Goal: Task Accomplishment & Management: Manage account settings

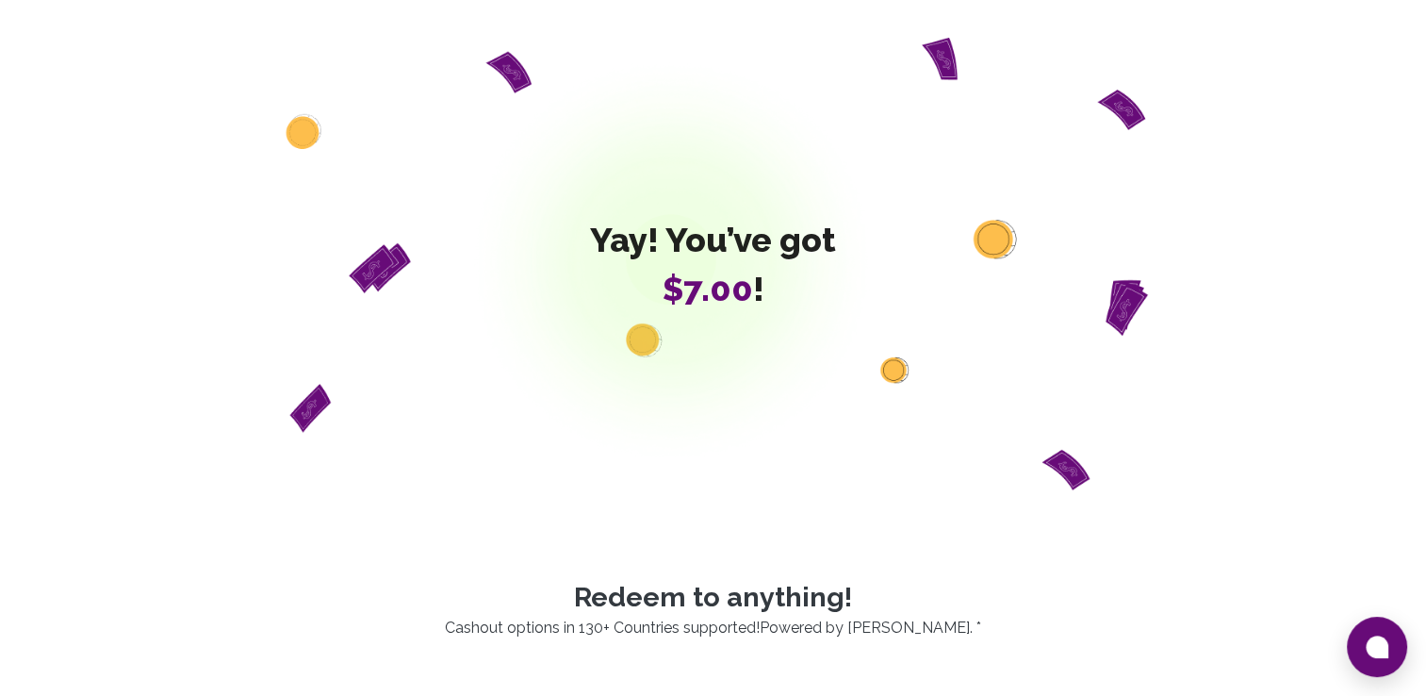
drag, startPoint x: 0, startPoint y: 0, endPoint x: 535, endPoint y: 107, distance: 545.1
click at [535, 107] on div "Yay! You’ve got $7.00 !" at bounding box center [714, 264] width 1086 height 453
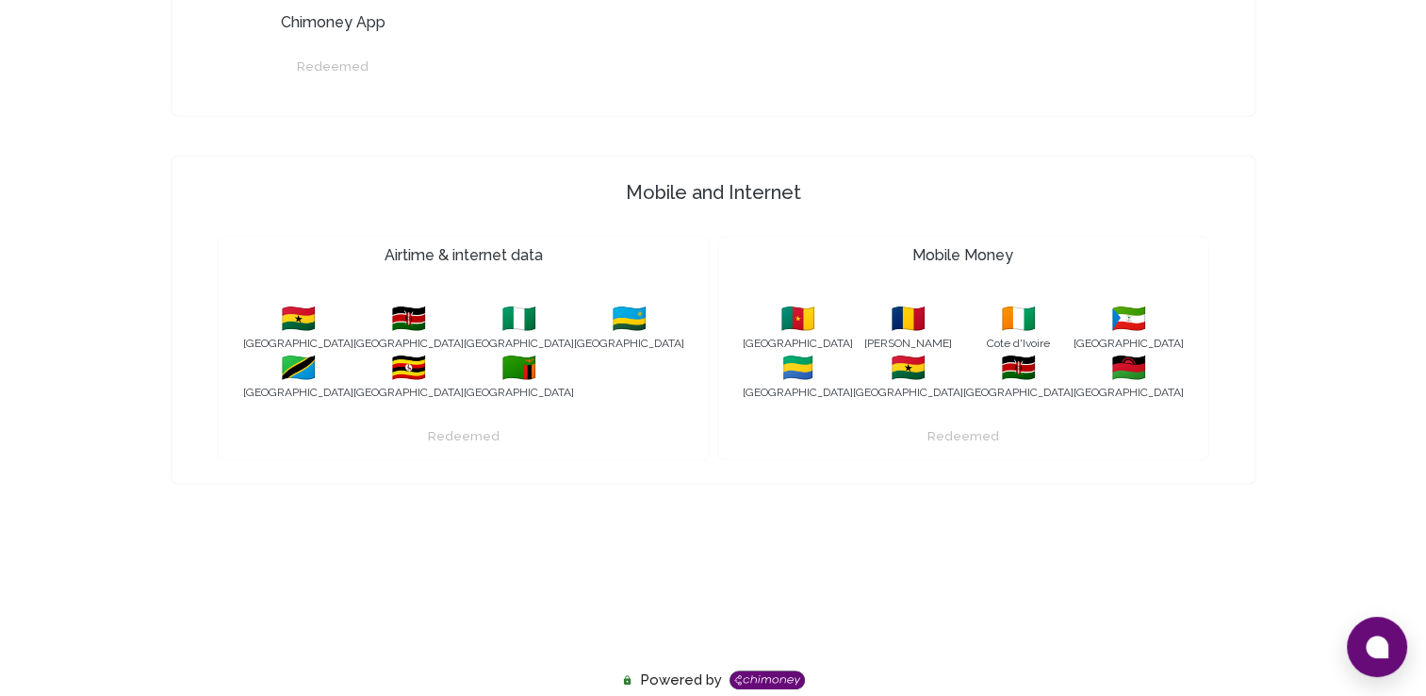
scroll to position [1240, 0]
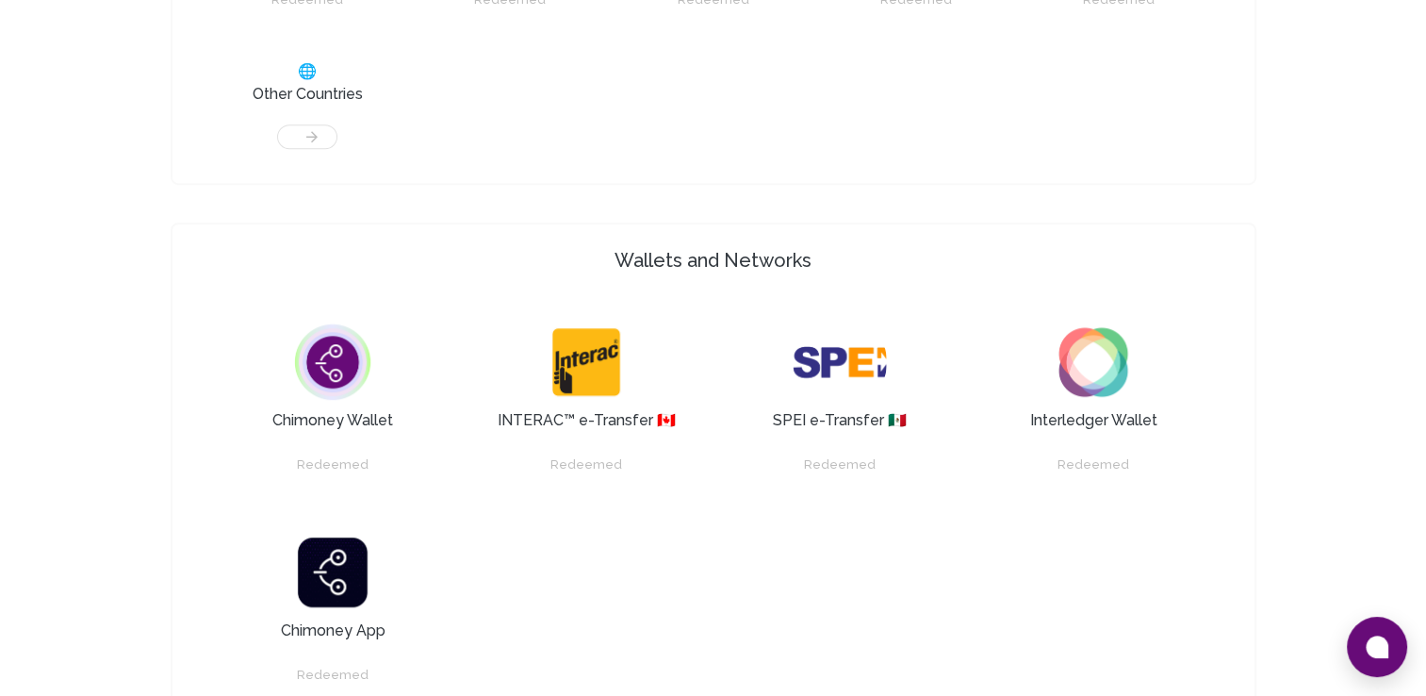
click at [339, 417] on h3 "Chimoney Wallet" at bounding box center [332, 420] width 121 height 23
click at [338, 360] on img at bounding box center [333, 362] width 94 height 94
click at [320, 131] on div at bounding box center [308, 127] width 180 height 43
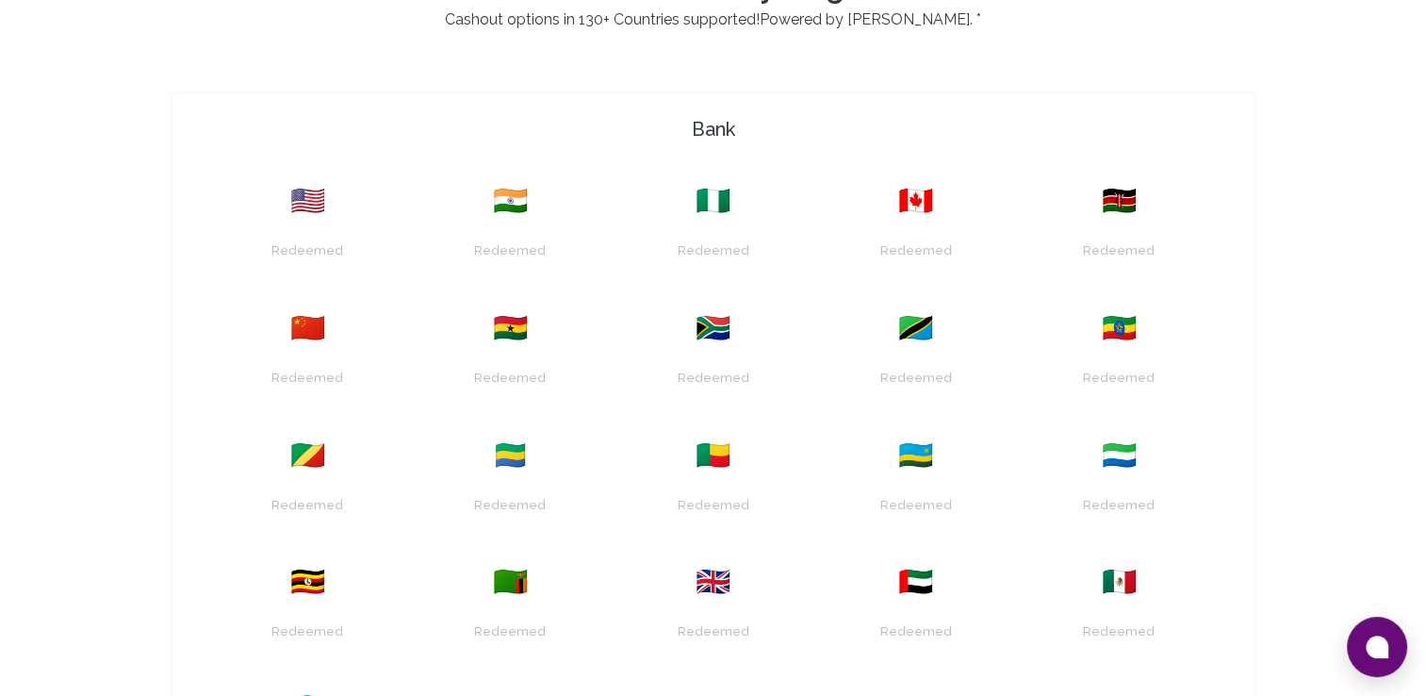
scroll to position [1217, 0]
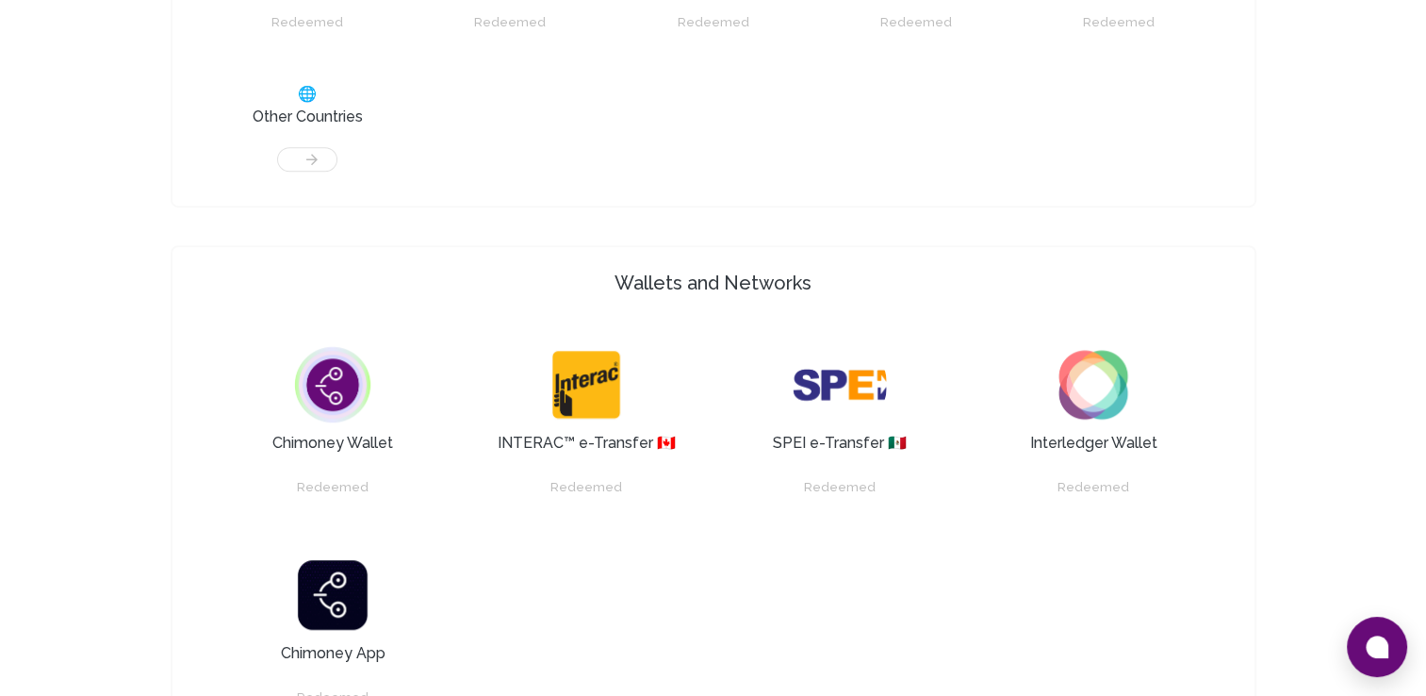
click at [313, 158] on div at bounding box center [308, 149] width 180 height 43
click at [350, 393] on img at bounding box center [333, 385] width 94 height 94
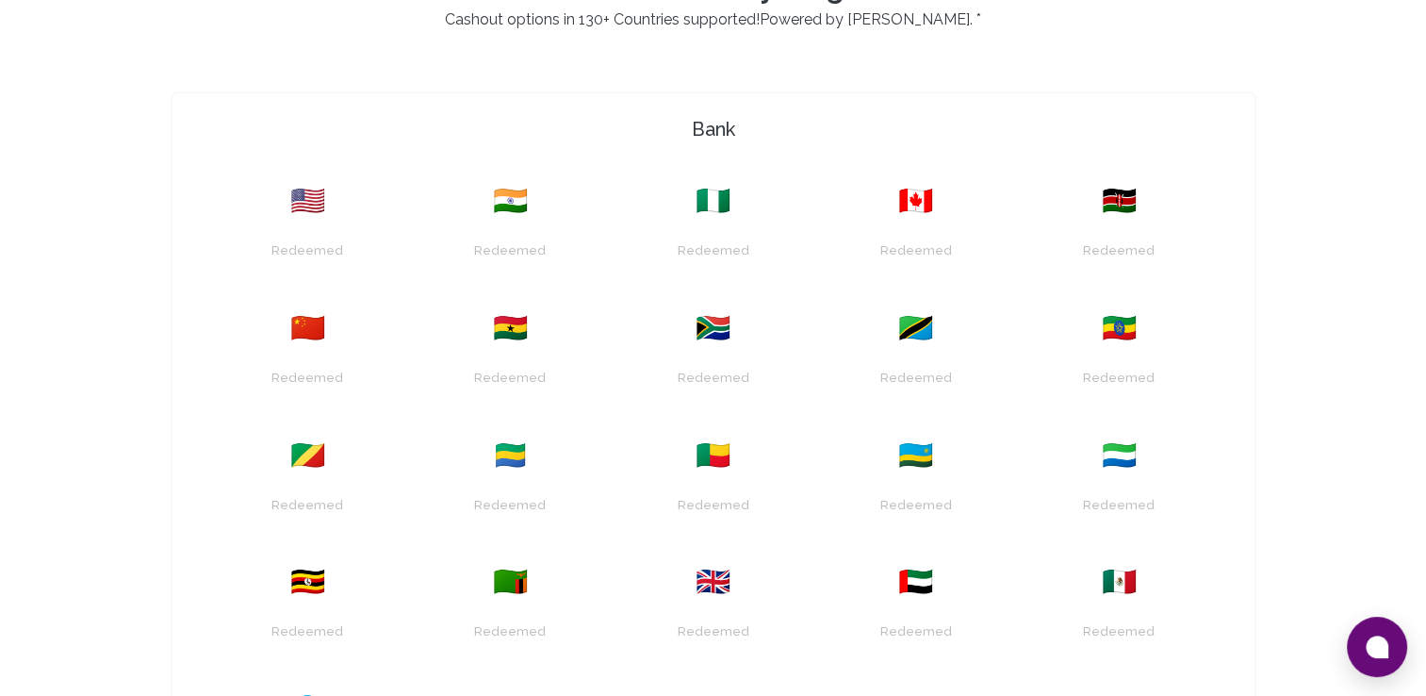
scroll to position [0, 0]
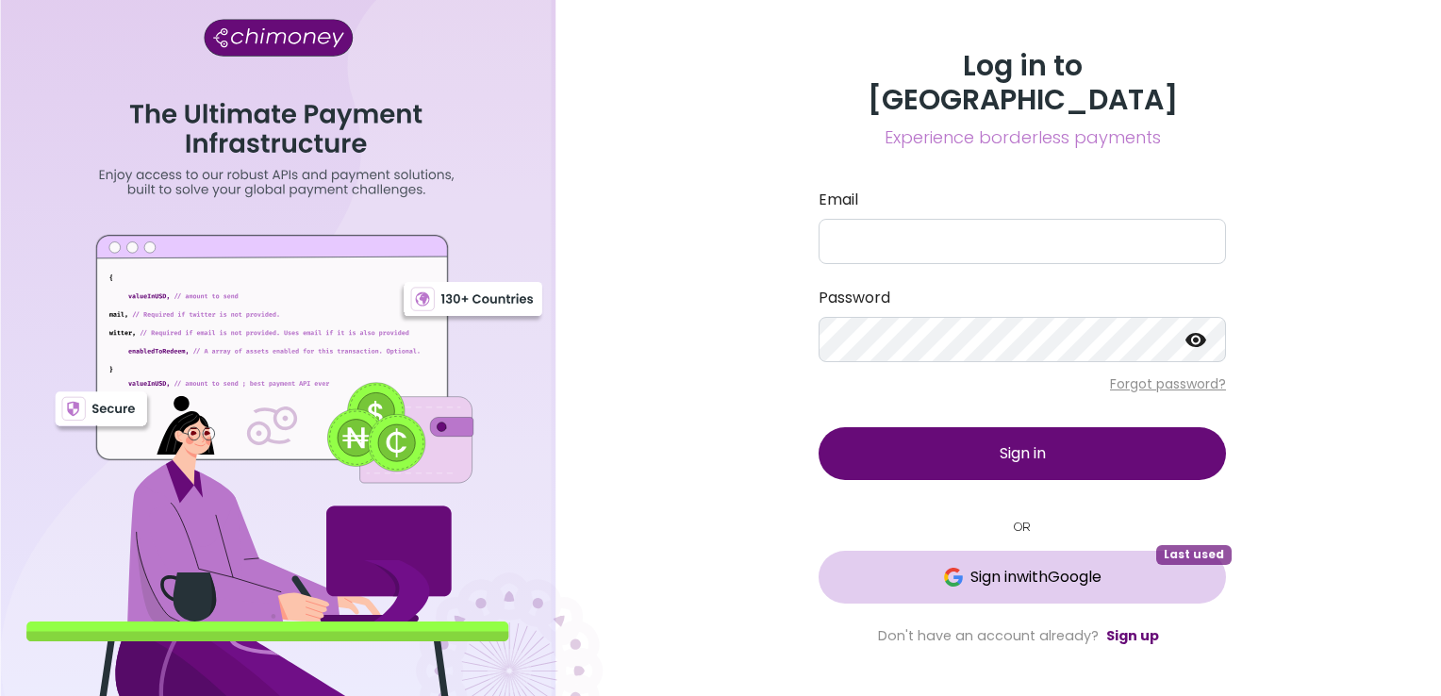
click at [1074, 566] on span "Sign in with Google" at bounding box center [1035, 577] width 131 height 23
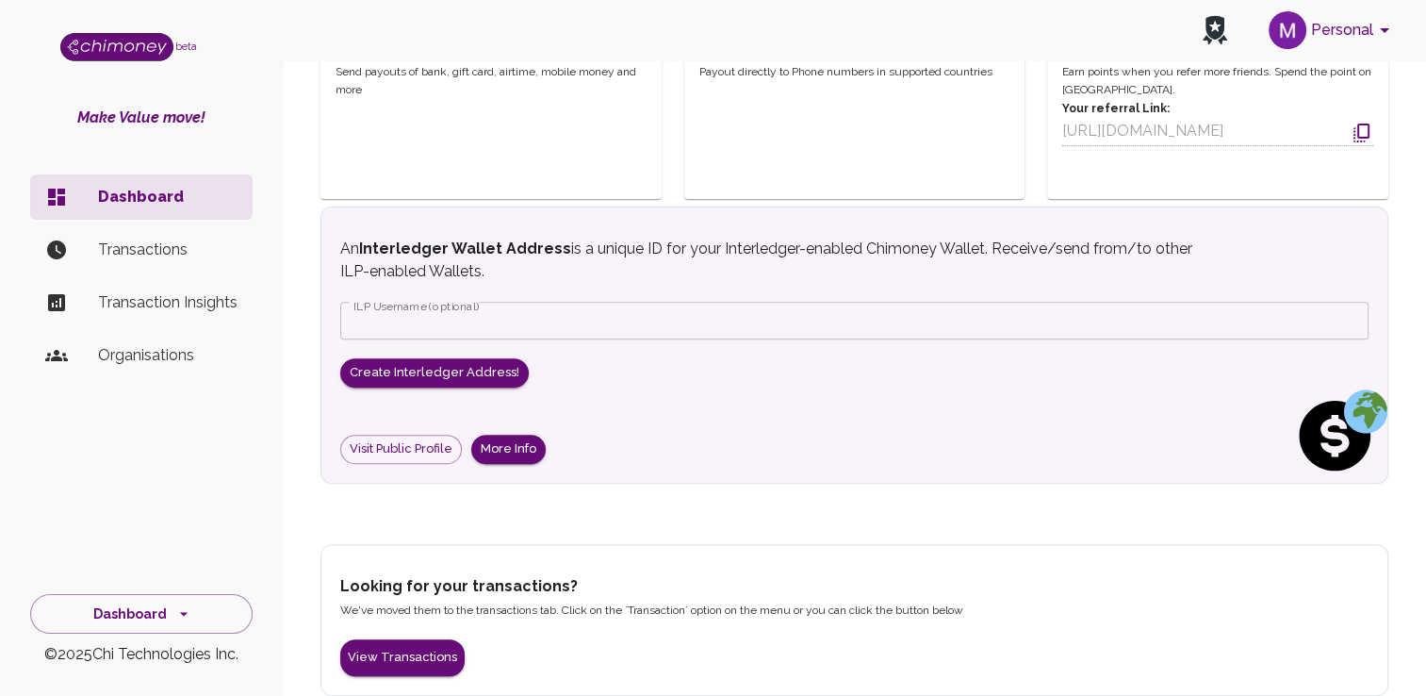
scroll to position [668, 0]
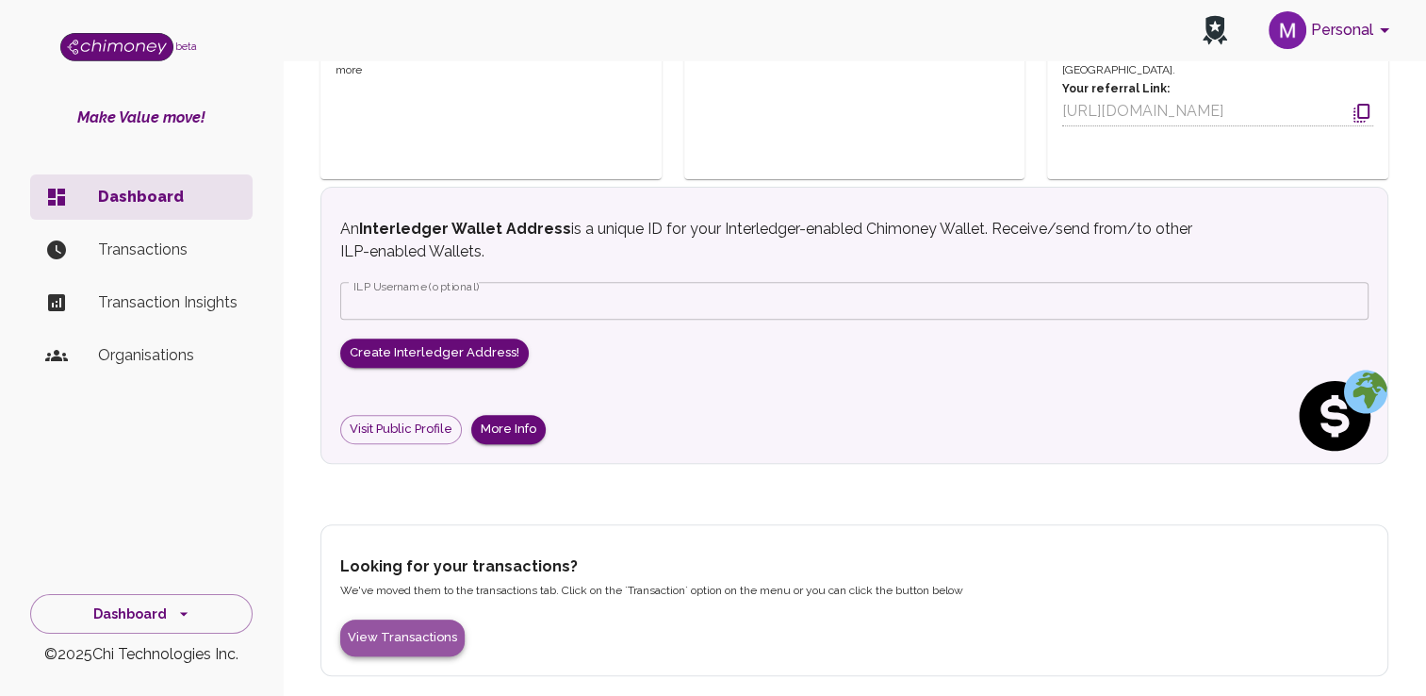
click at [423, 619] on button "View Transactions" at bounding box center [402, 637] width 124 height 37
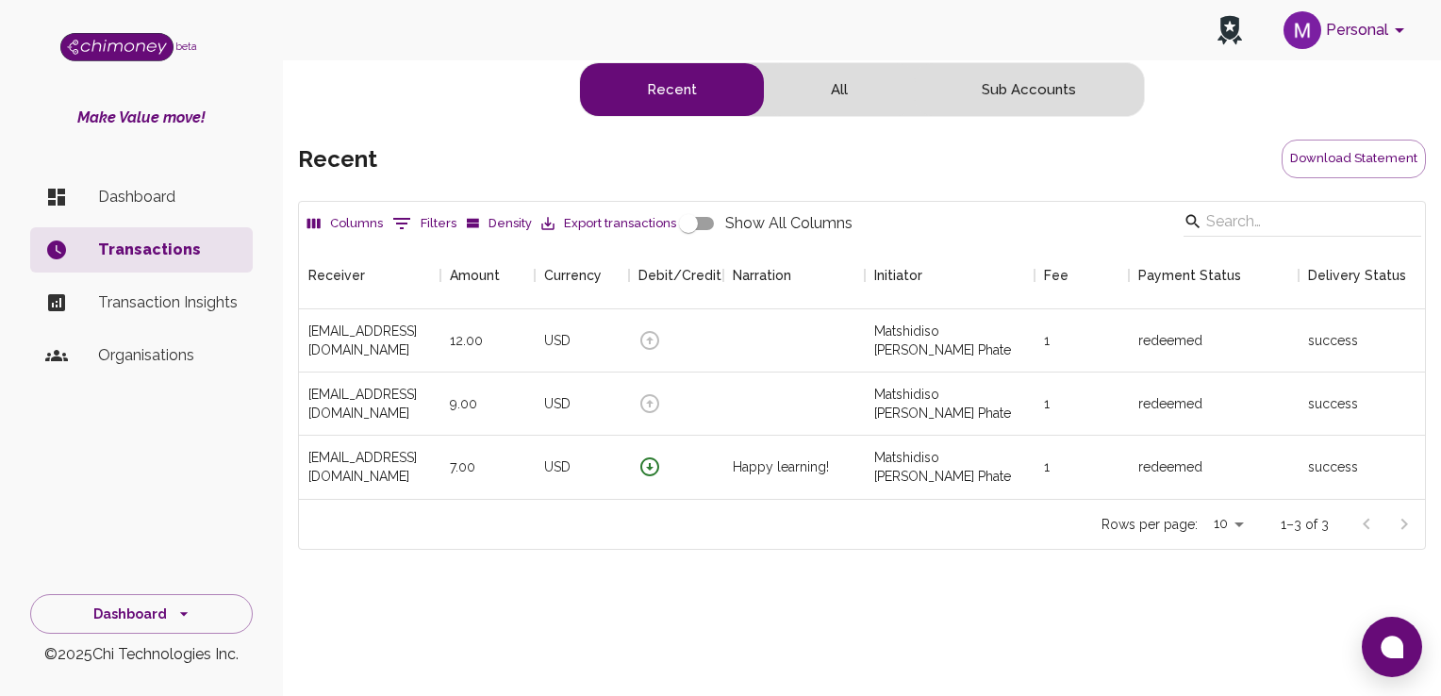
scroll to position [257, 1112]
click at [656, 280] on div "Debit/Credit" at bounding box center [653, 275] width 30 height 68
click at [712, 278] on icon "Debit/Credit" at bounding box center [723, 275] width 23 height 23
click at [704, 269] on icon "Menu" at bounding box center [709, 275] width 19 height 19
click at [697, 537] on div "Rows per page: 10 10 1–3 of 3" at bounding box center [862, 524] width 1126 height 50
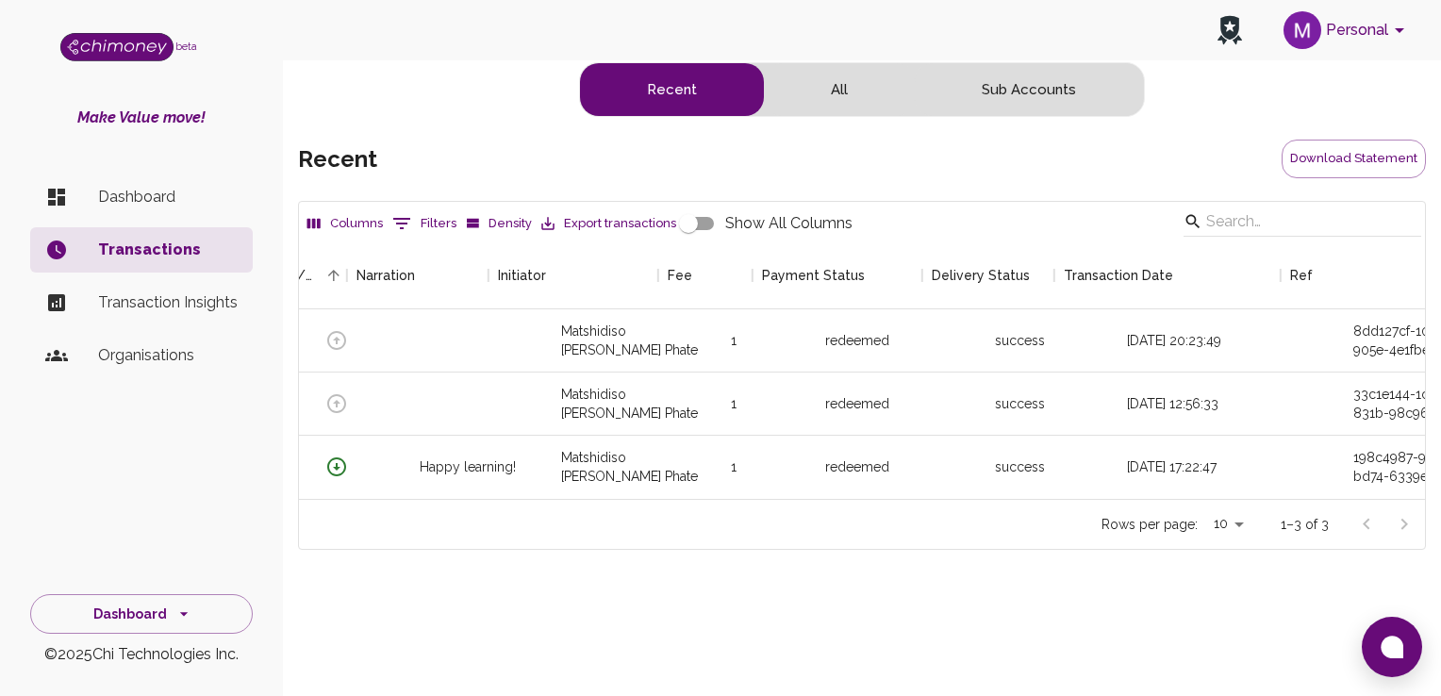
scroll to position [0, 401]
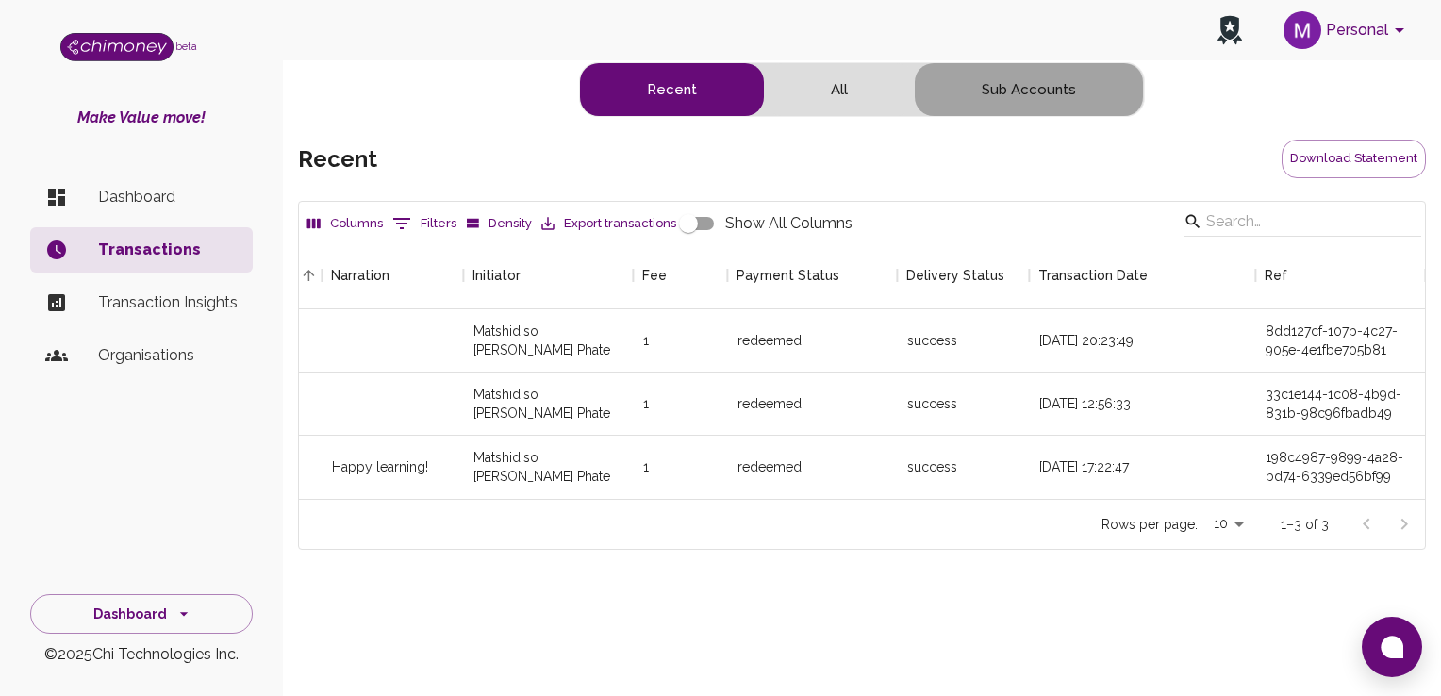
click at [1031, 96] on button "Sub Accounts" at bounding box center [1029, 89] width 228 height 53
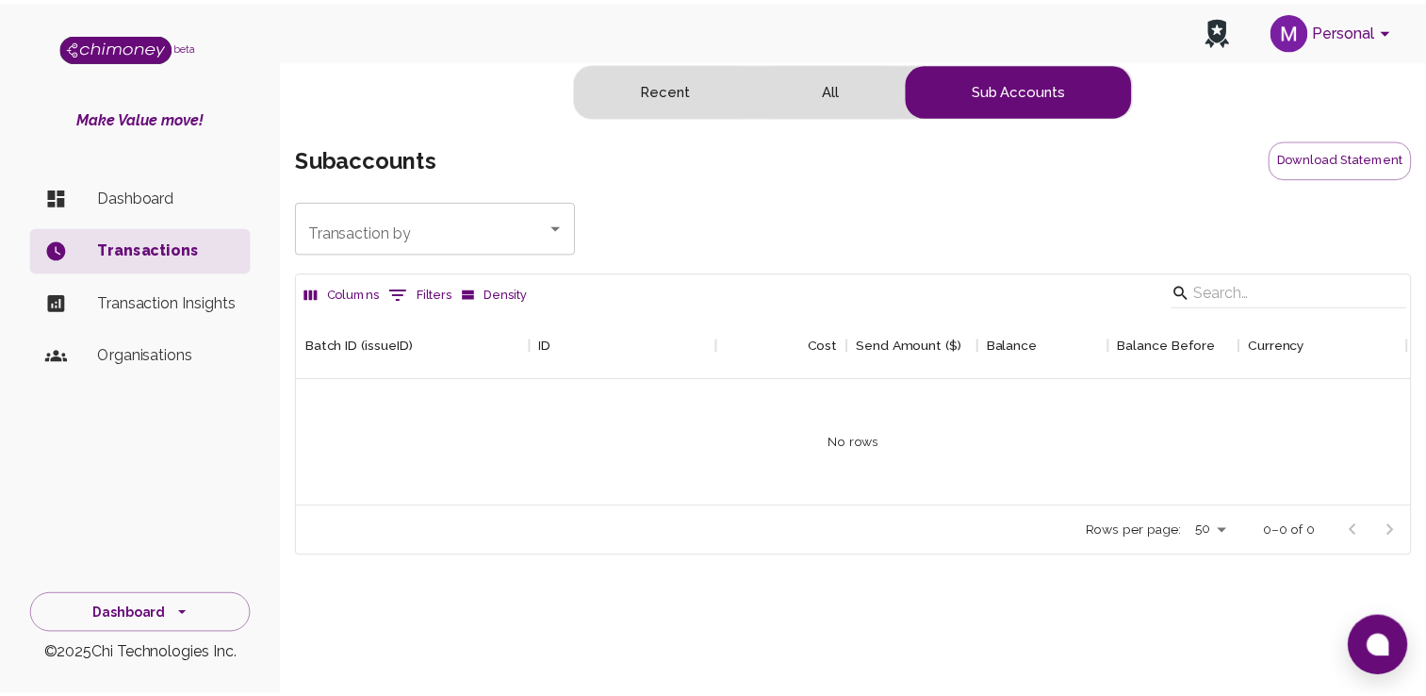
scroll to position [193, 1112]
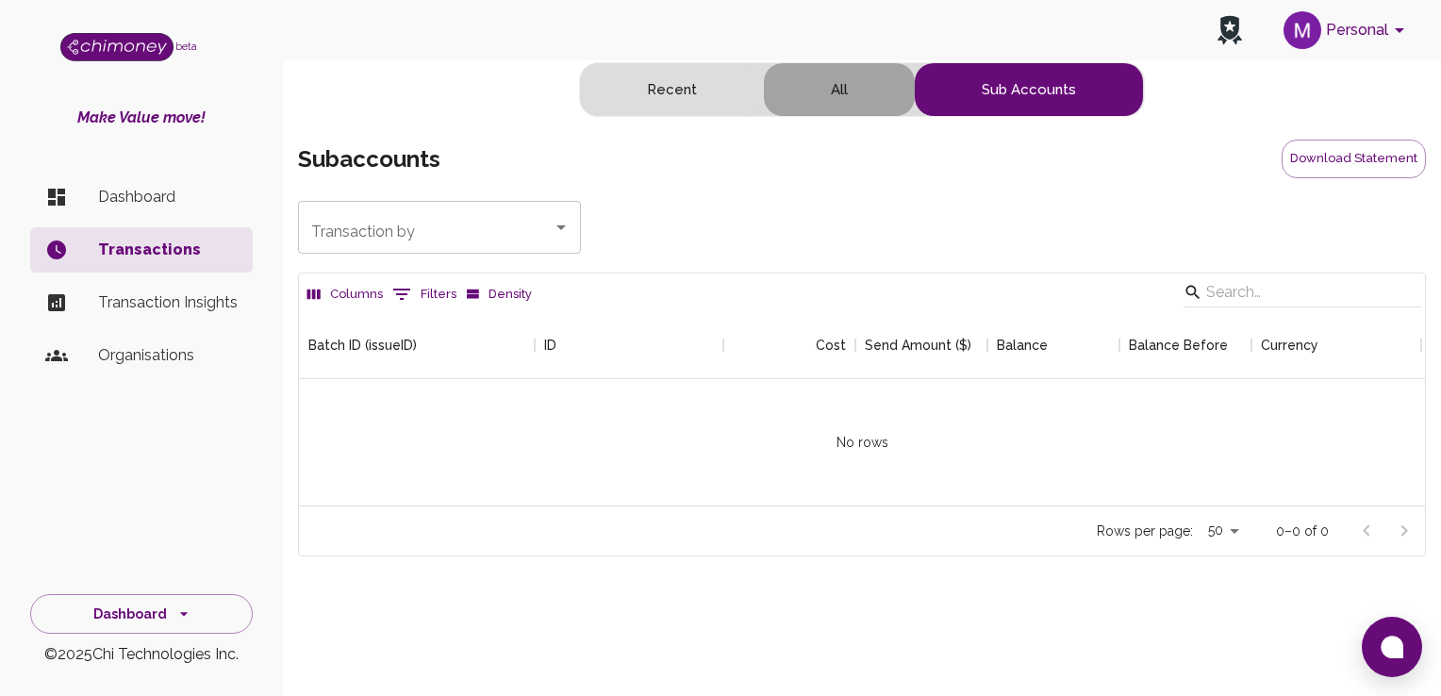
click at [845, 70] on button "All" at bounding box center [839, 89] width 151 height 53
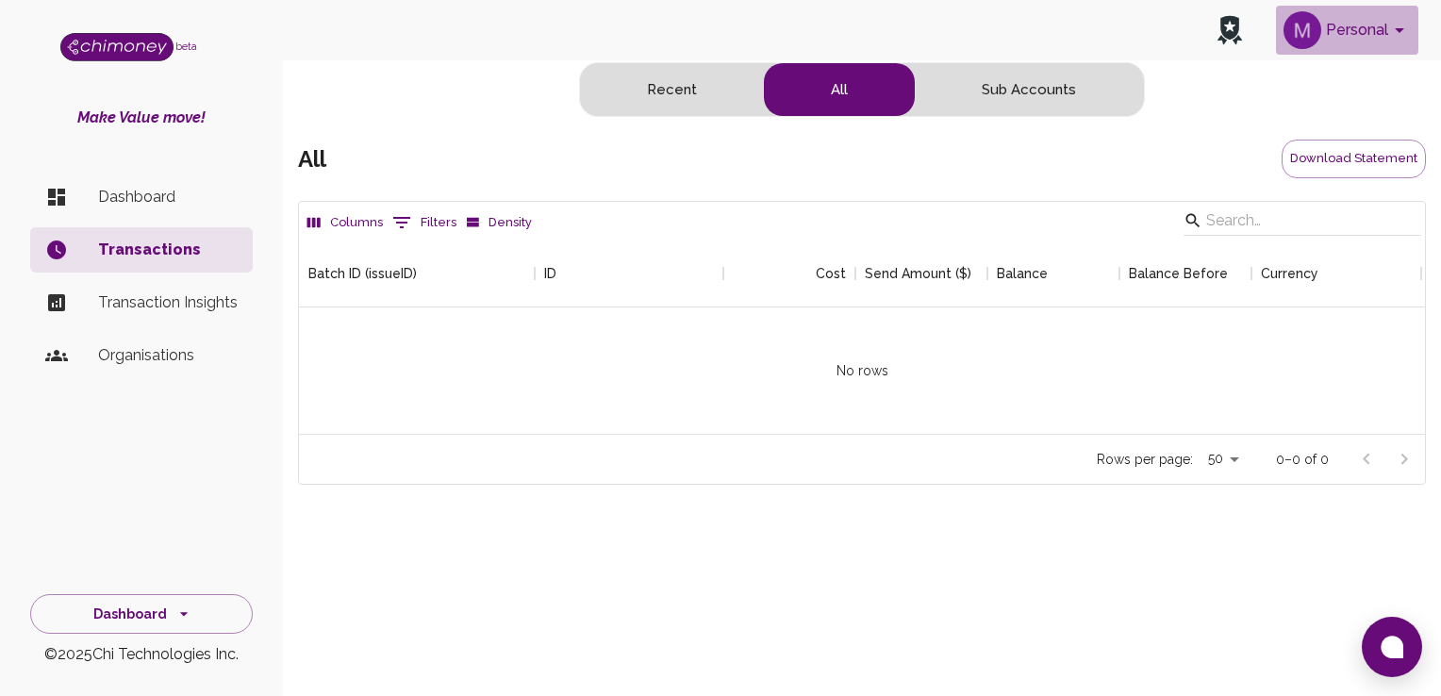
click at [1389, 42] on button "Personal" at bounding box center [1347, 30] width 142 height 49
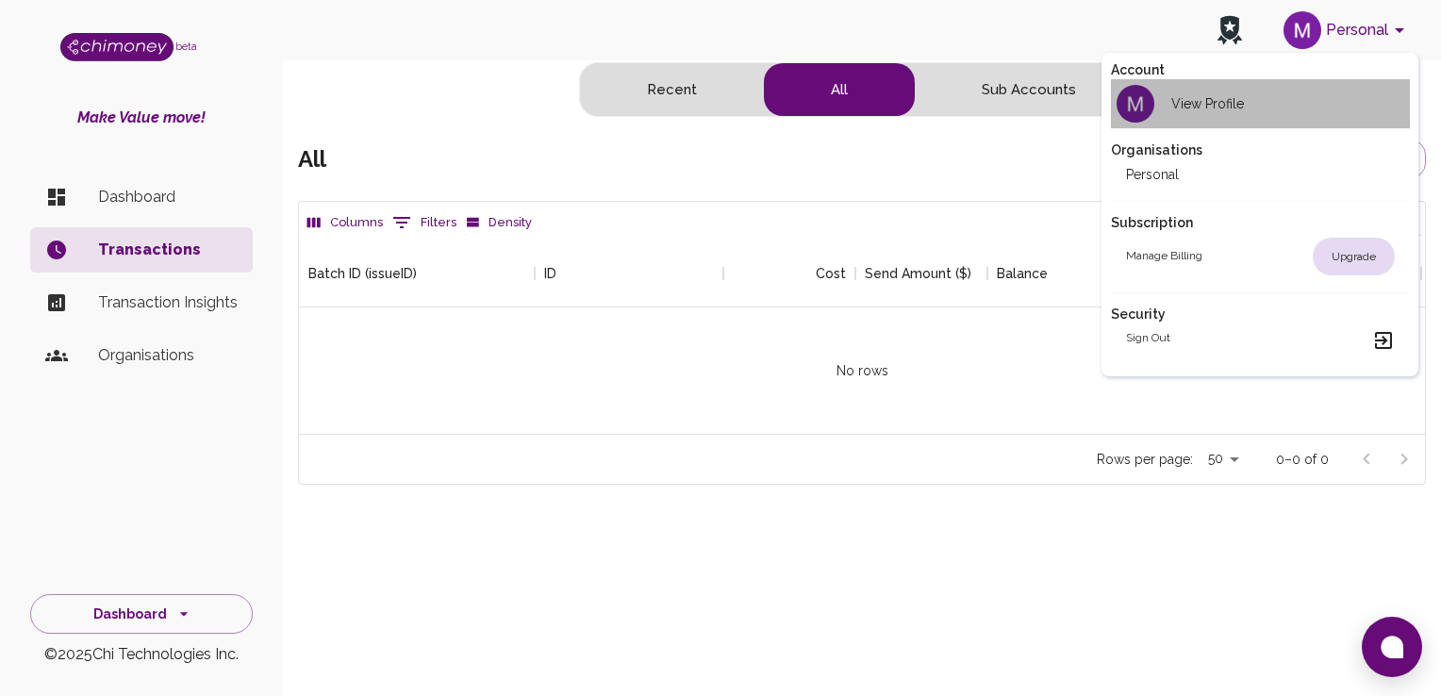
click at [1205, 117] on div "View Profile" at bounding box center [1185, 104] width 118 height 38
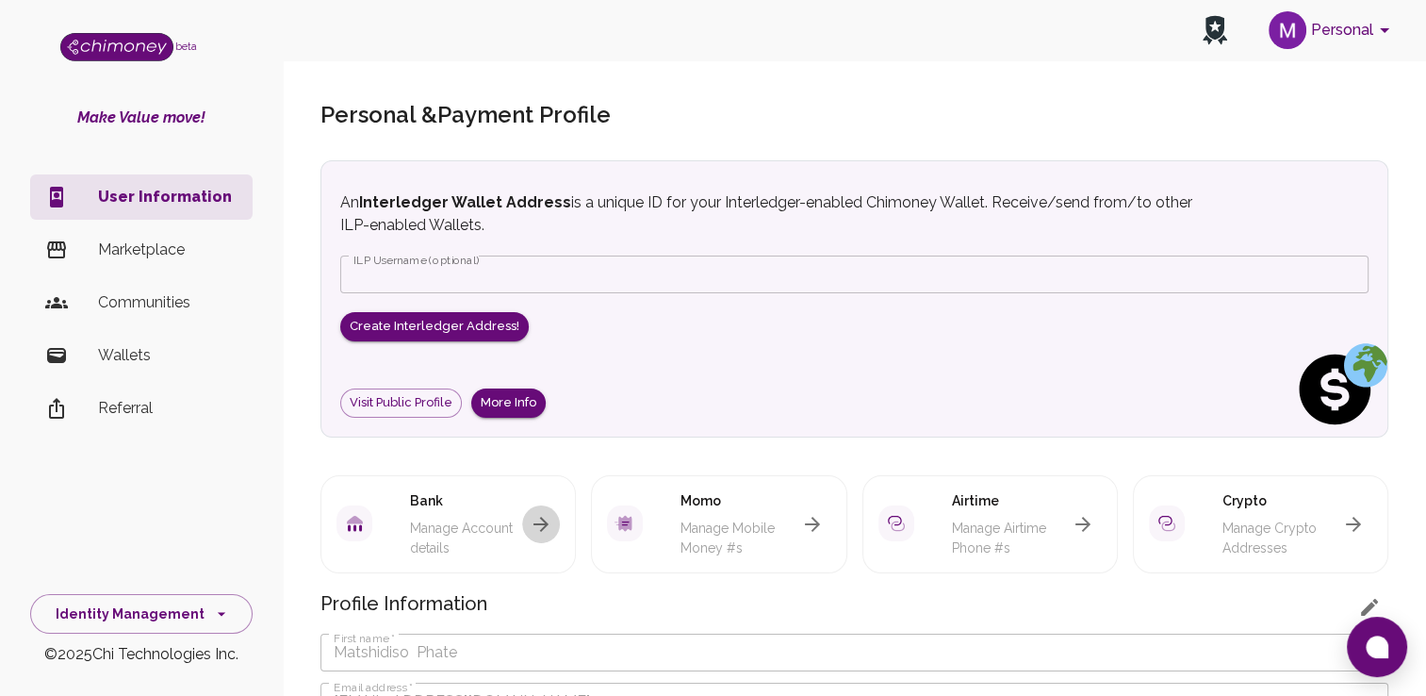
click at [535, 519] on icon "button" at bounding box center [541, 524] width 23 height 23
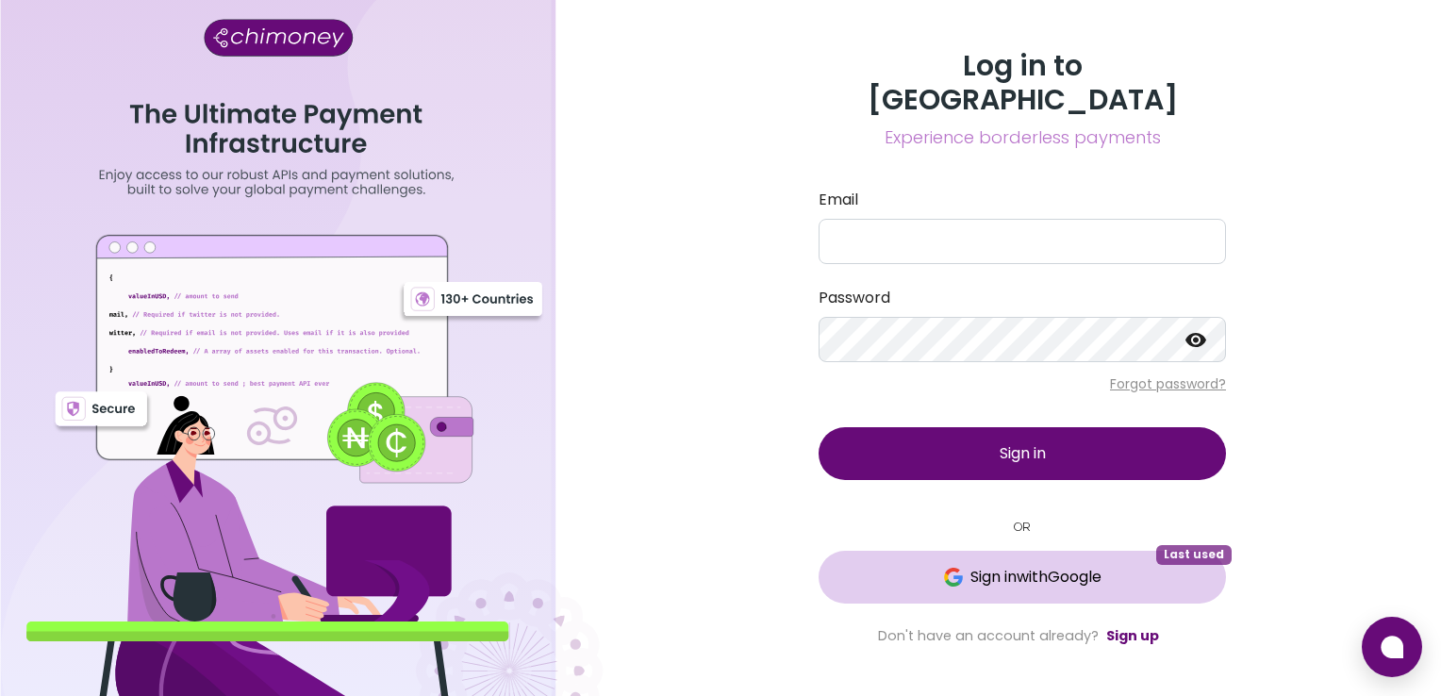
click at [1047, 579] on button "Sign in with Google Last used" at bounding box center [1021, 577] width 407 height 53
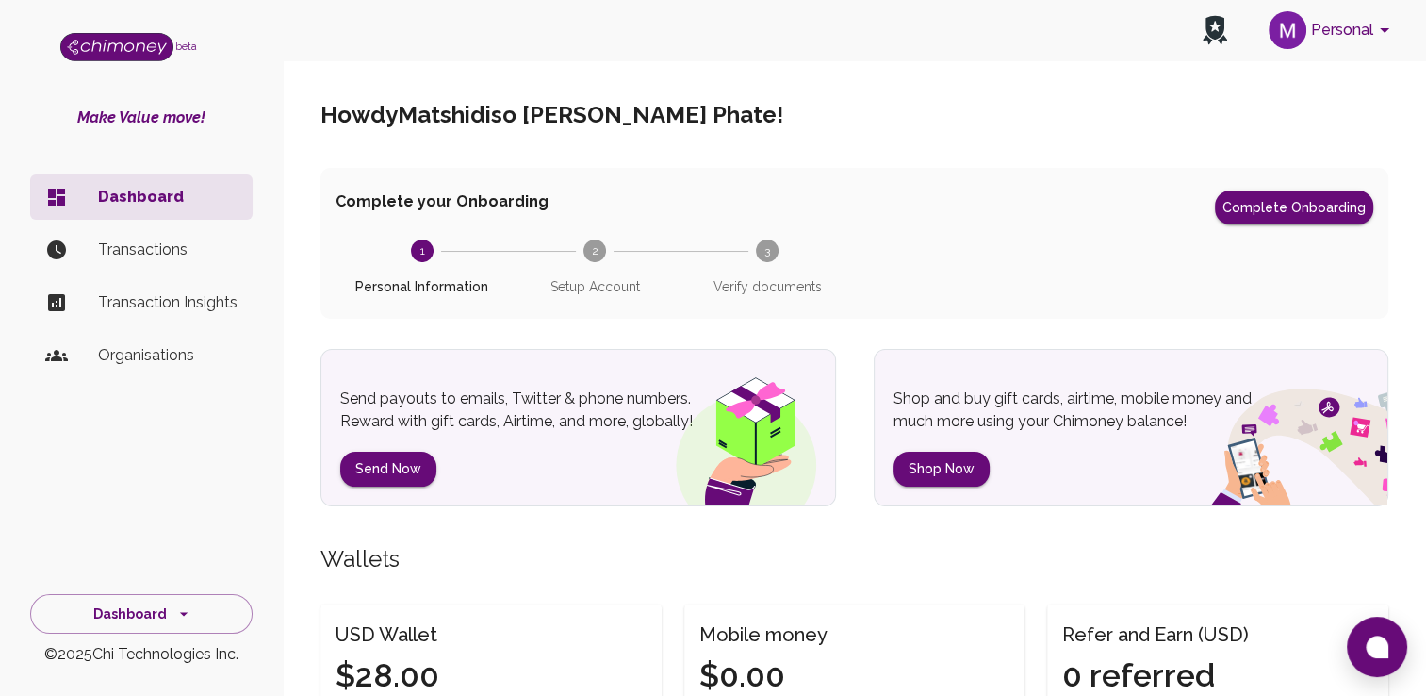
click at [588, 276] on span "Setup Account" at bounding box center [594, 279] width 157 height 34
click at [1326, 201] on button "Complete Onboarding" at bounding box center [1294, 207] width 158 height 34
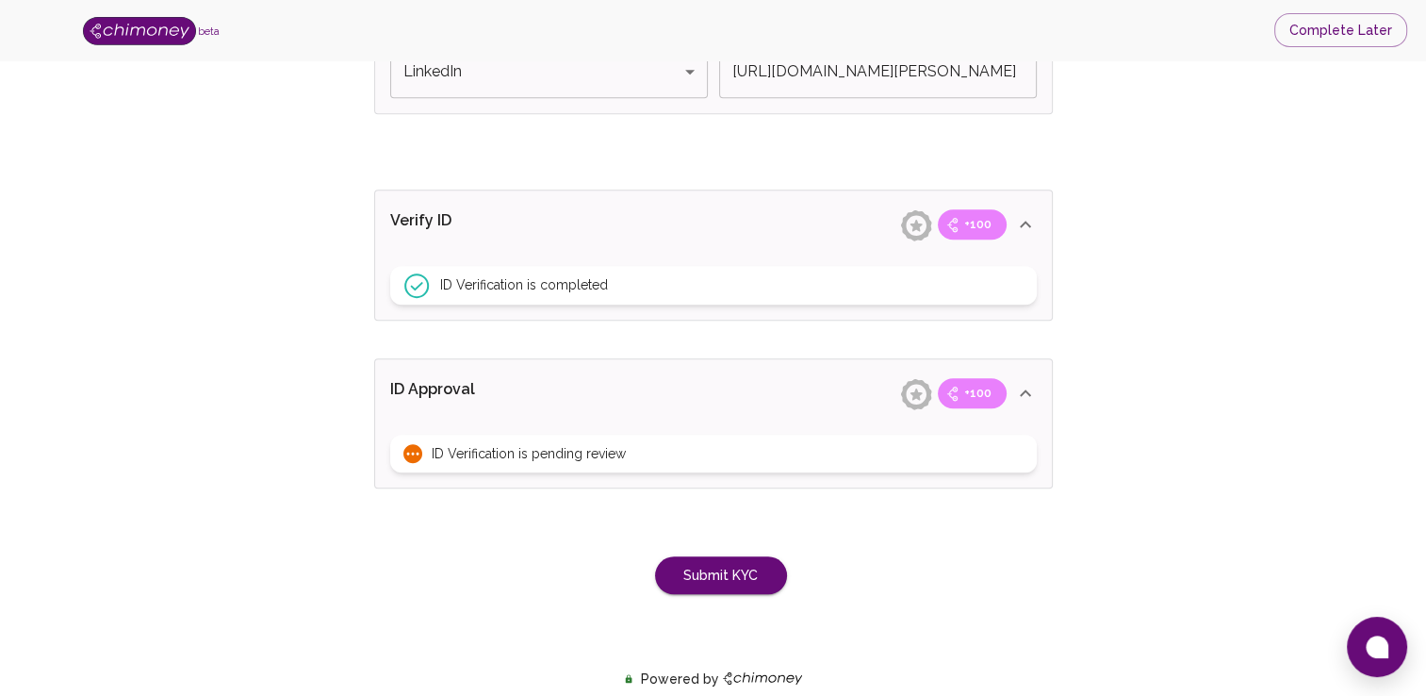
scroll to position [1459, 0]
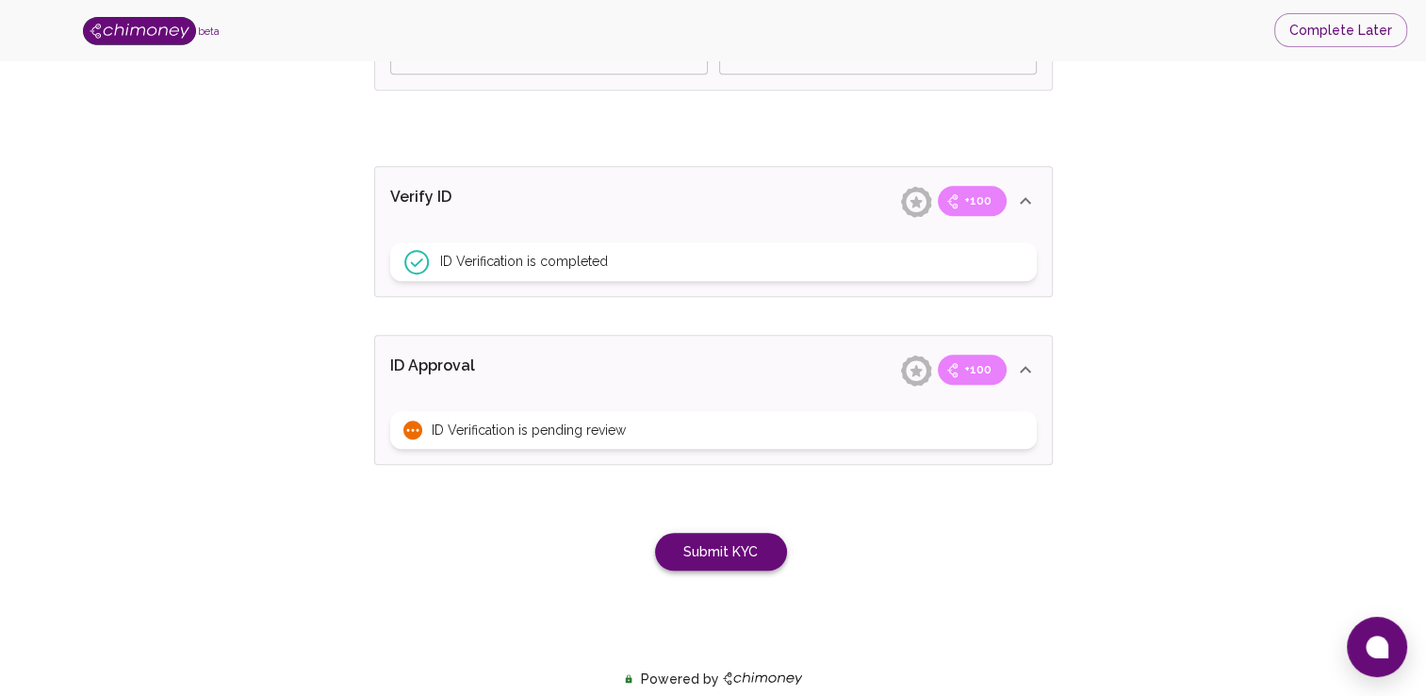
click at [718, 545] on button "Submit KYC" at bounding box center [721, 552] width 132 height 39
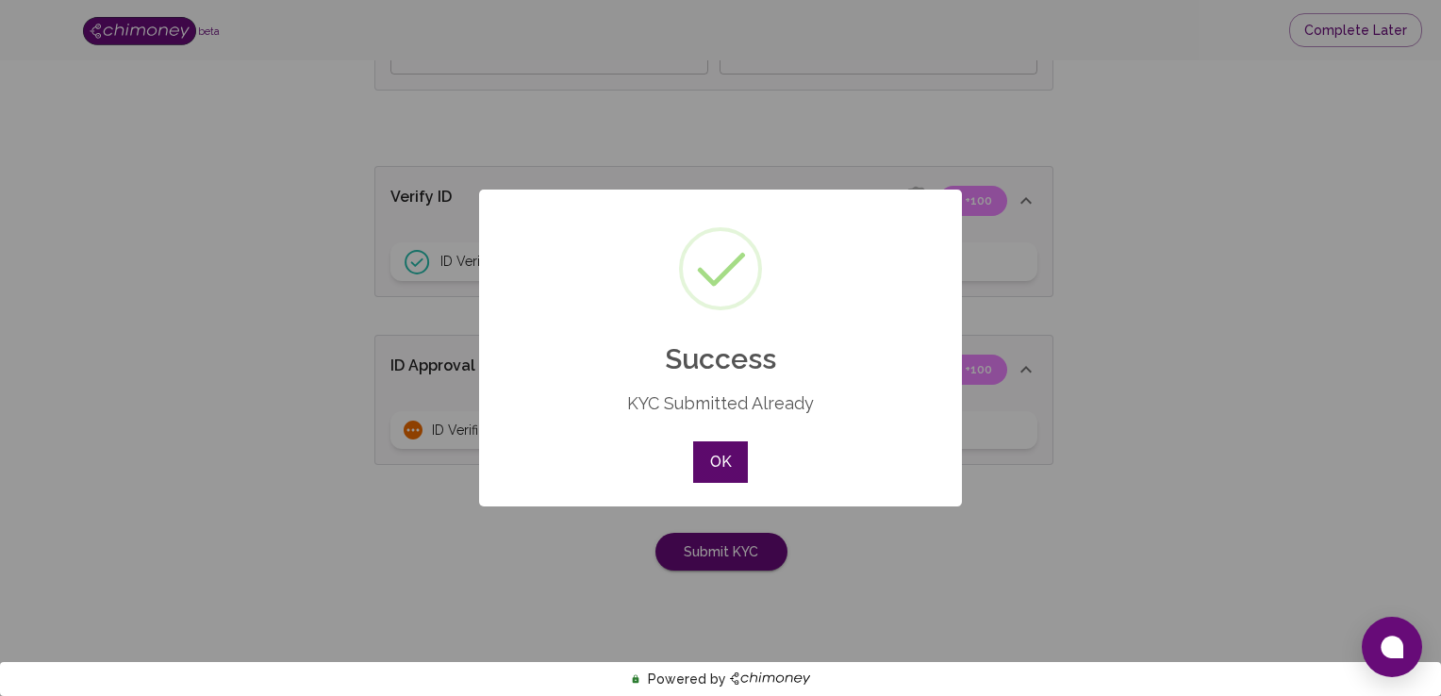
click at [743, 458] on button "OK" at bounding box center [720, 461] width 55 height 41
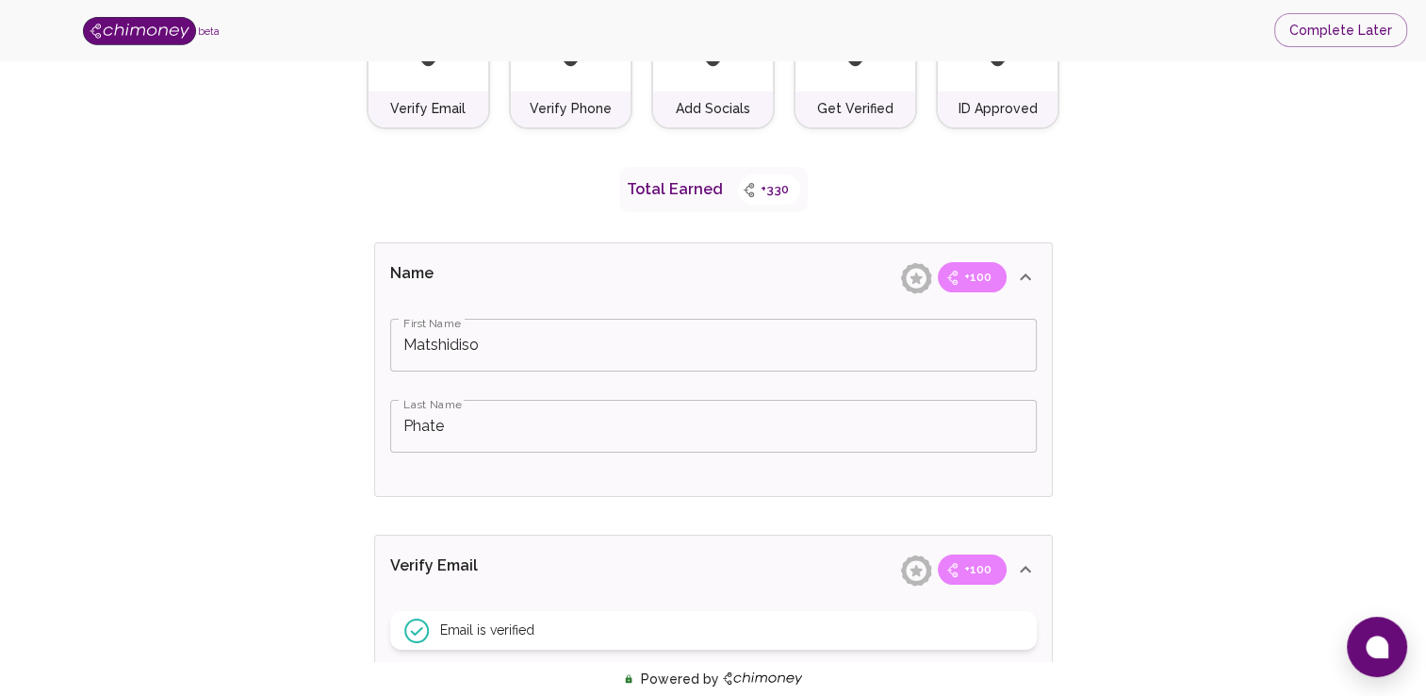
scroll to position [0, 0]
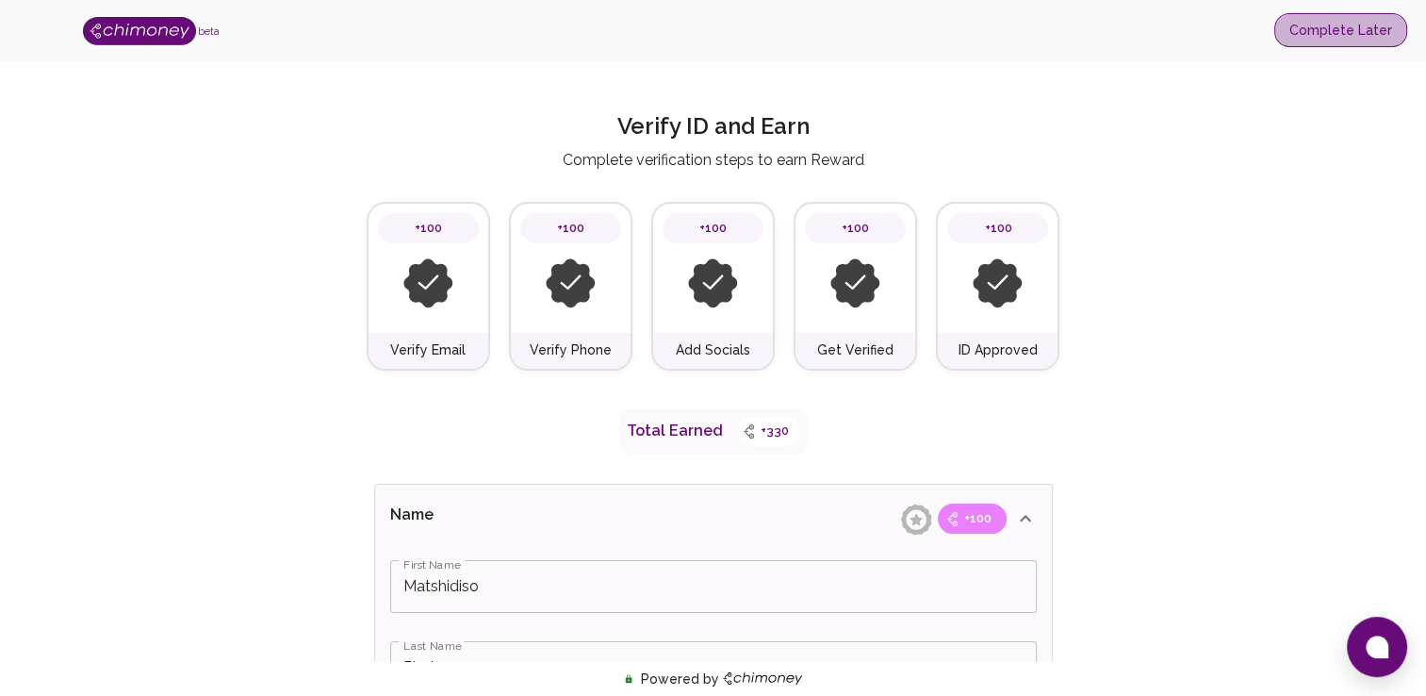
click at [1351, 44] on button "Complete Later" at bounding box center [1341, 30] width 133 height 35
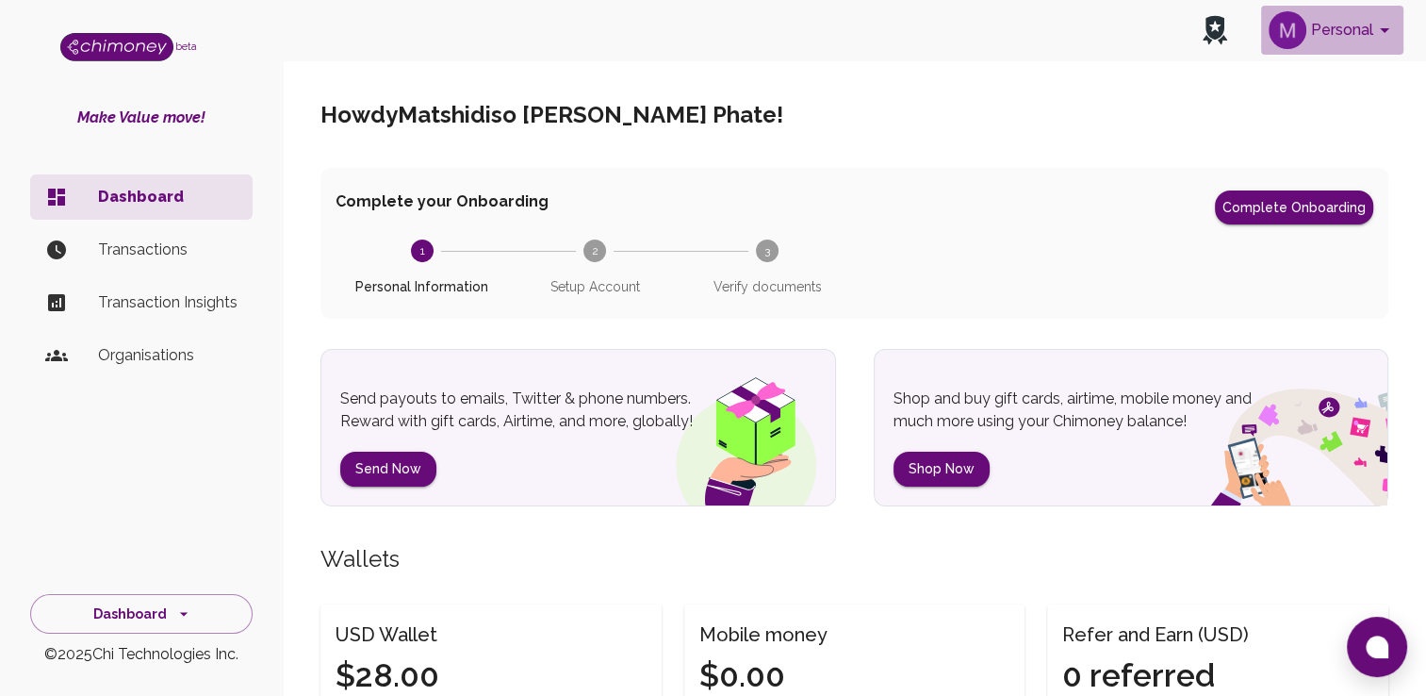
click at [1330, 40] on button "Personal" at bounding box center [1333, 30] width 142 height 49
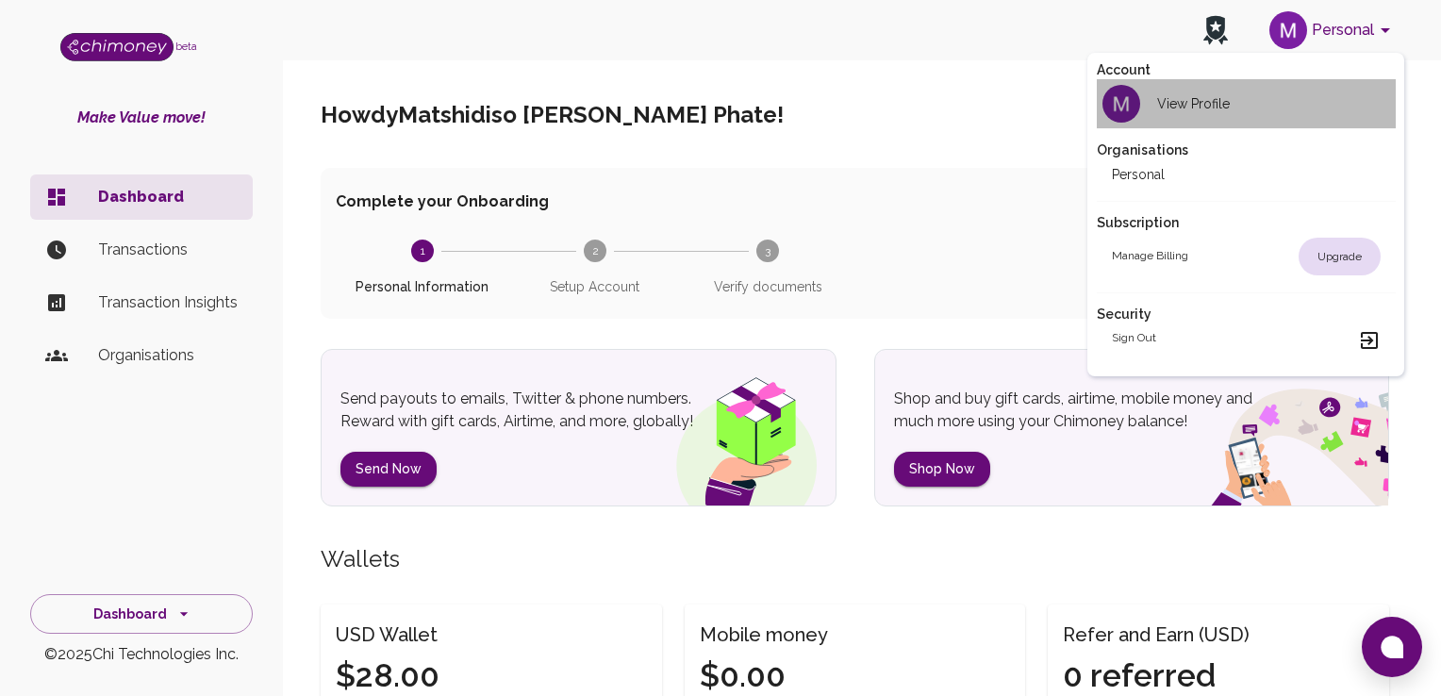
click at [1221, 105] on h2 "View Profile" at bounding box center [1193, 103] width 73 height 19
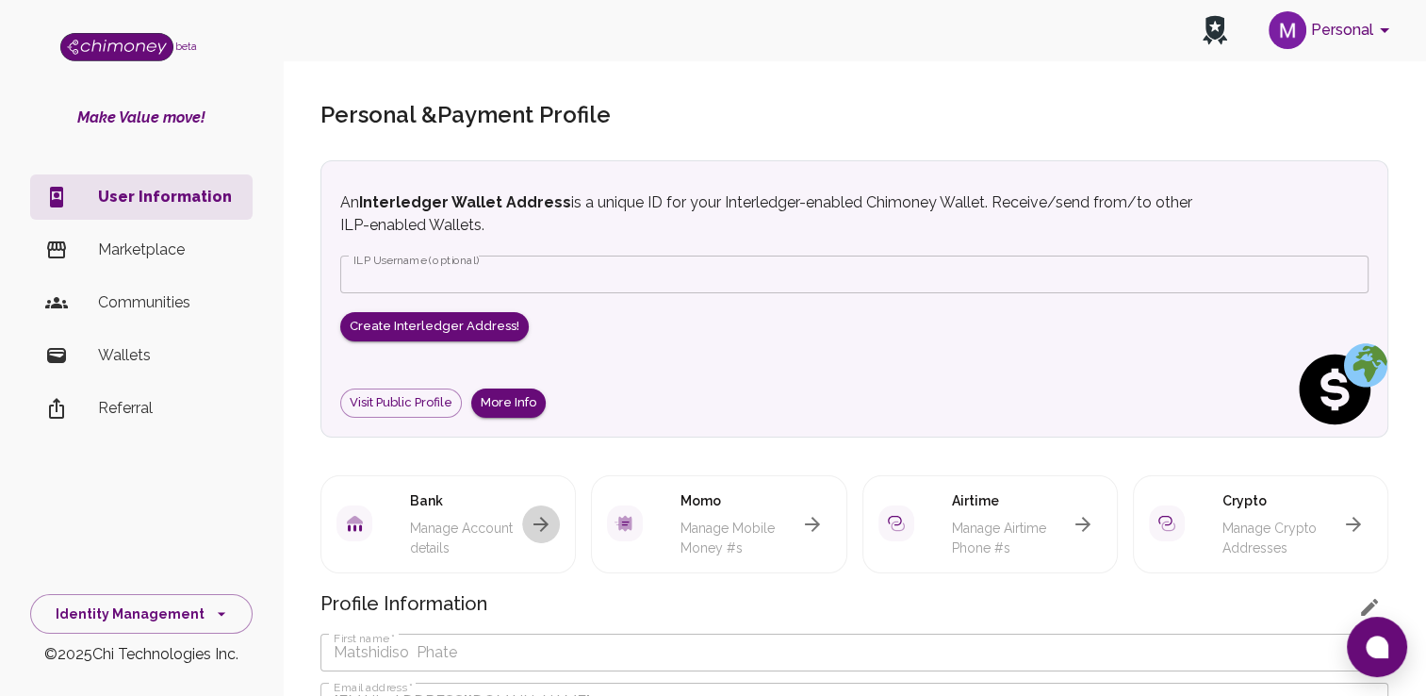
click at [536, 525] on icon "button" at bounding box center [541, 524] width 23 height 23
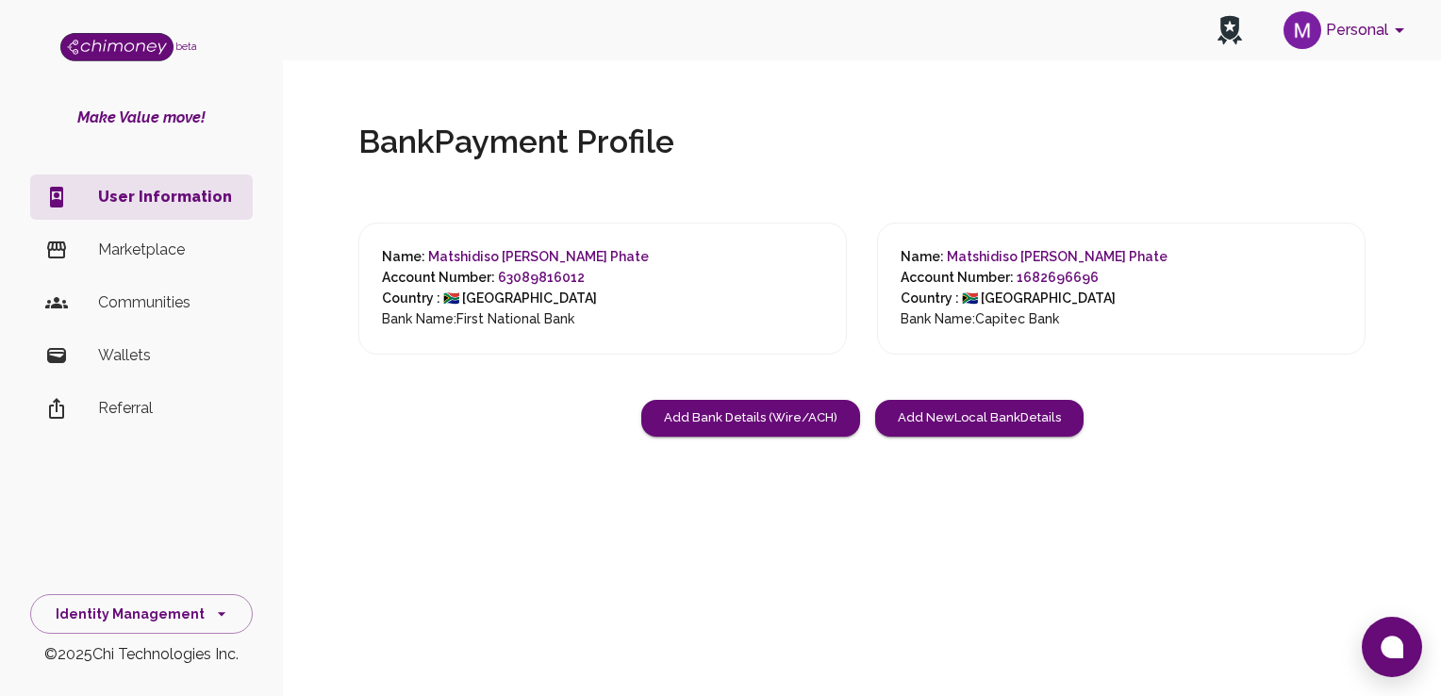
click at [916, 287] on h6 "Account Number: 1682696696" at bounding box center [1033, 278] width 267 height 21
click at [827, 402] on button "Add Bank Details (Wire/ACH)" at bounding box center [750, 418] width 219 height 37
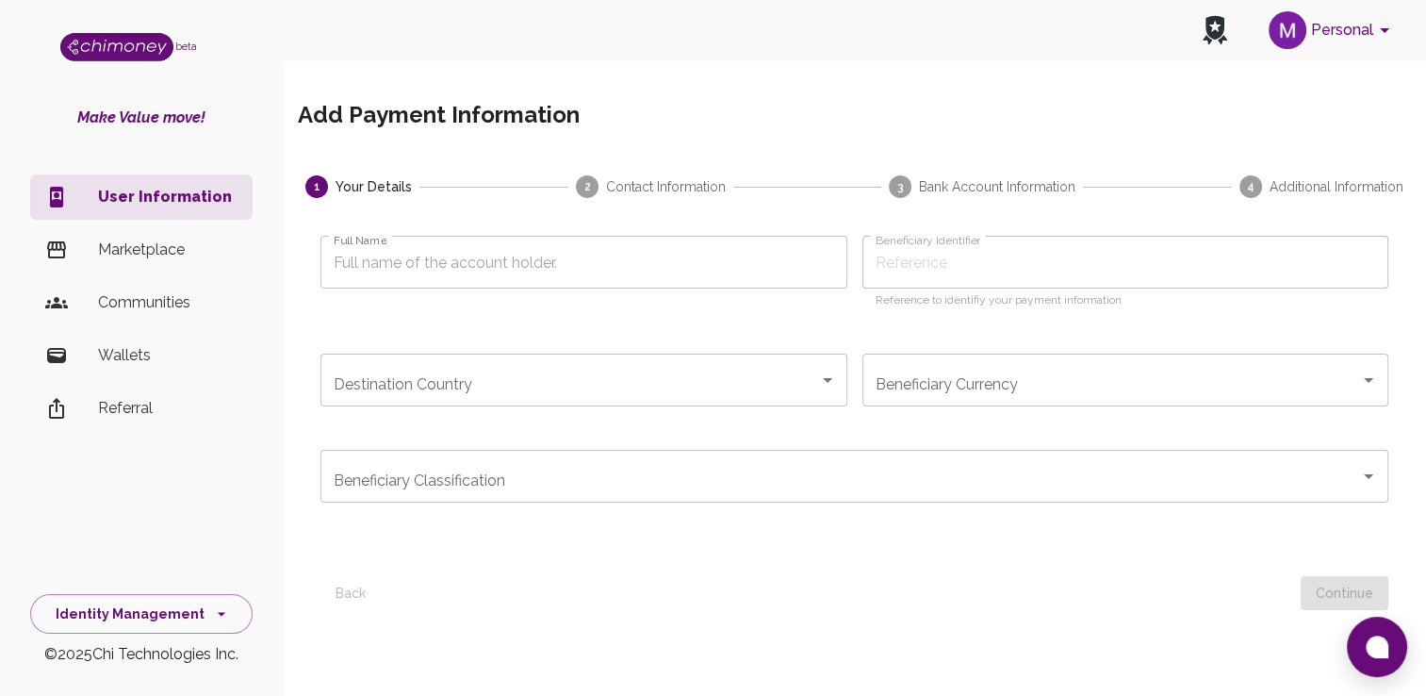
scroll to position [155, 0]
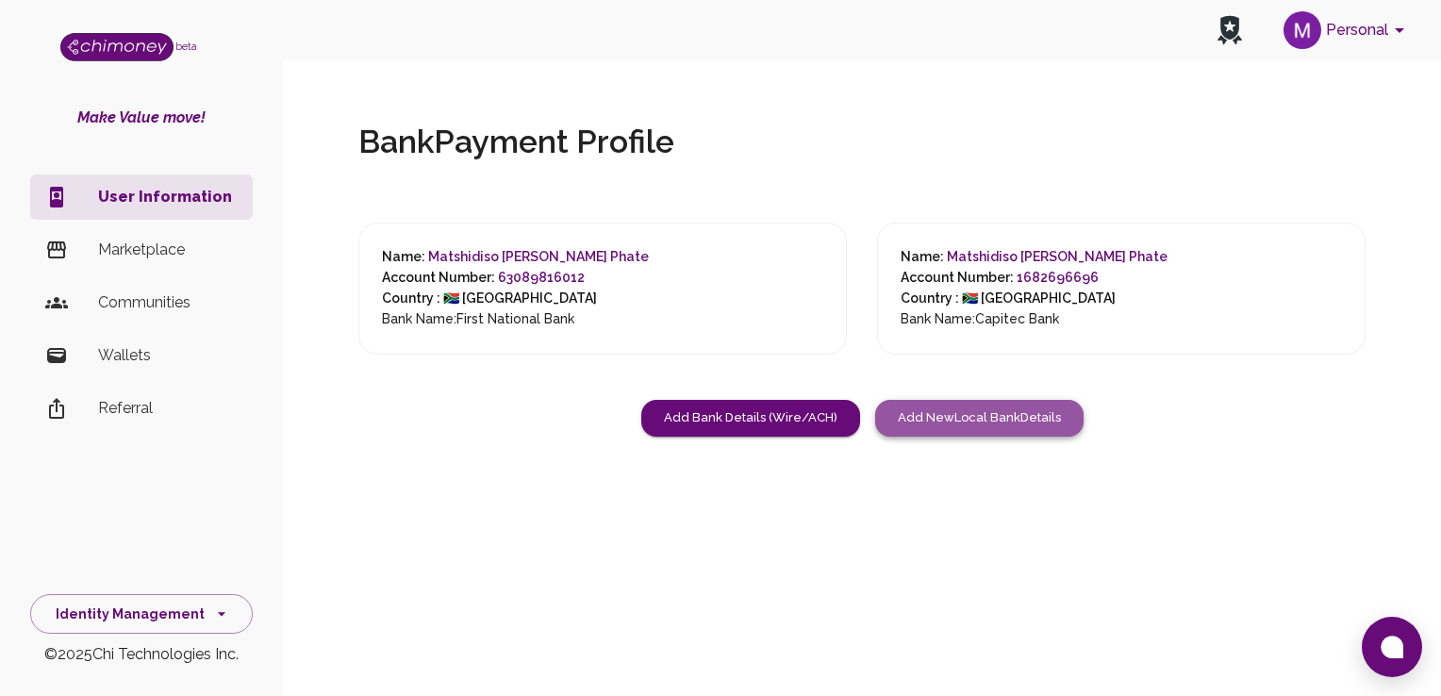
click at [1016, 409] on button "Add New Local Bank Details" at bounding box center [979, 418] width 208 height 37
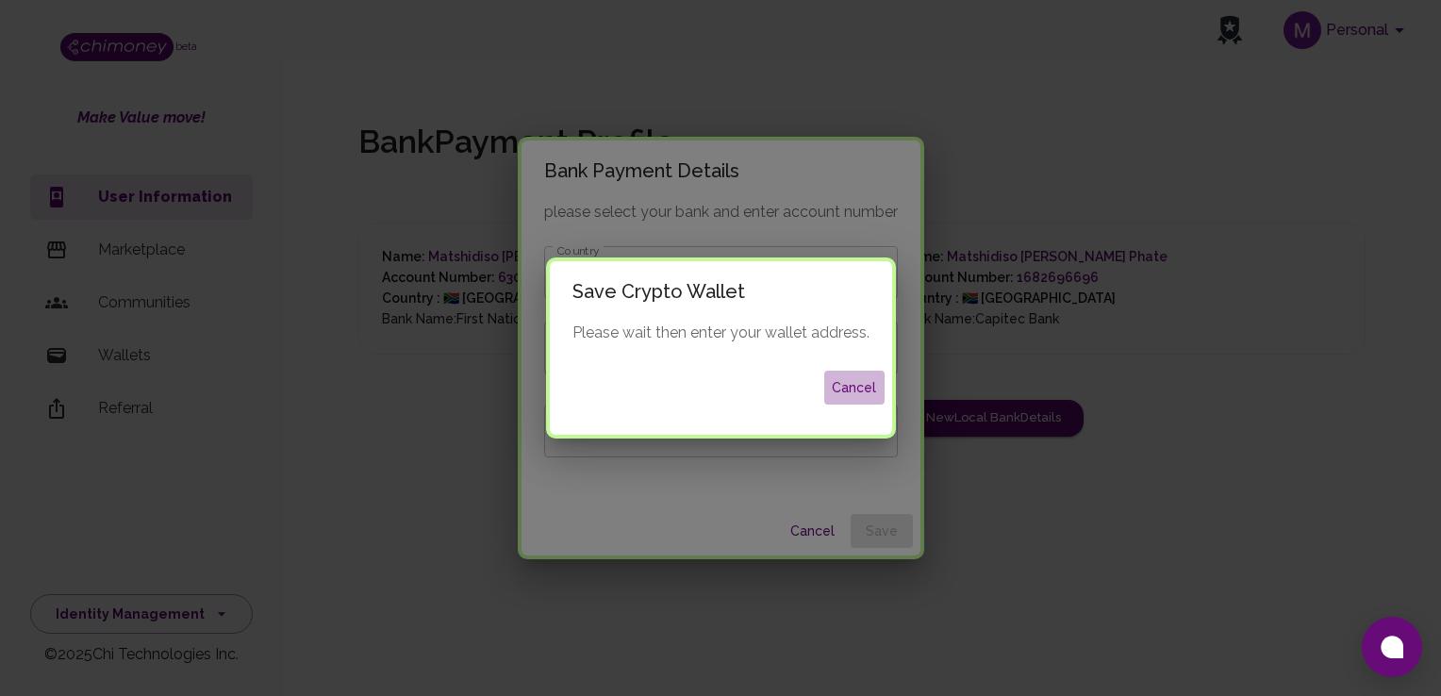
click at [860, 386] on button "Cancel" at bounding box center [854, 388] width 60 height 35
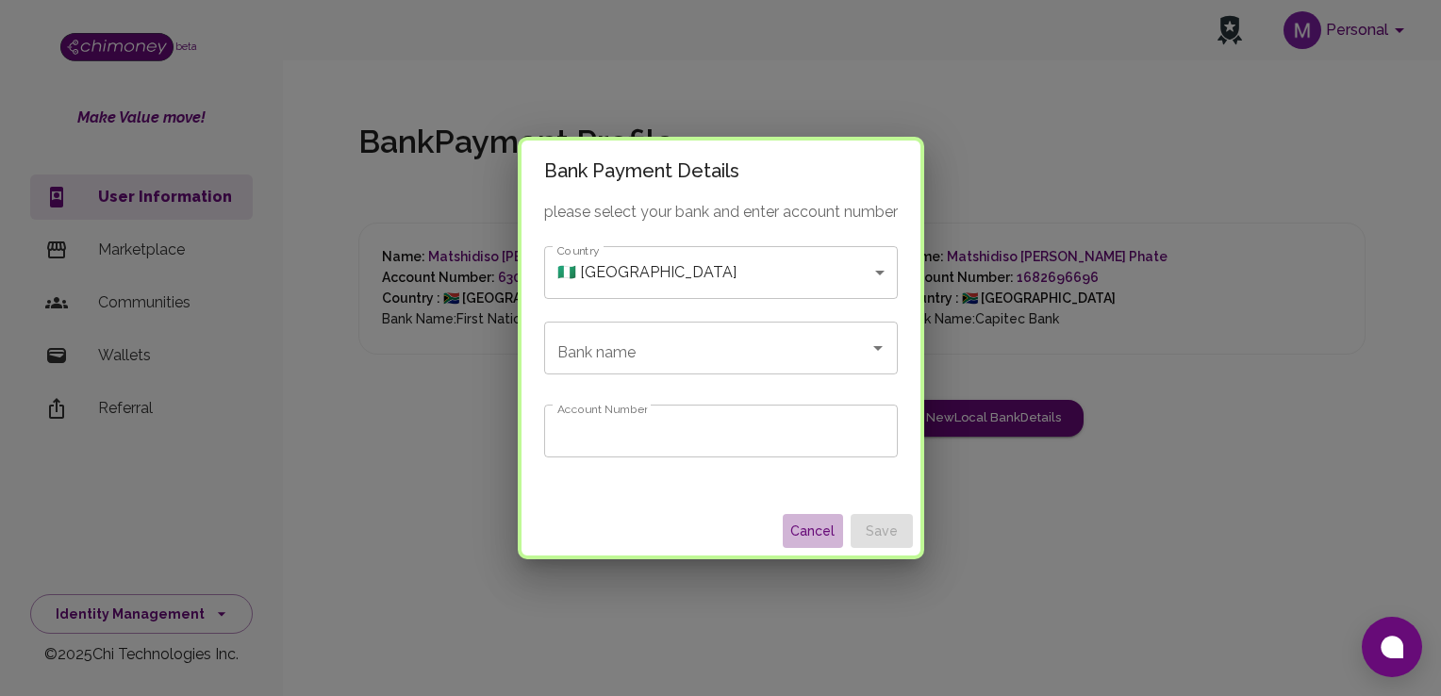
click at [816, 523] on button "Cancel" at bounding box center [813, 531] width 60 height 35
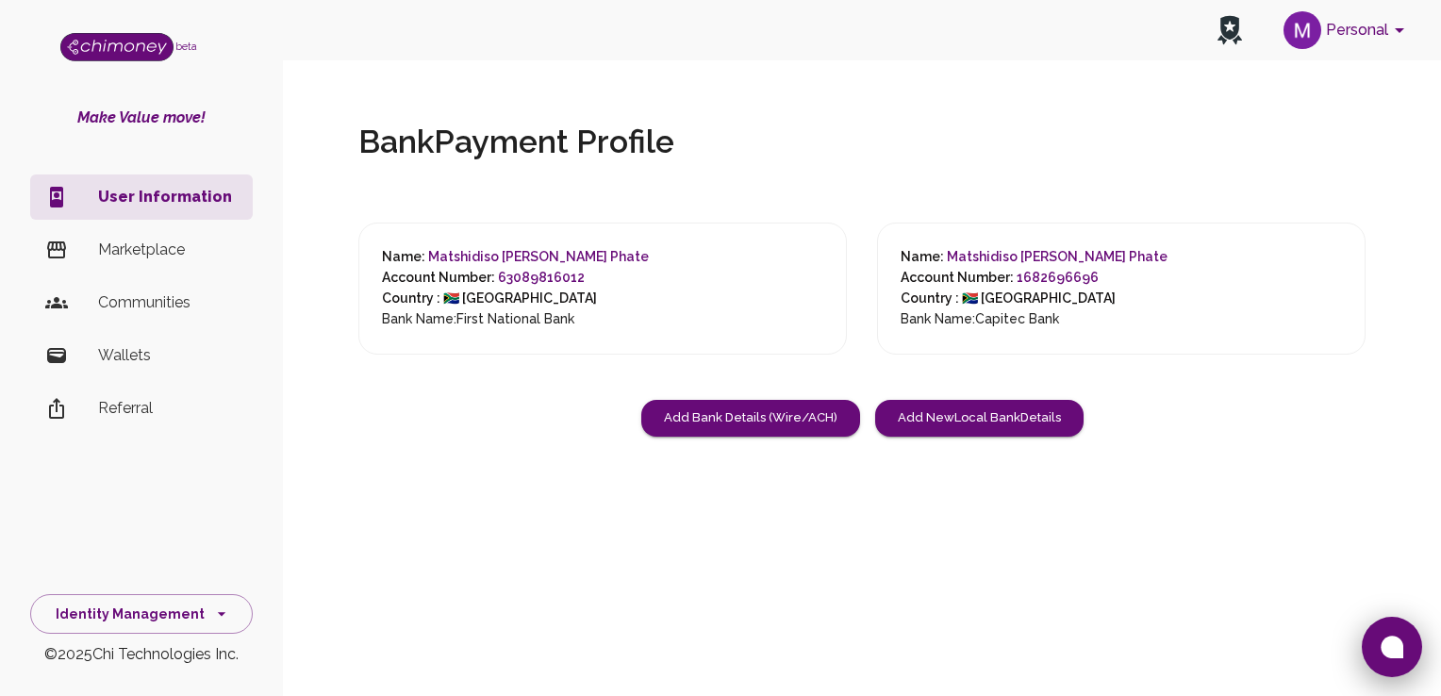
click at [1388, 633] on button at bounding box center [1391, 647] width 60 height 60
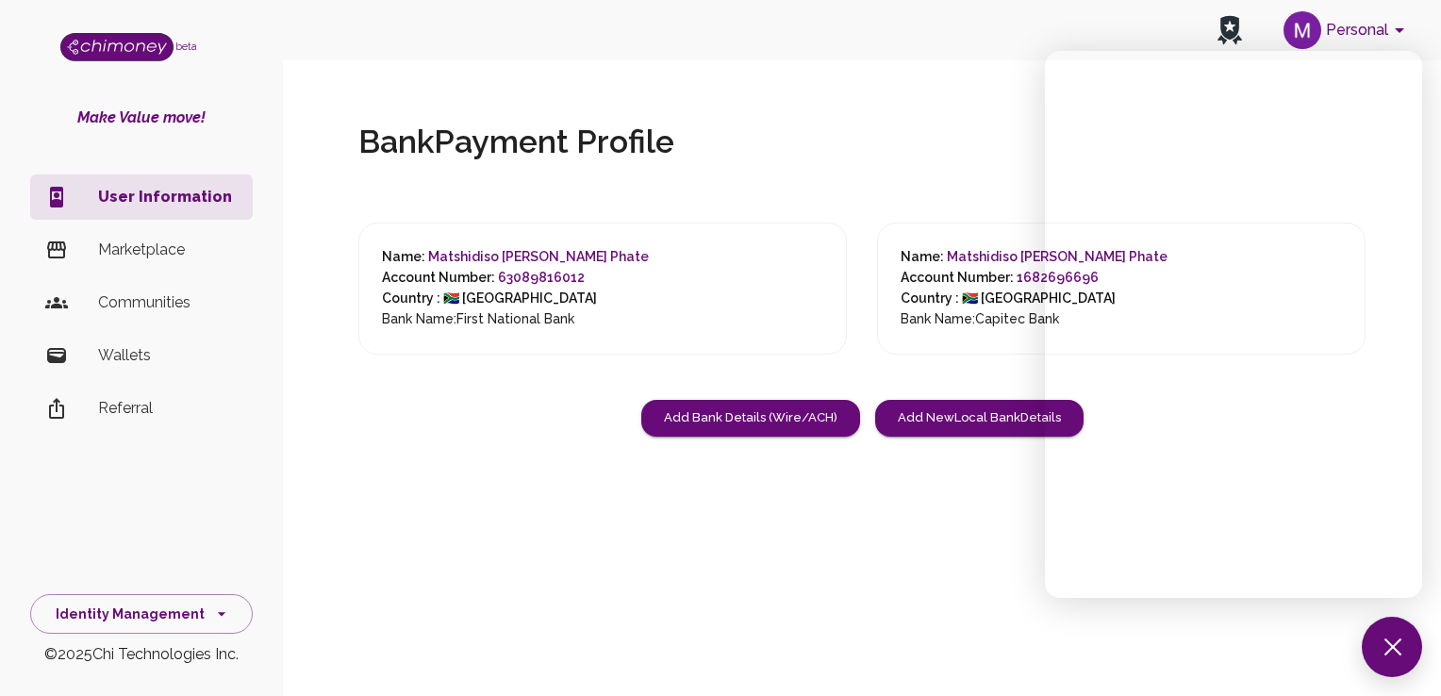
click at [971, 115] on div "Bank Payment Profile Name: Matshidiso Bridgette Phate Account Number: 630898160…" at bounding box center [862, 294] width 1128 height 465
click at [1385, 635] on button at bounding box center [1391, 647] width 60 height 60
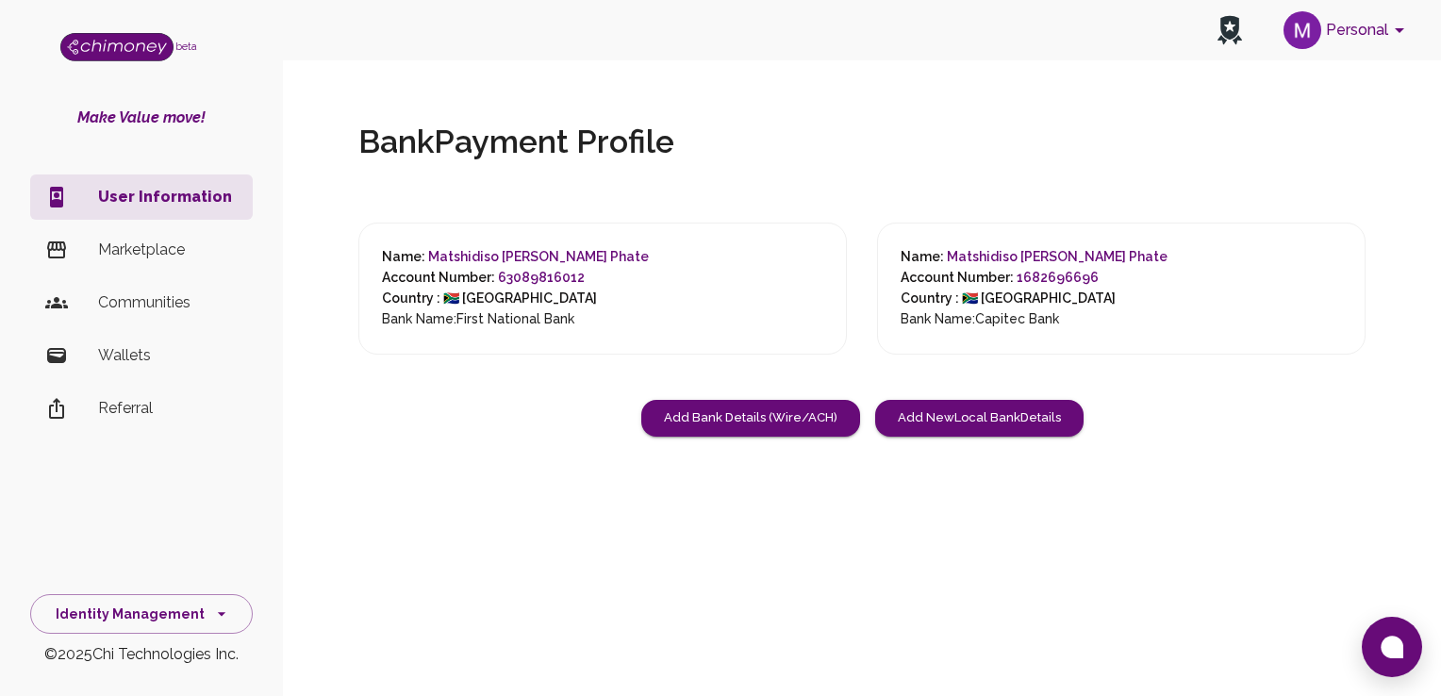
click at [1402, 35] on icon "account of current user" at bounding box center [1399, 30] width 23 height 23
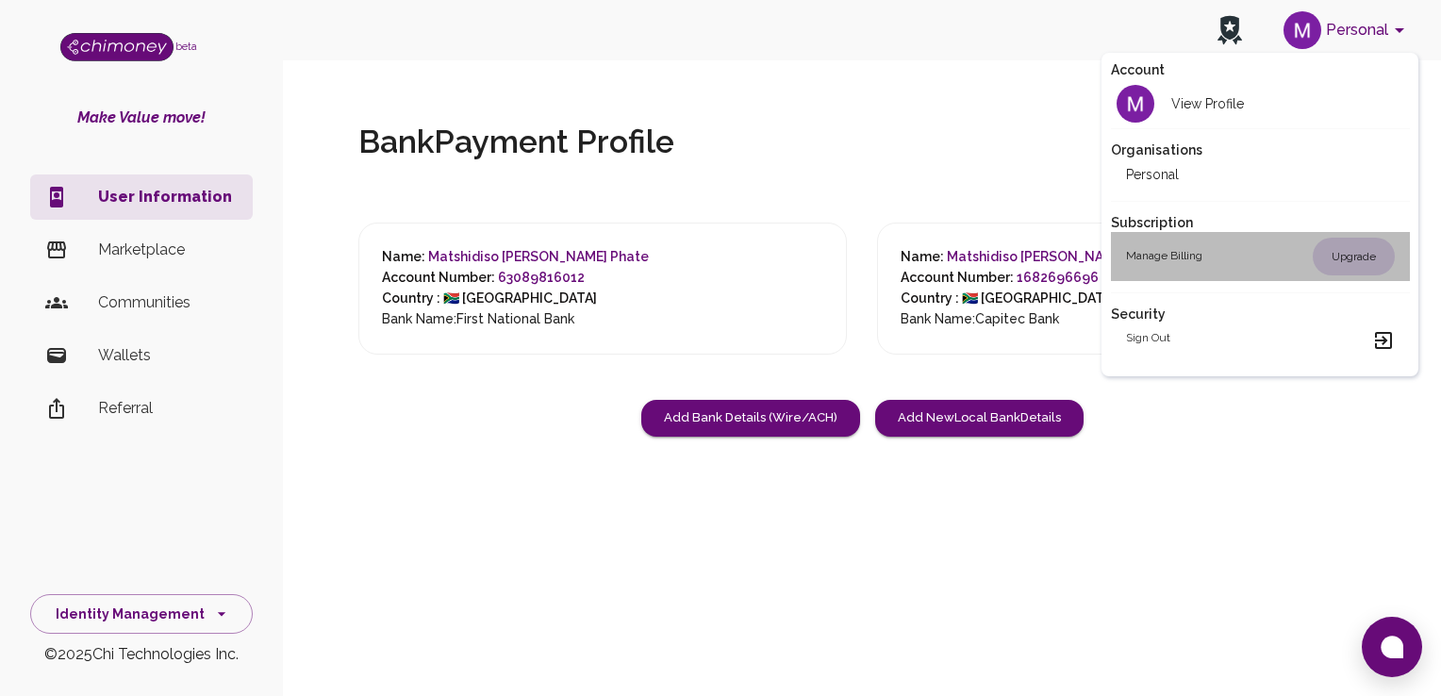
click at [1229, 268] on div "Manage billing Upgrade" at bounding box center [1260, 257] width 269 height 38
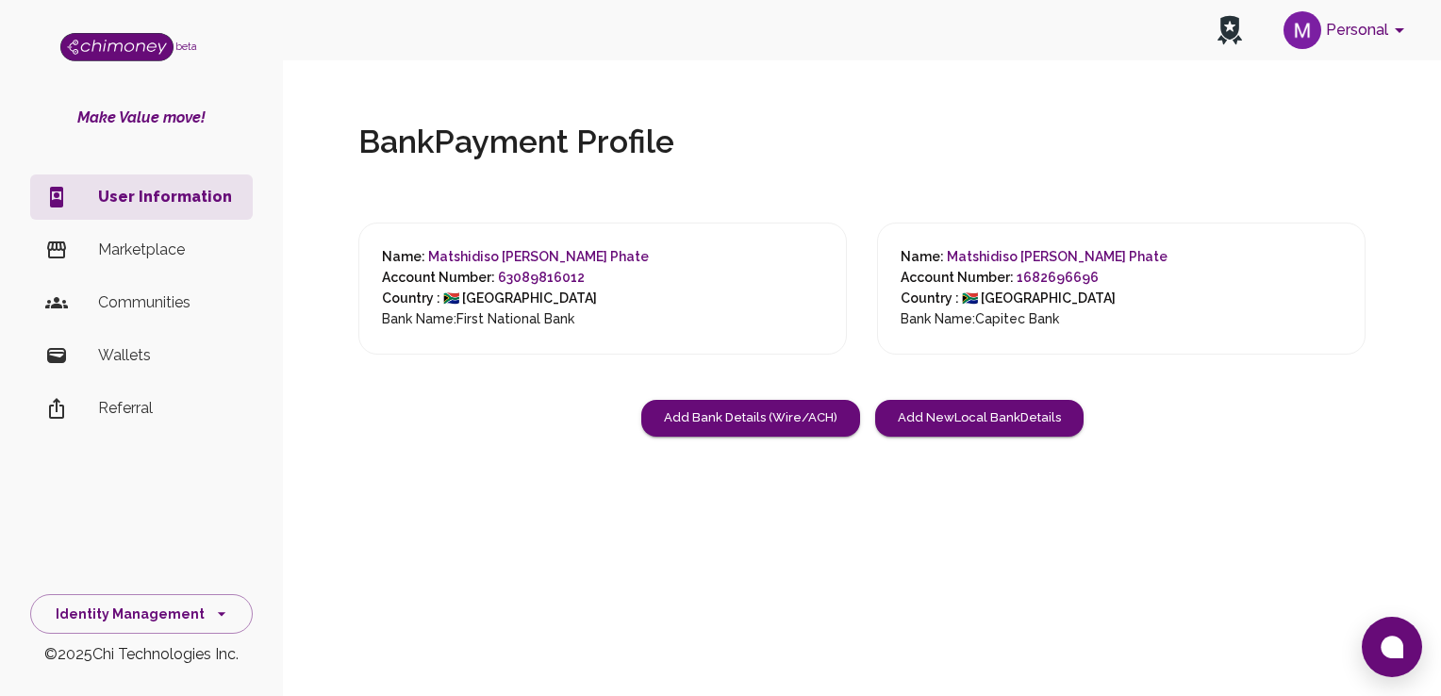
click at [121, 354] on p "Wallets" at bounding box center [168, 355] width 140 height 23
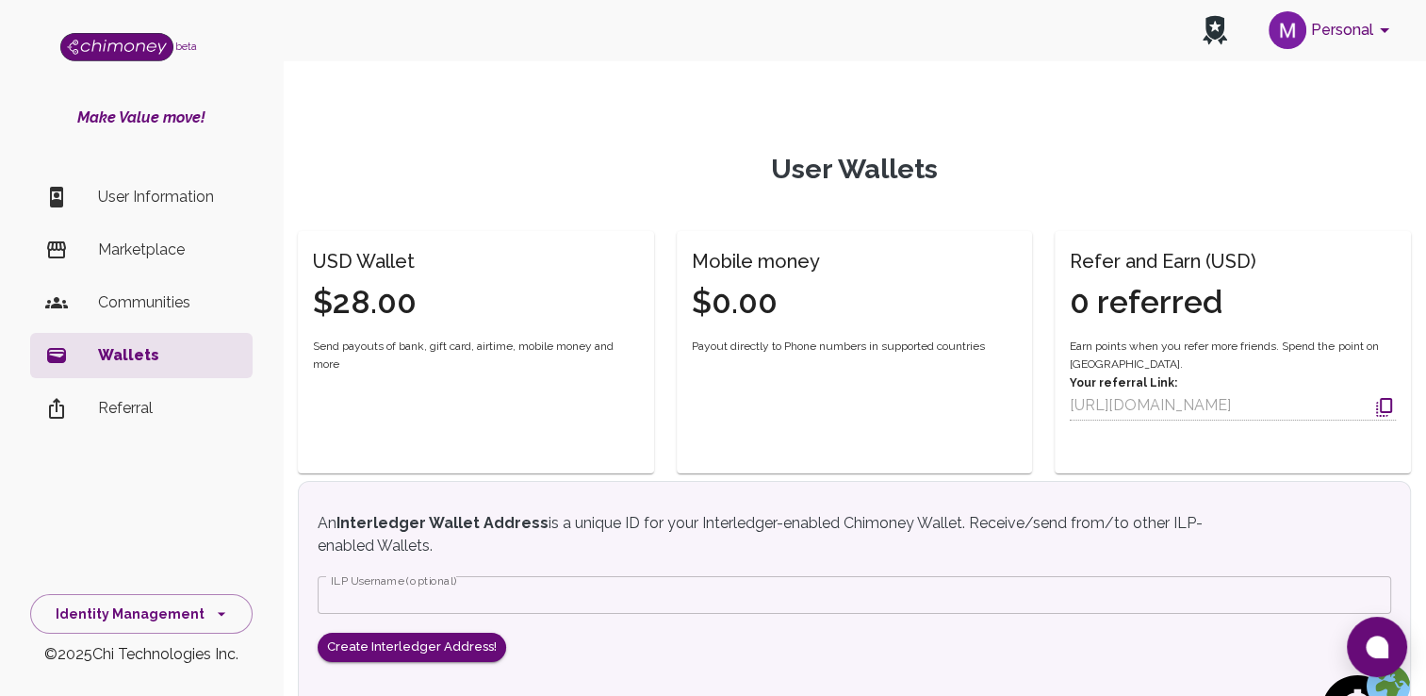
click at [142, 397] on p "Referral" at bounding box center [168, 408] width 140 height 23
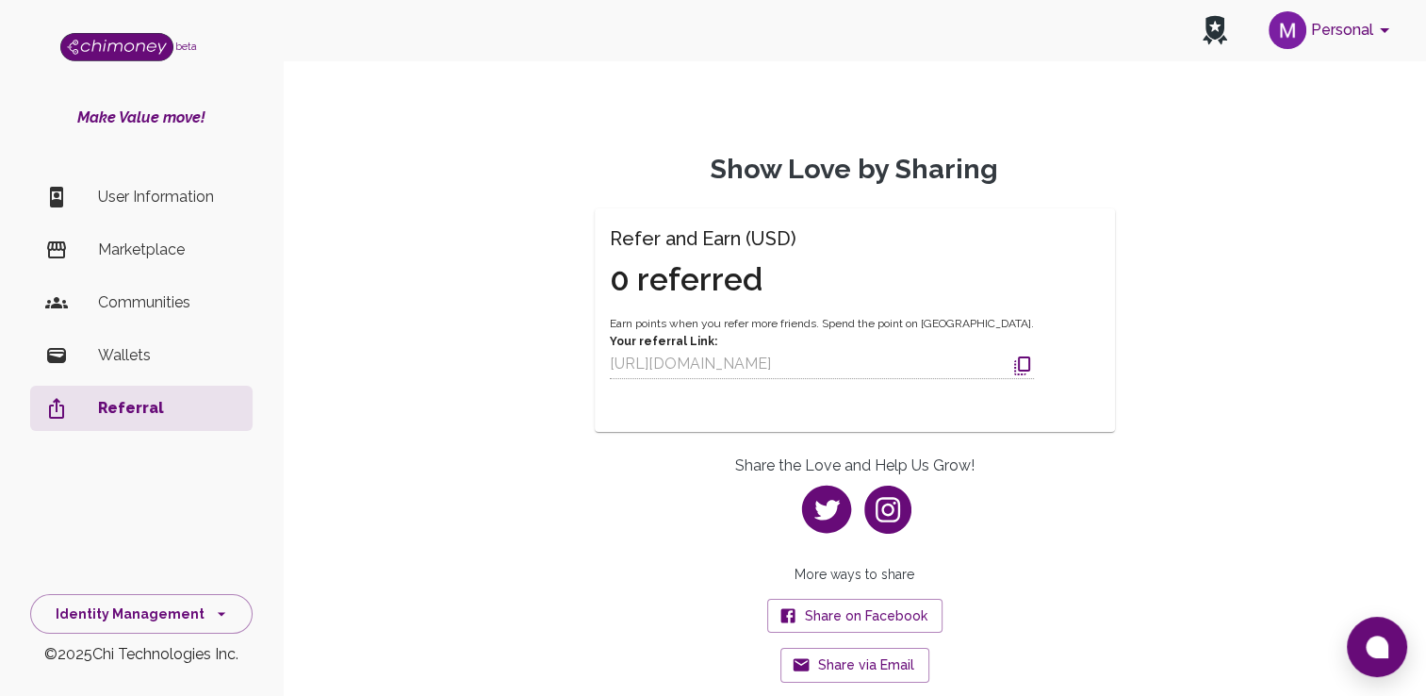
scroll to position [200, 0]
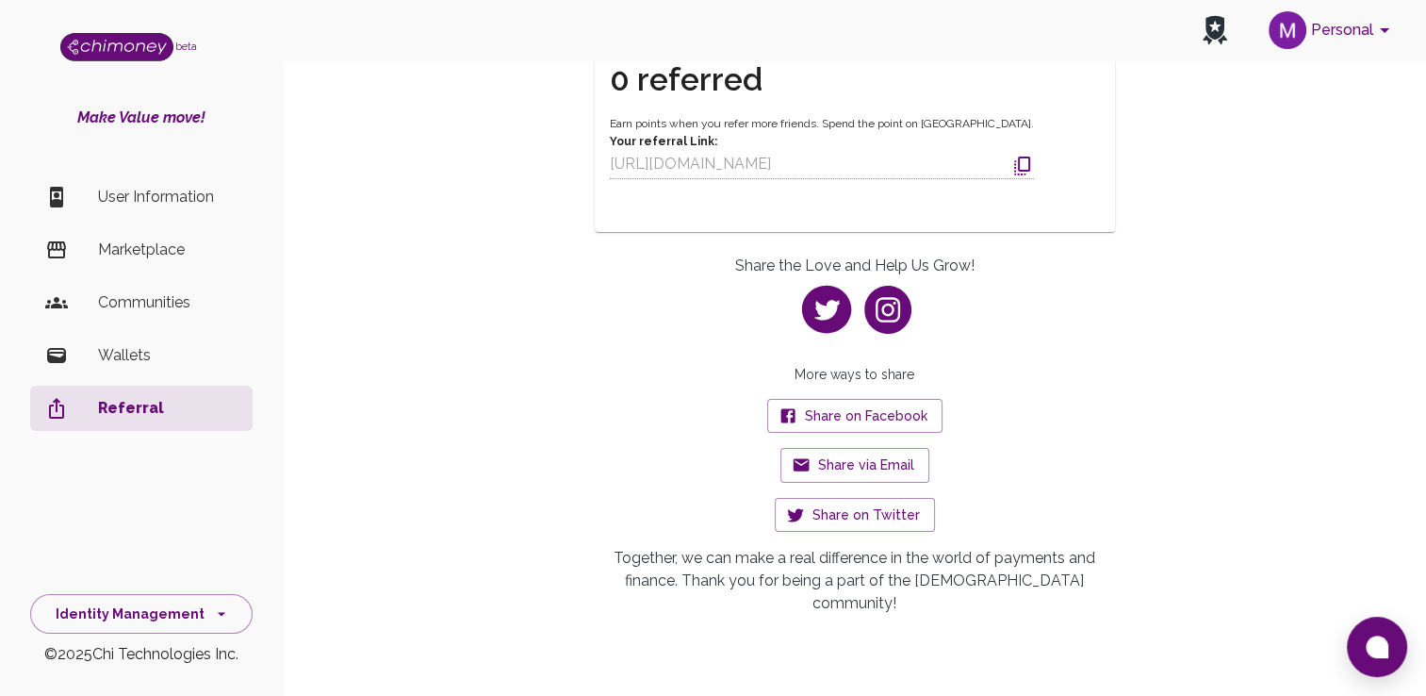
click at [140, 305] on p "Communities" at bounding box center [168, 302] width 140 height 23
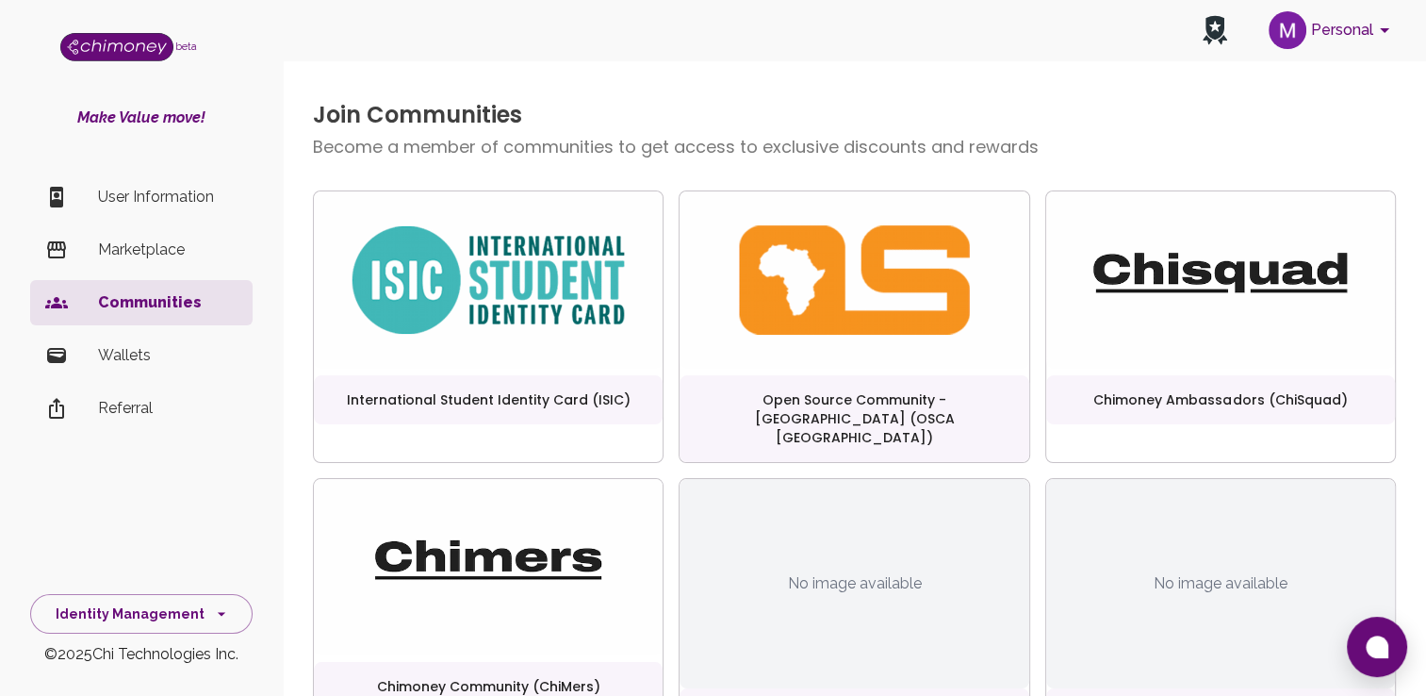
click at [113, 255] on p "Marketplace" at bounding box center [168, 250] width 140 height 23
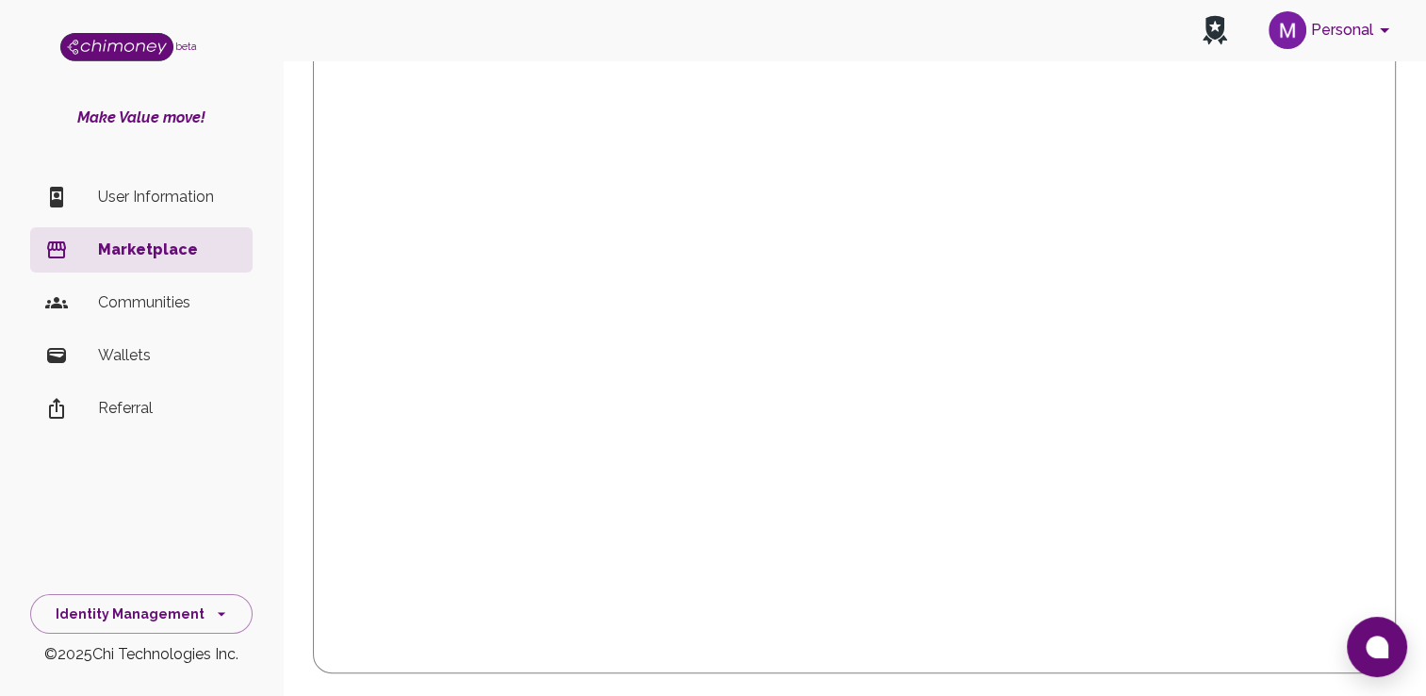
scroll to position [719, 0]
click at [145, 195] on p "User Information" at bounding box center [168, 197] width 140 height 23
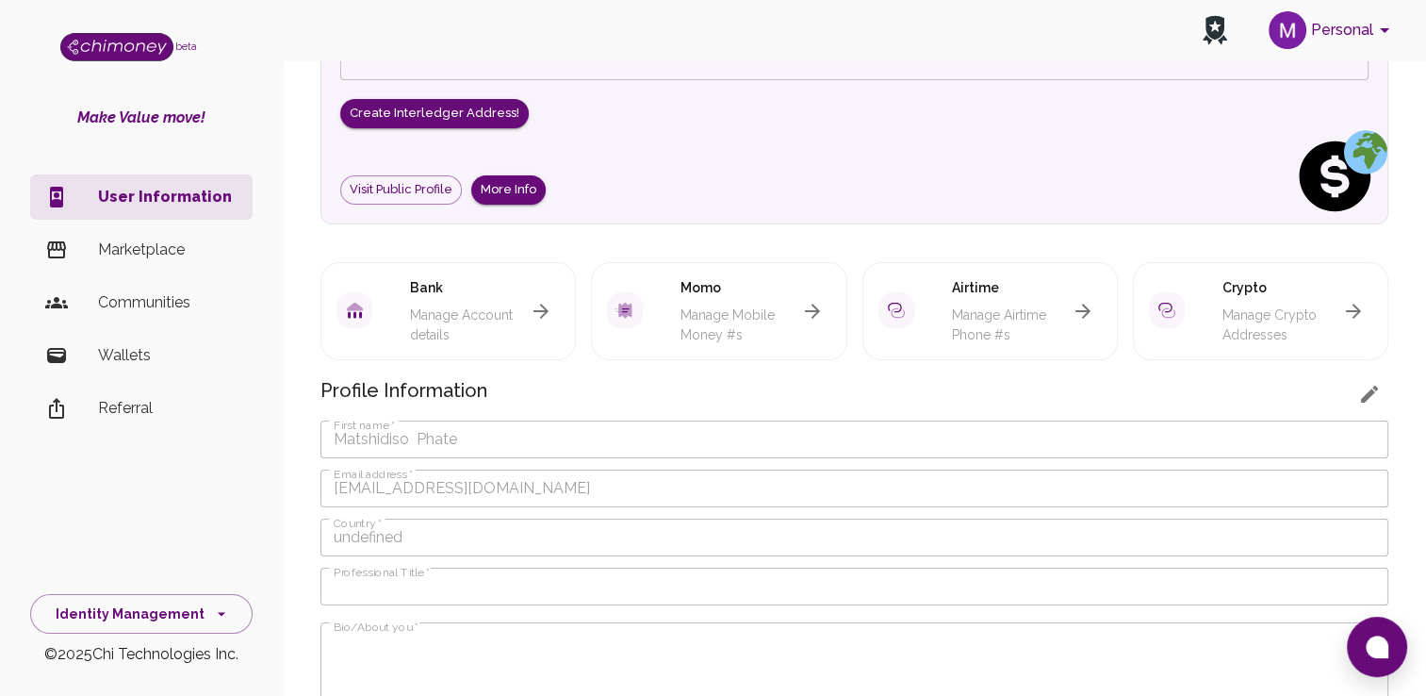
scroll to position [251, 0]
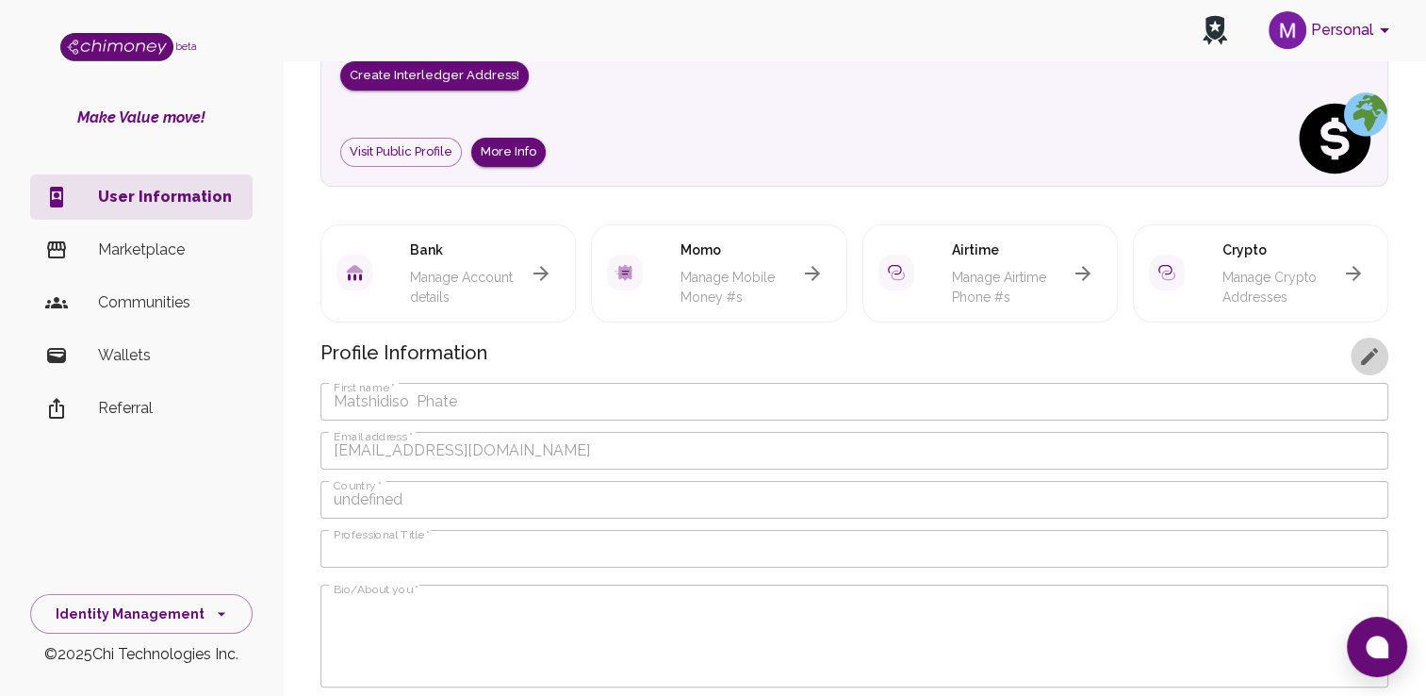
click at [1373, 356] on icon "button" at bounding box center [1370, 356] width 23 height 23
click at [1366, 364] on icon "button" at bounding box center [1370, 356] width 23 height 23
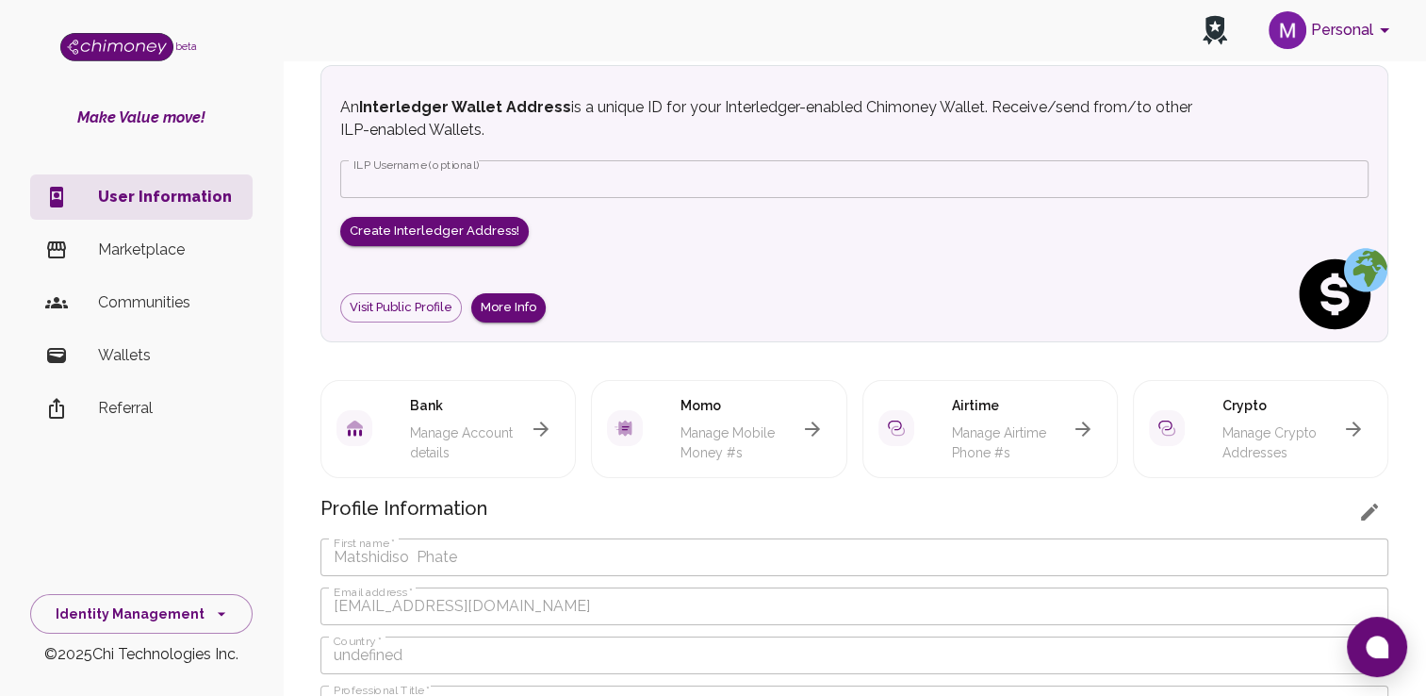
scroll to position [58, 0]
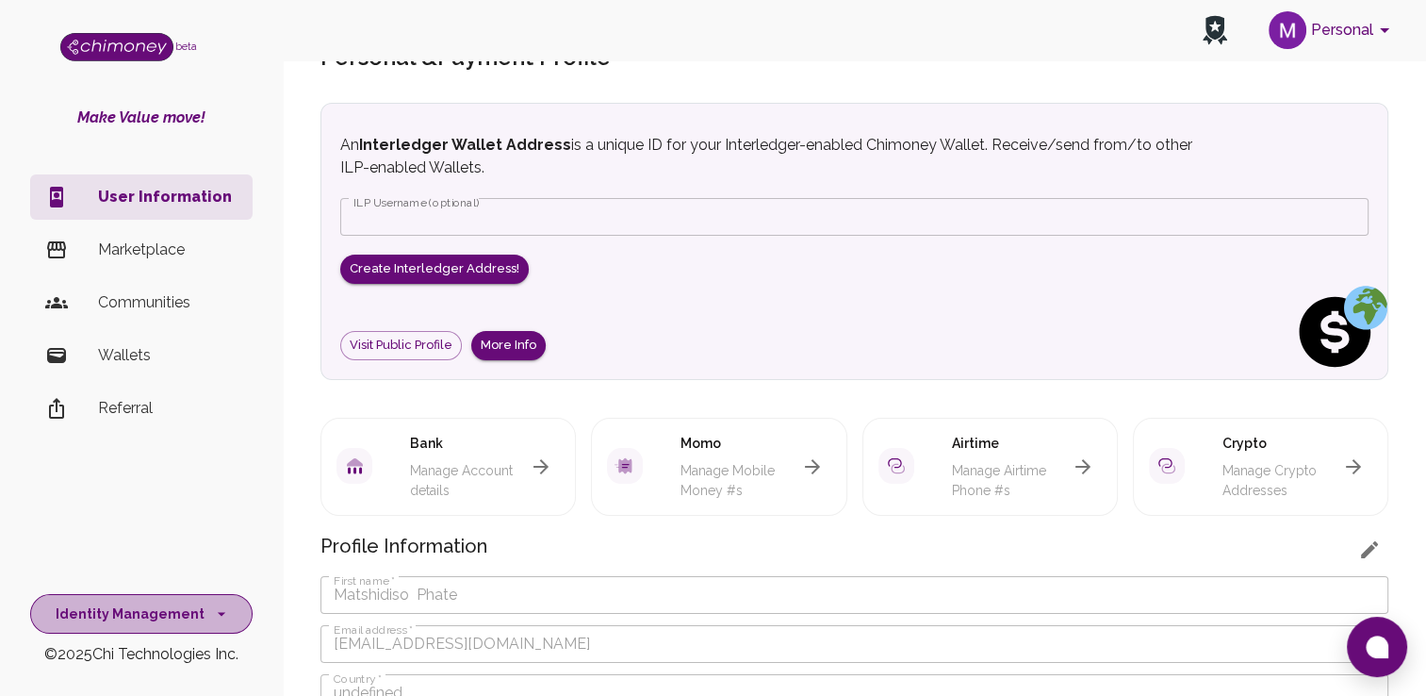
click at [226, 615] on button "Identity Management" at bounding box center [141, 614] width 223 height 41
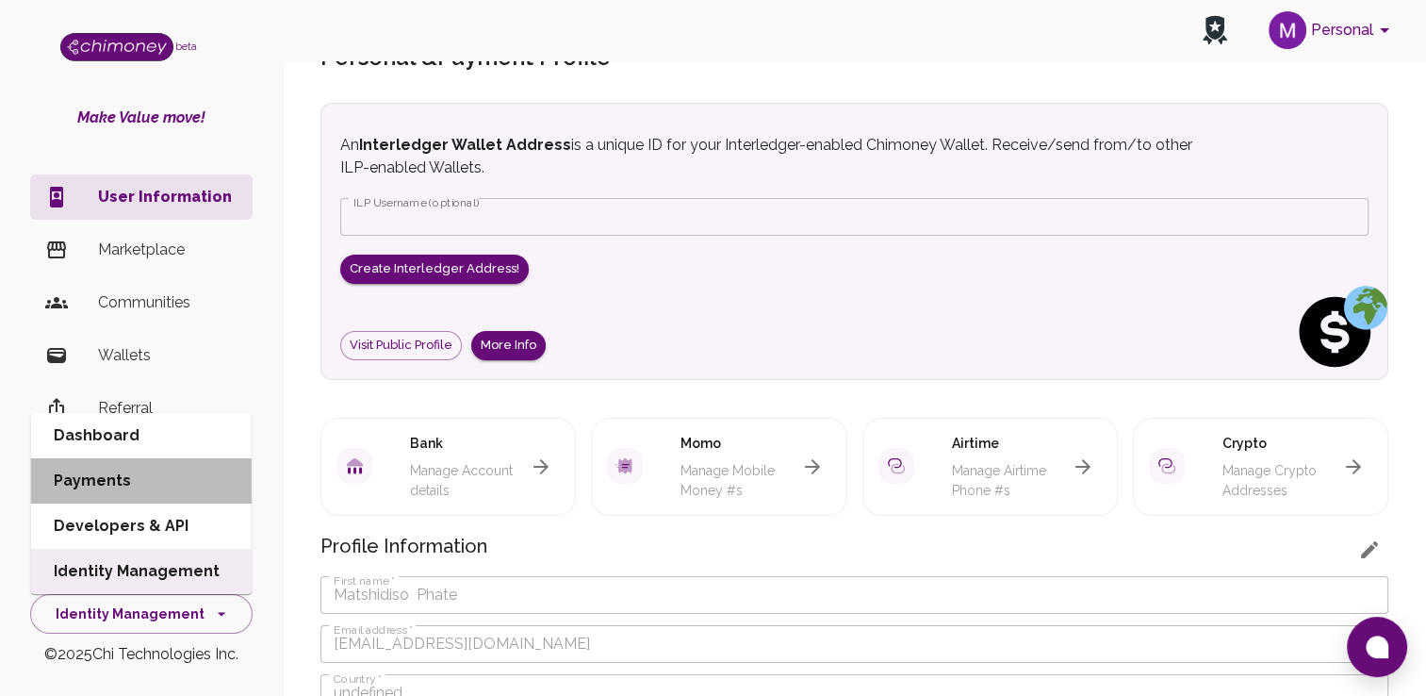
click at [138, 492] on li "Payments" at bounding box center [141, 480] width 221 height 45
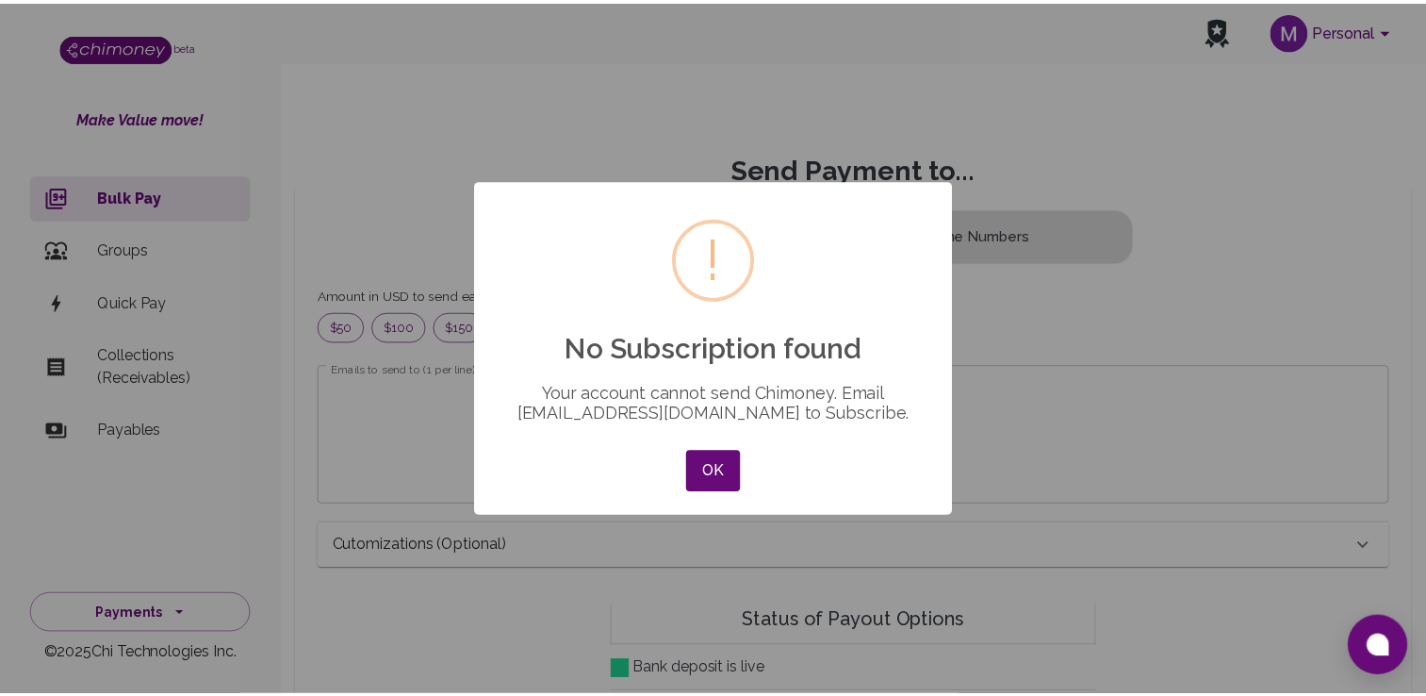
scroll to position [229, 1036]
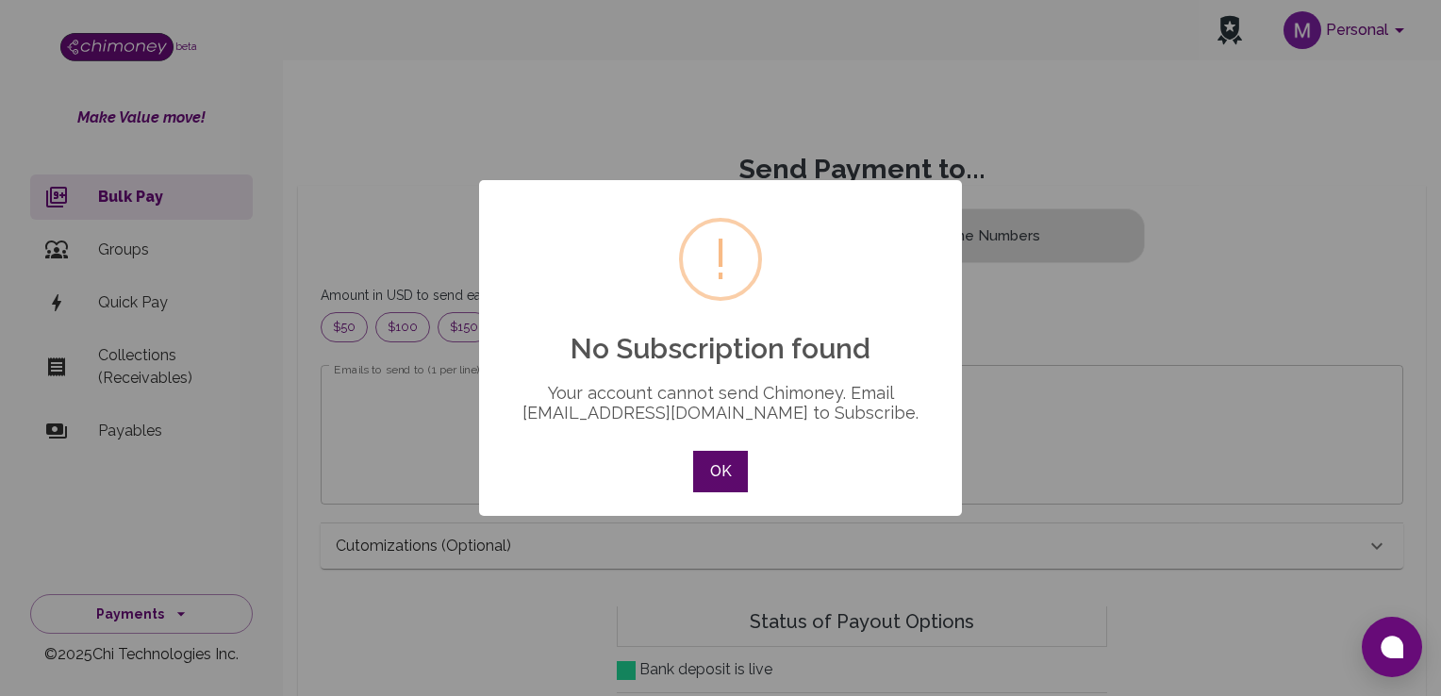
click at [734, 481] on button "OK" at bounding box center [720, 471] width 55 height 41
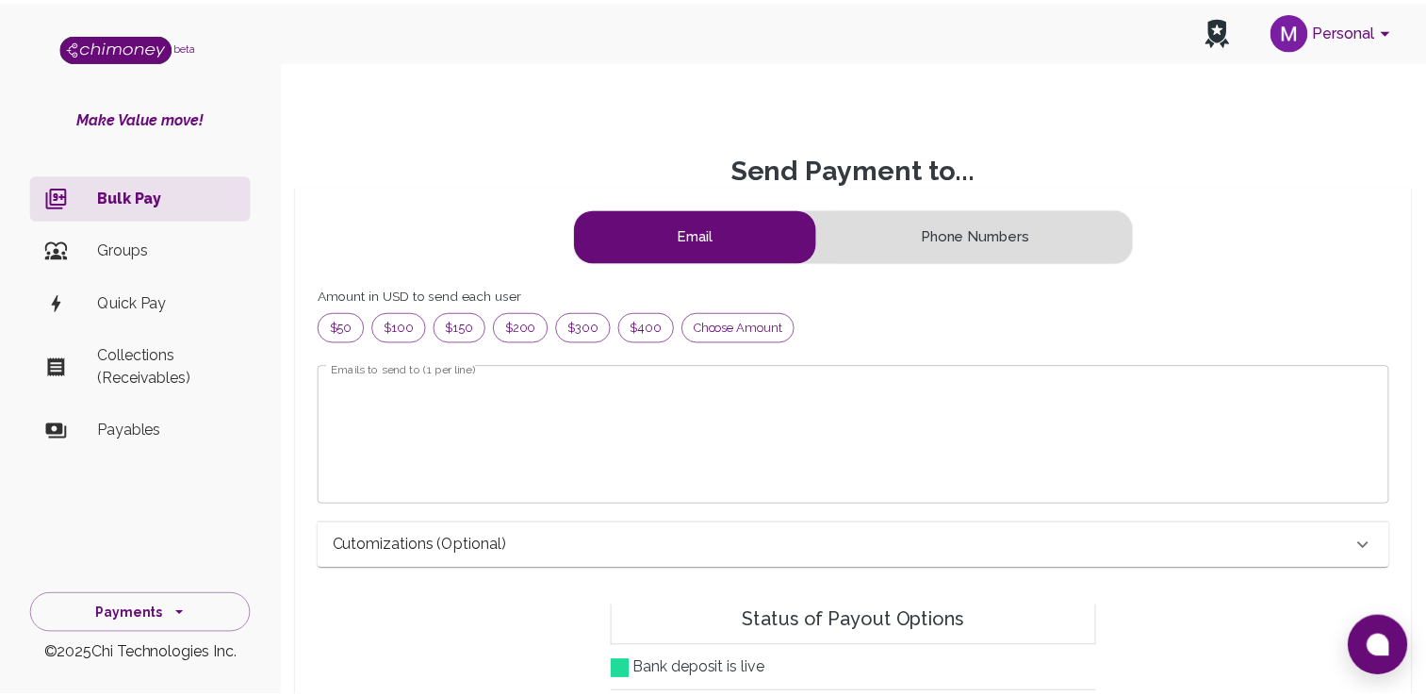
scroll to position [229, 1022]
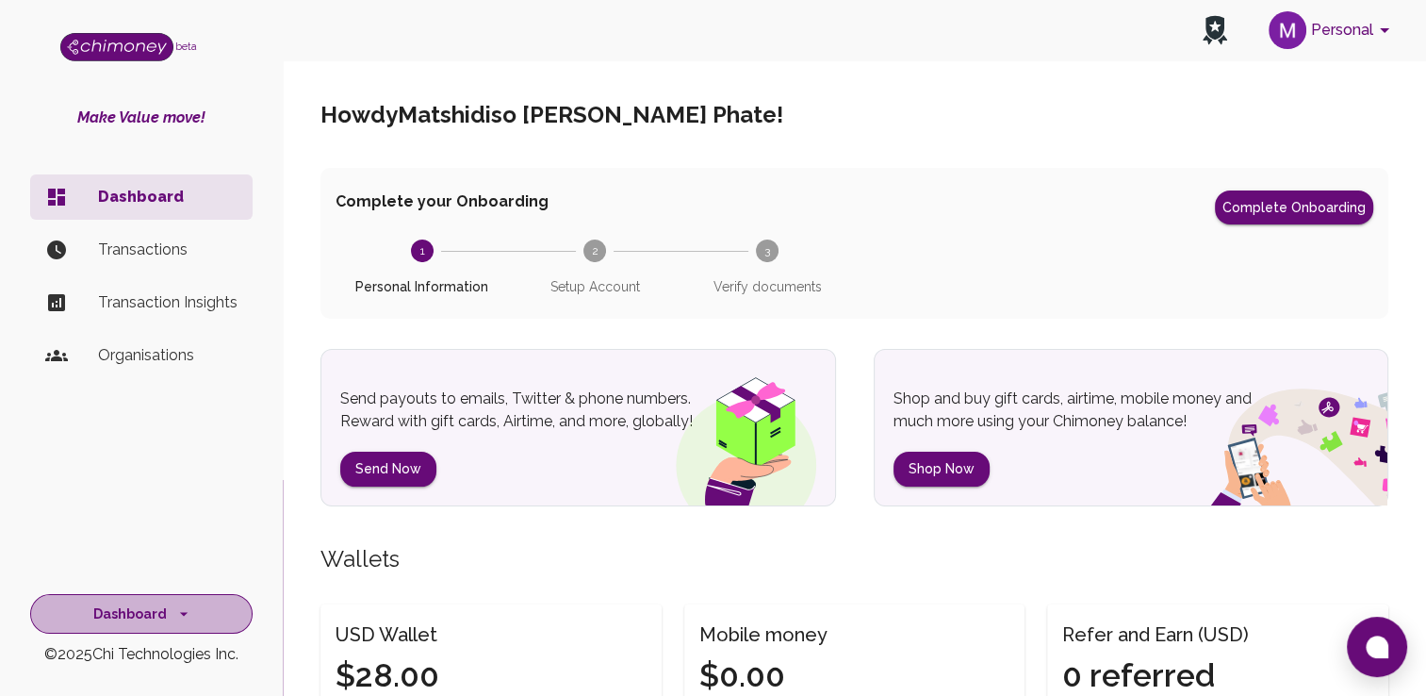
click at [185, 606] on icon "side nav" at bounding box center [183, 613] width 19 height 19
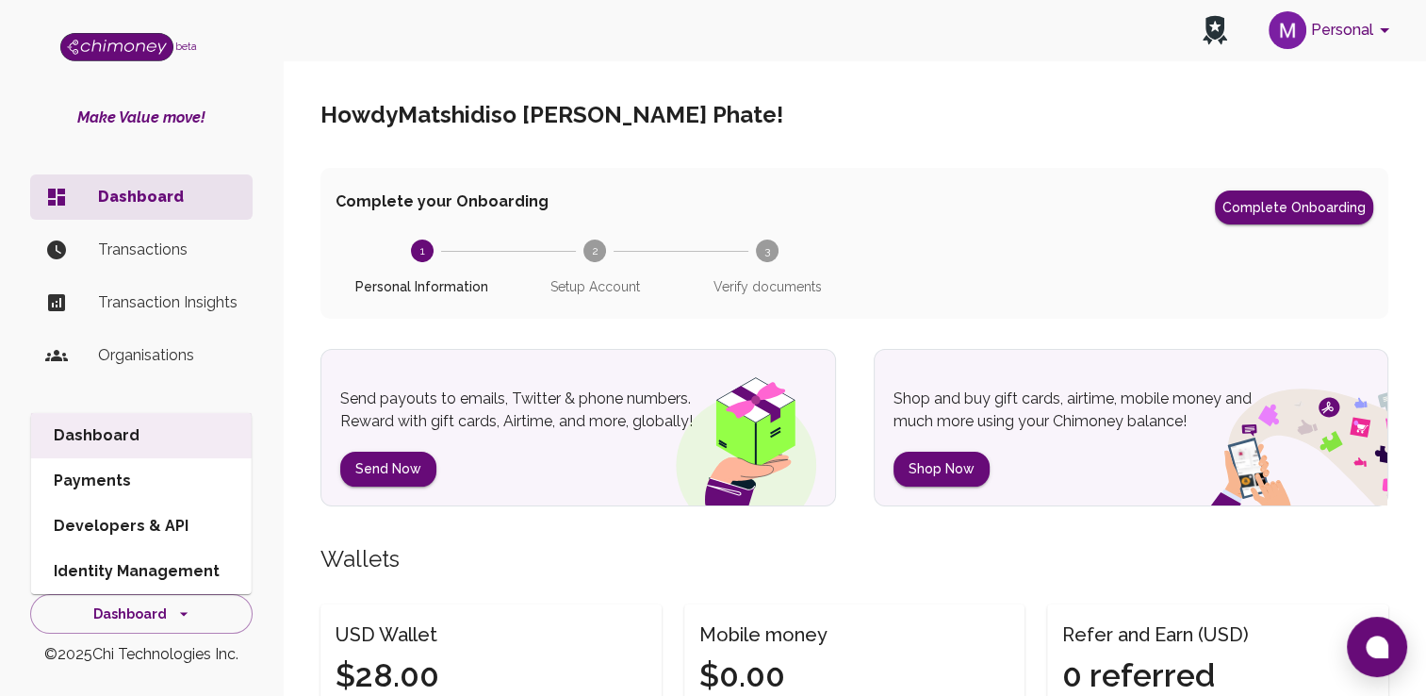
click at [589, 255] on circle at bounding box center [595, 250] width 23 height 23
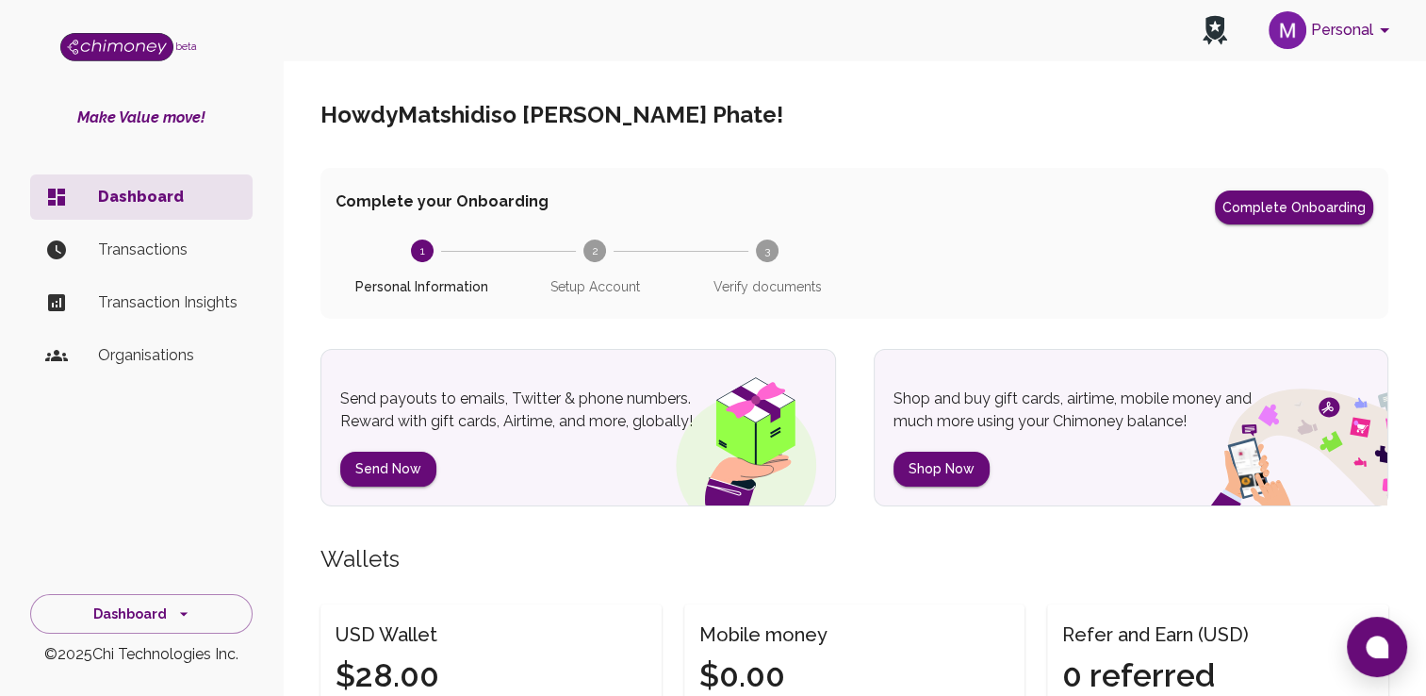
drag, startPoint x: 259, startPoint y: 587, endPoint x: 279, endPoint y: 548, distance: 44.3
click at [279, 548] on div "beta Make Value move! Dashboard Transactions Transaction Insights Organisations…" at bounding box center [141, 348] width 283 height 696
drag, startPoint x: 279, startPoint y: 548, endPoint x: 186, endPoint y: 467, distance: 123.6
click at [186, 467] on div "Dashboard Transactions Transaction Insights Organisations" at bounding box center [141, 357] width 283 height 380
click at [1382, 42] on button "Personal" at bounding box center [1333, 30] width 142 height 49
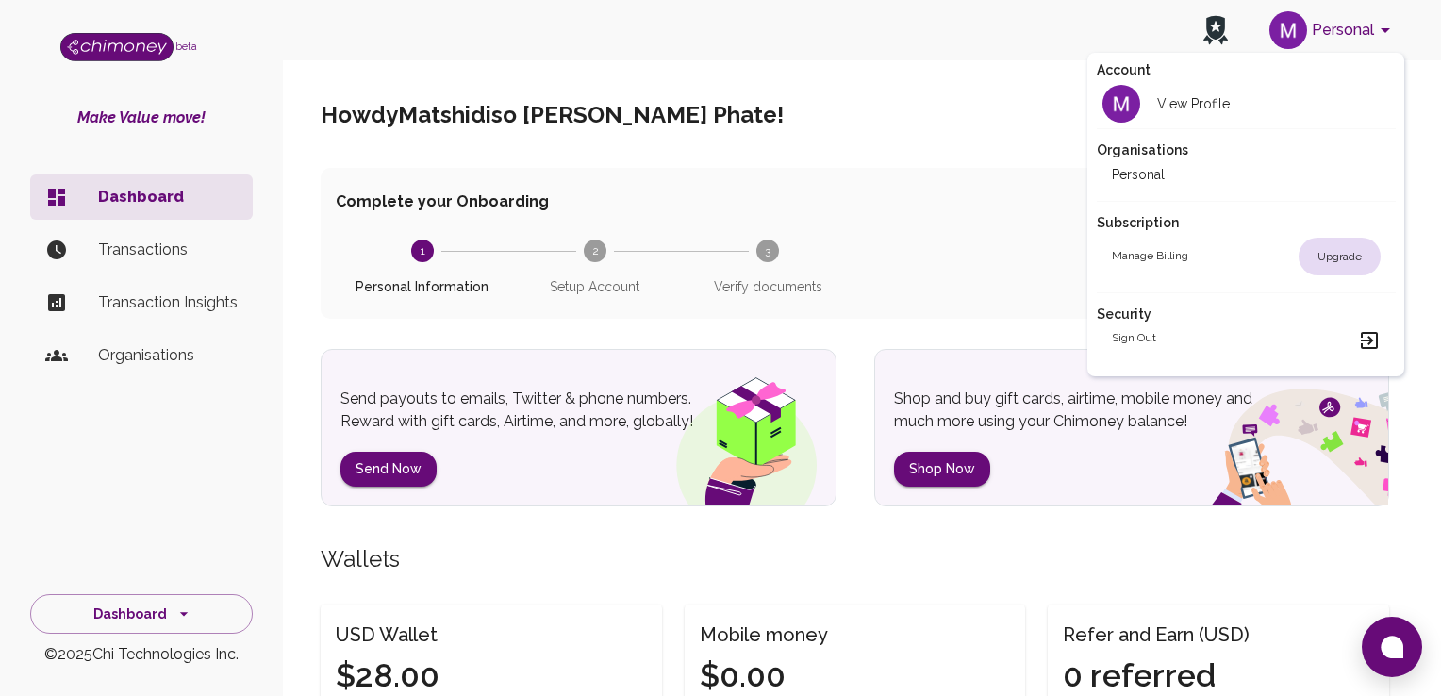
click at [935, 171] on div at bounding box center [720, 348] width 1441 height 696
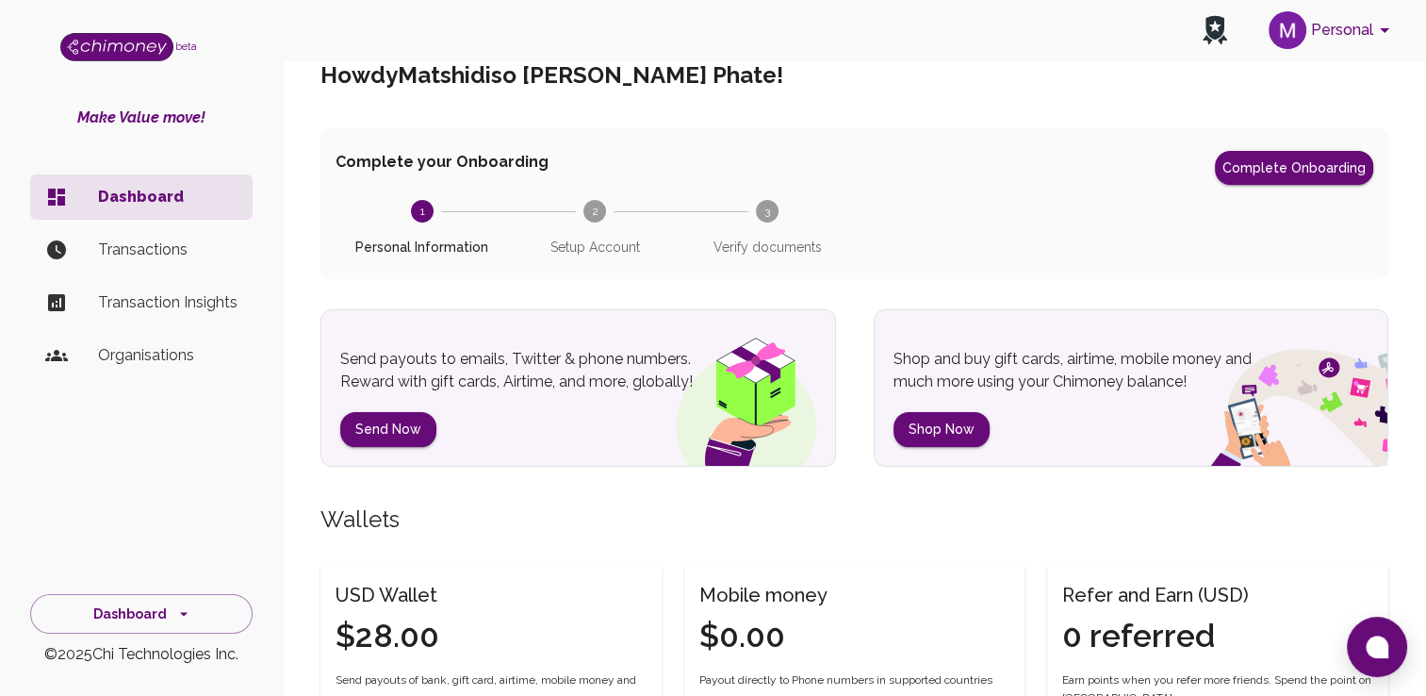
scroll to position [2, 0]
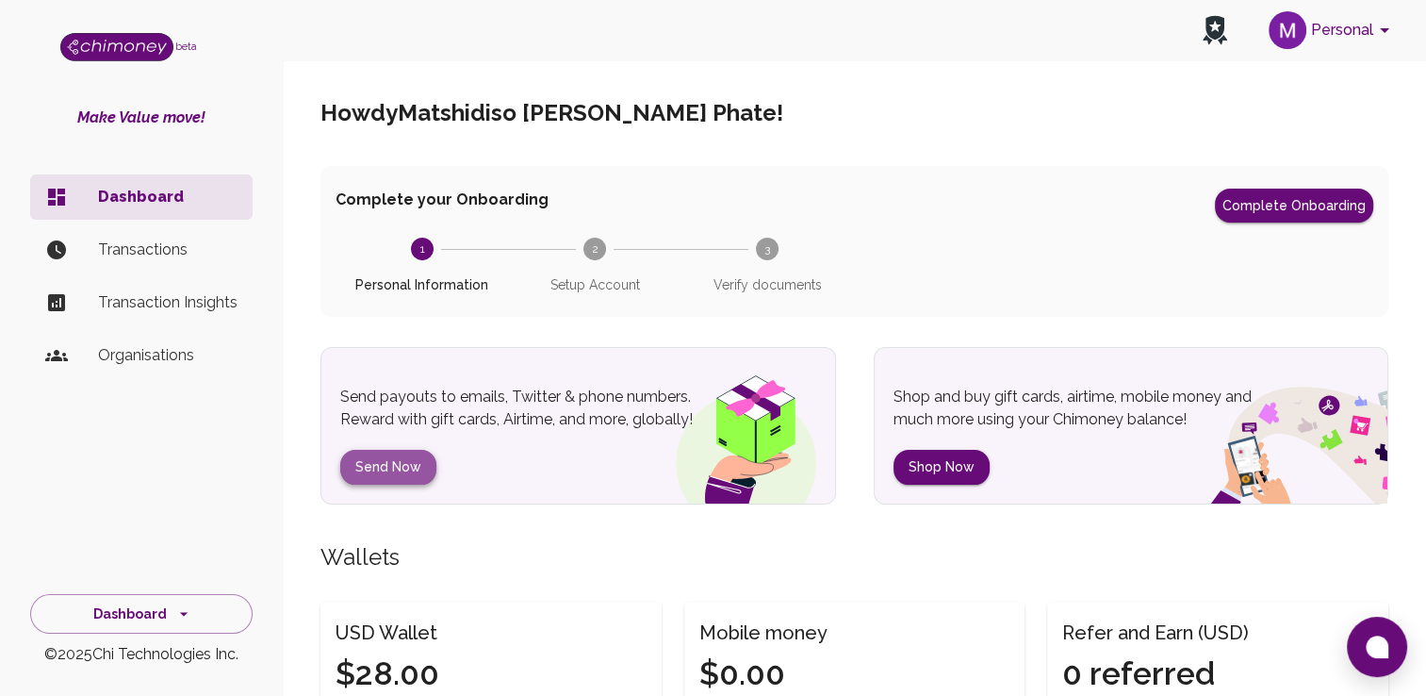
click at [410, 470] on button "Send Now" at bounding box center [388, 467] width 96 height 35
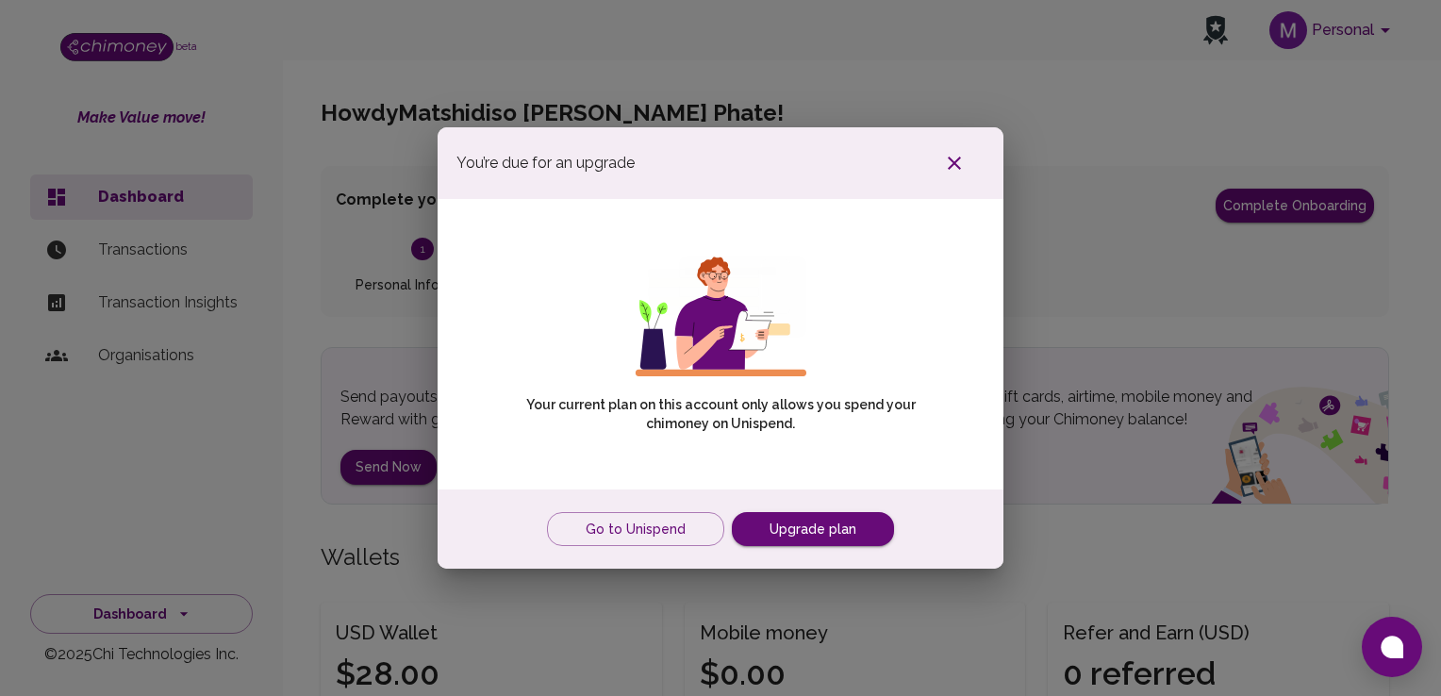
click at [949, 173] on icon "button" at bounding box center [954, 163] width 23 height 23
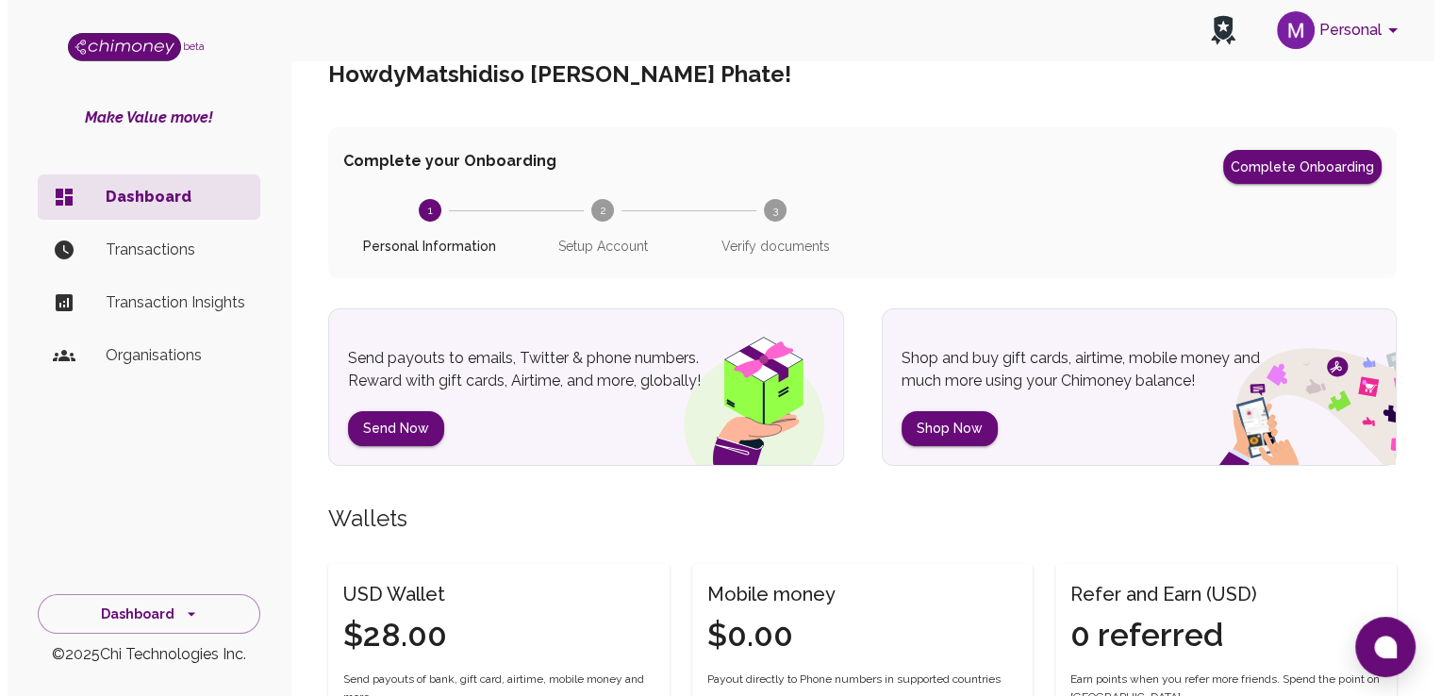
scroll to position [0, 0]
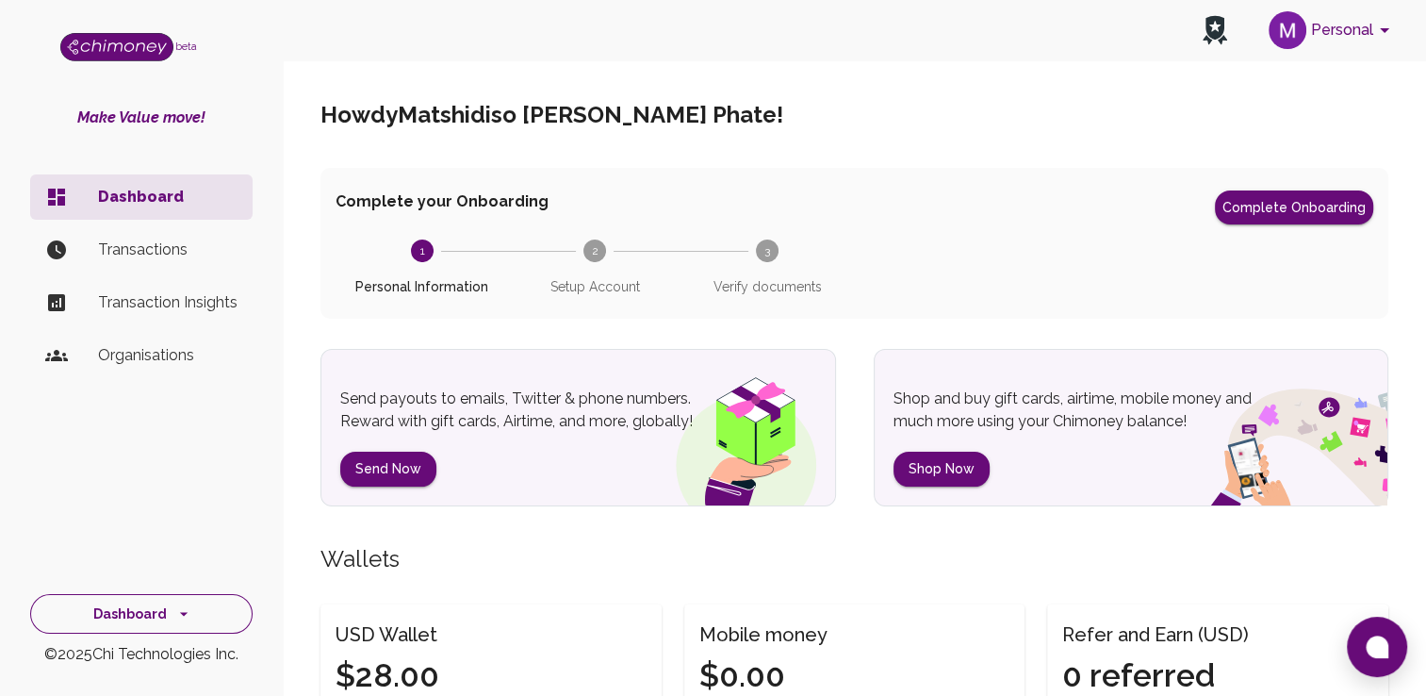
click at [200, 620] on button "Dashboard" at bounding box center [141, 614] width 223 height 41
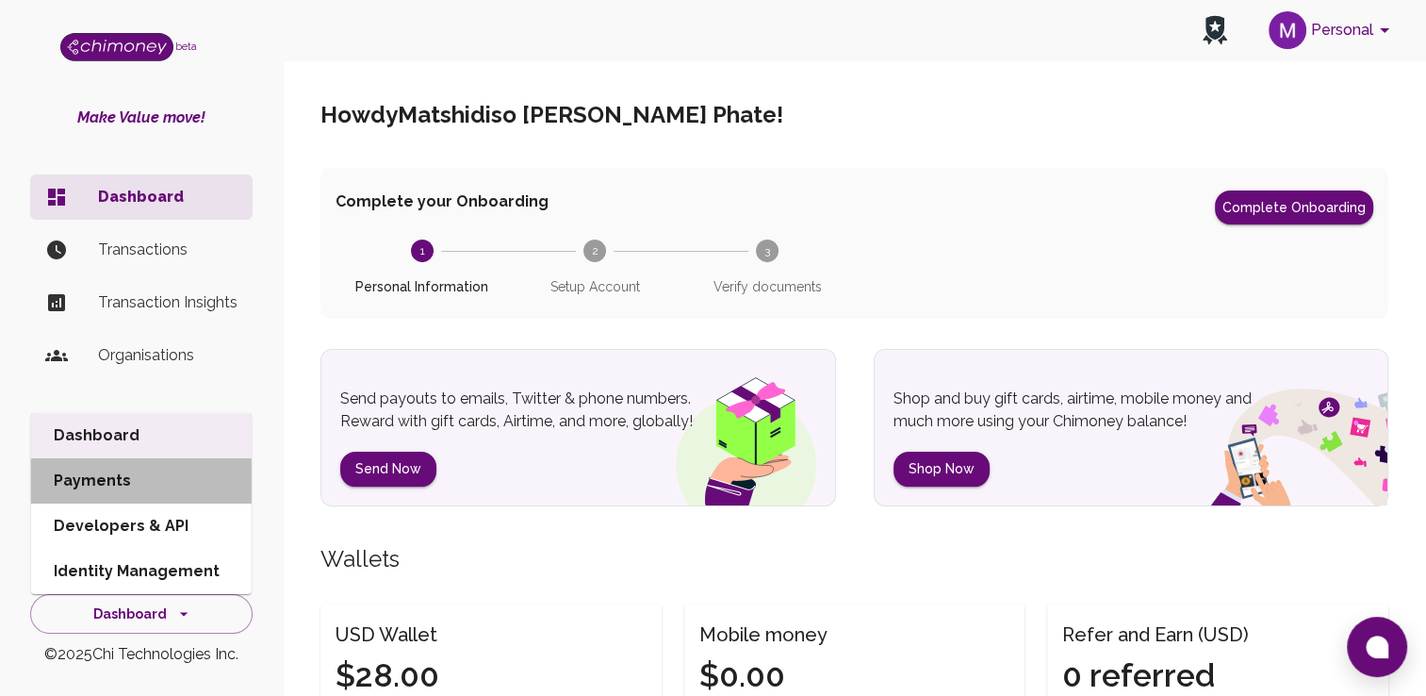
click at [144, 477] on li "Payments" at bounding box center [141, 480] width 221 height 45
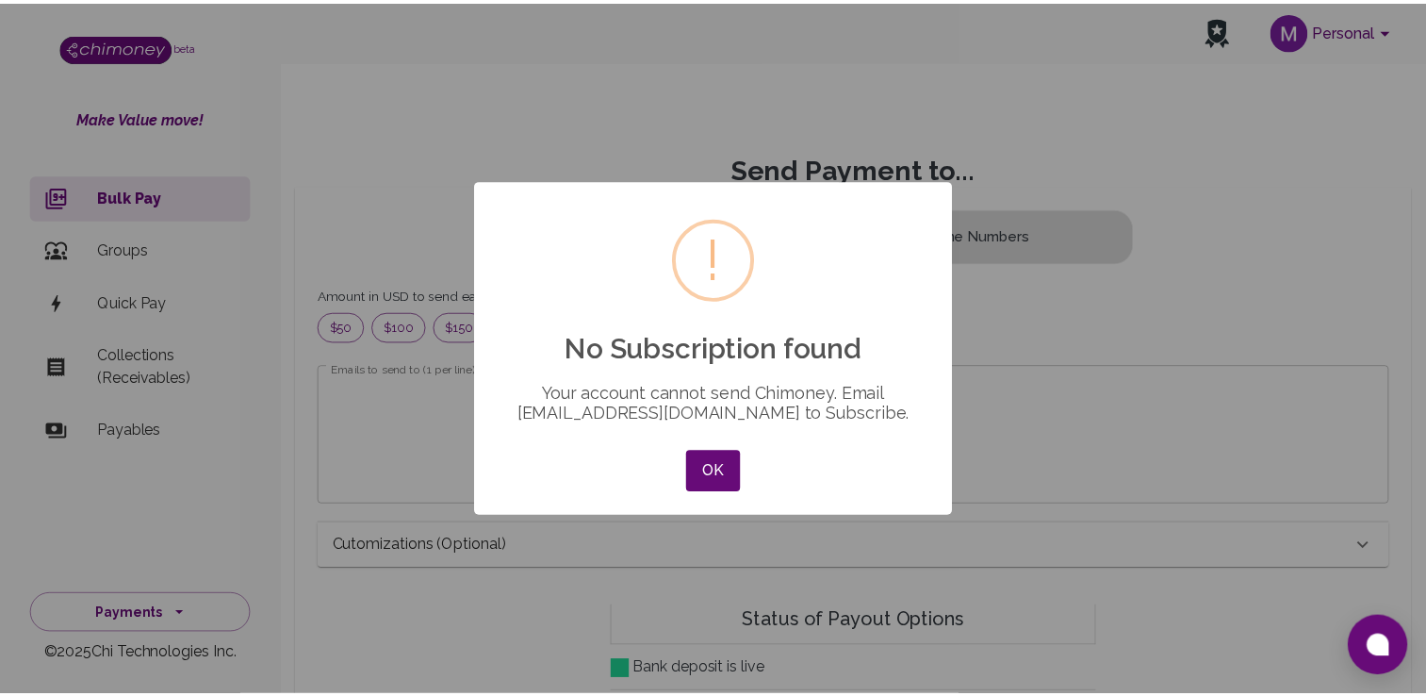
scroll to position [229, 1036]
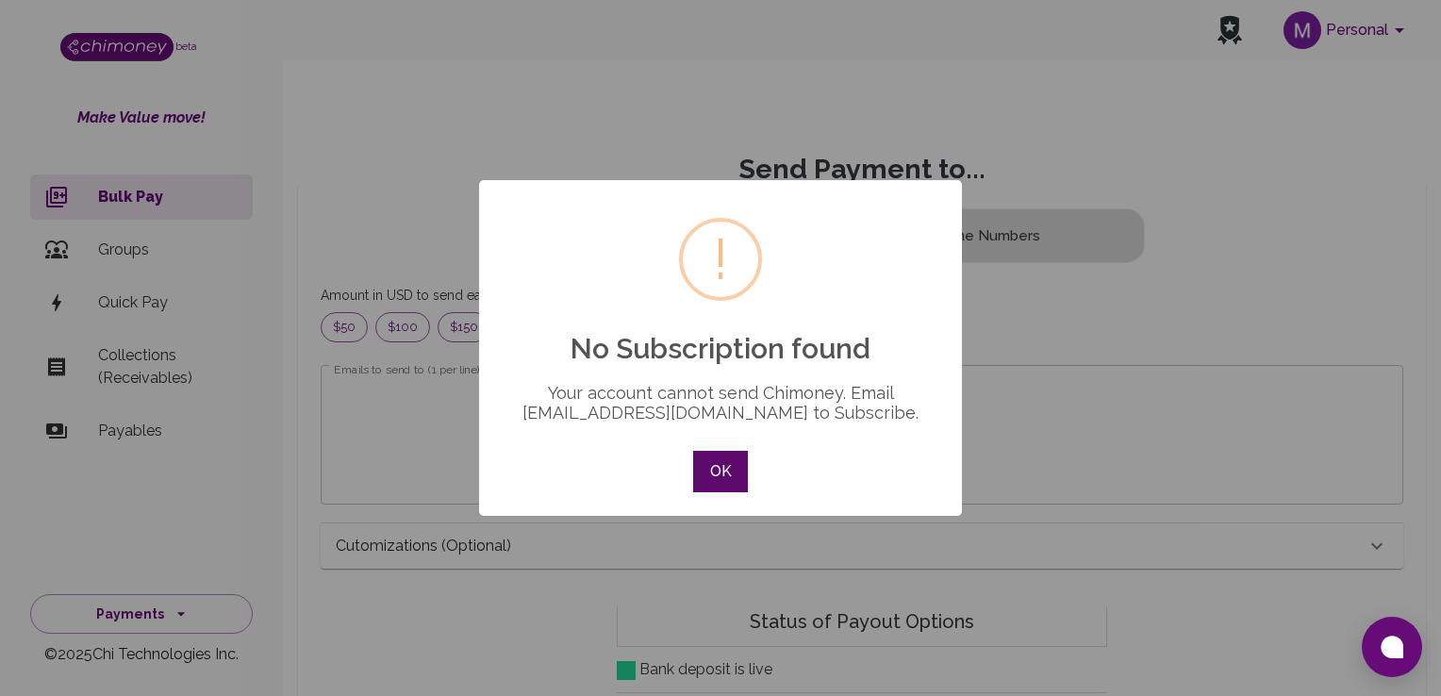
click at [732, 477] on button "OK" at bounding box center [720, 471] width 55 height 41
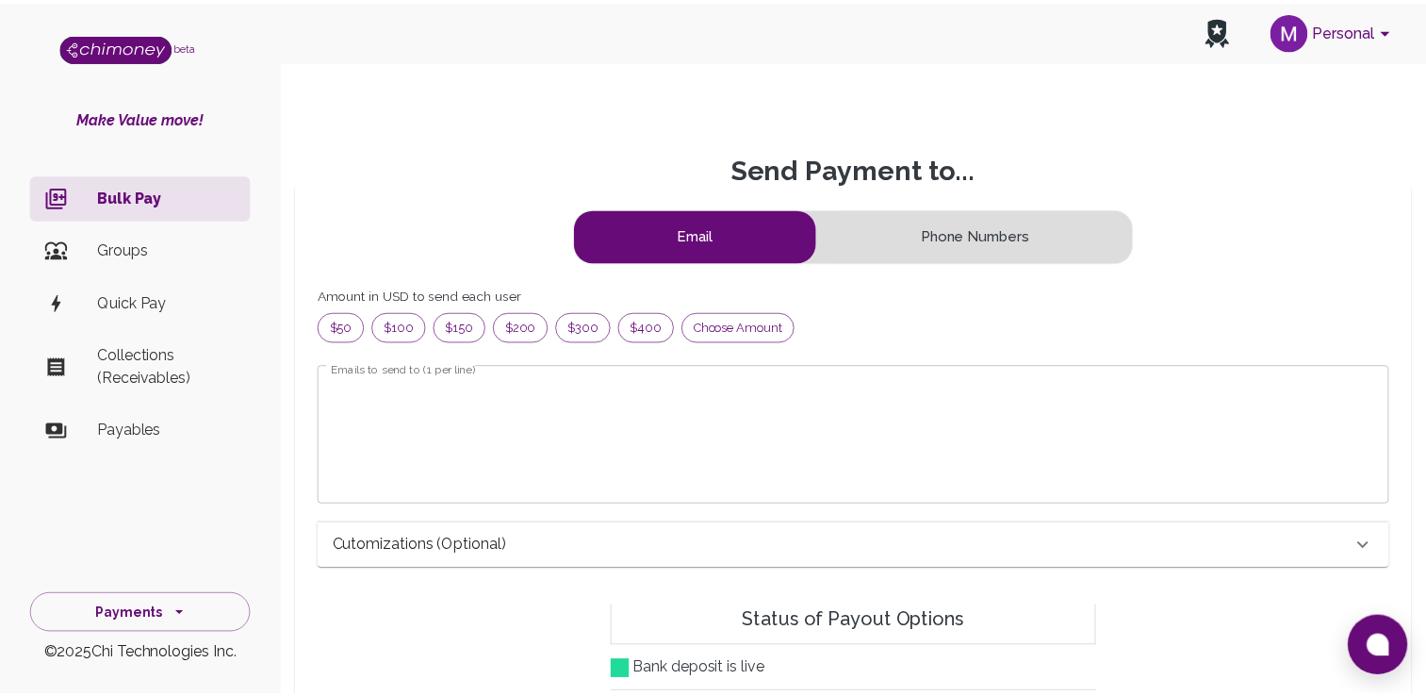
scroll to position [229, 1022]
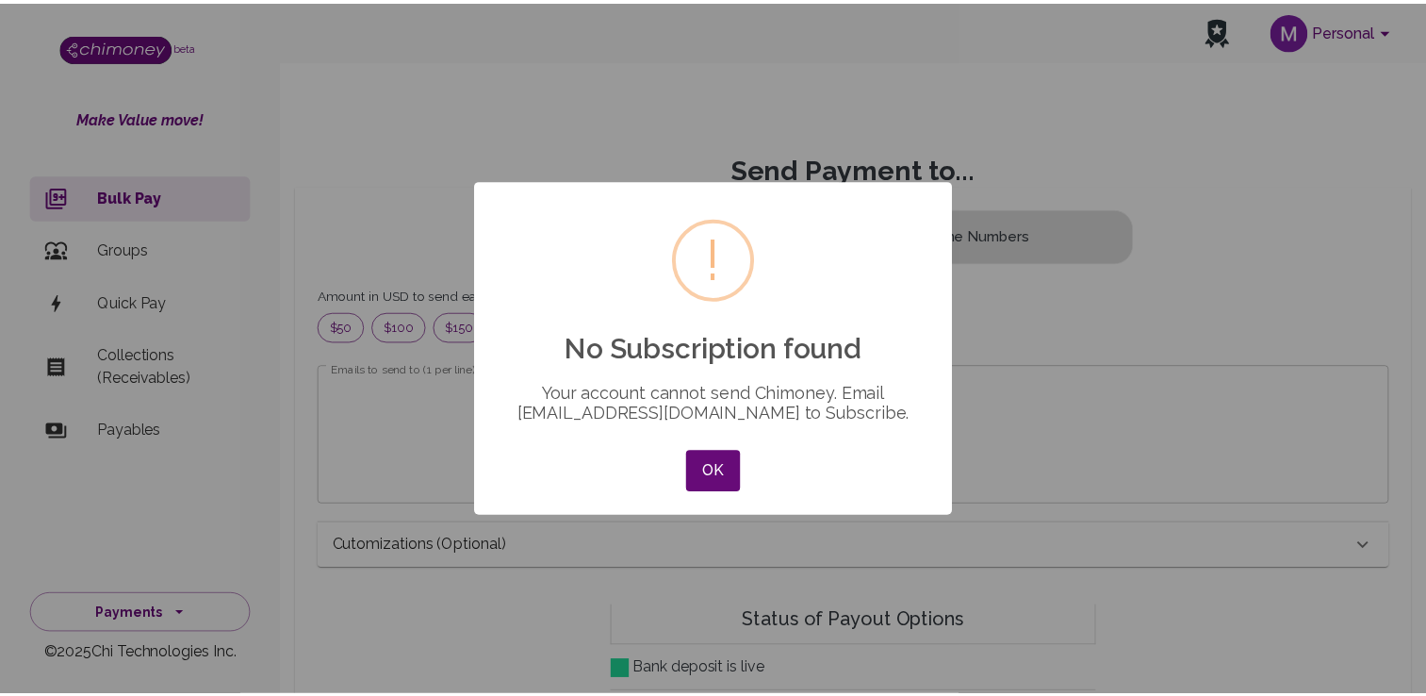
scroll to position [229, 1036]
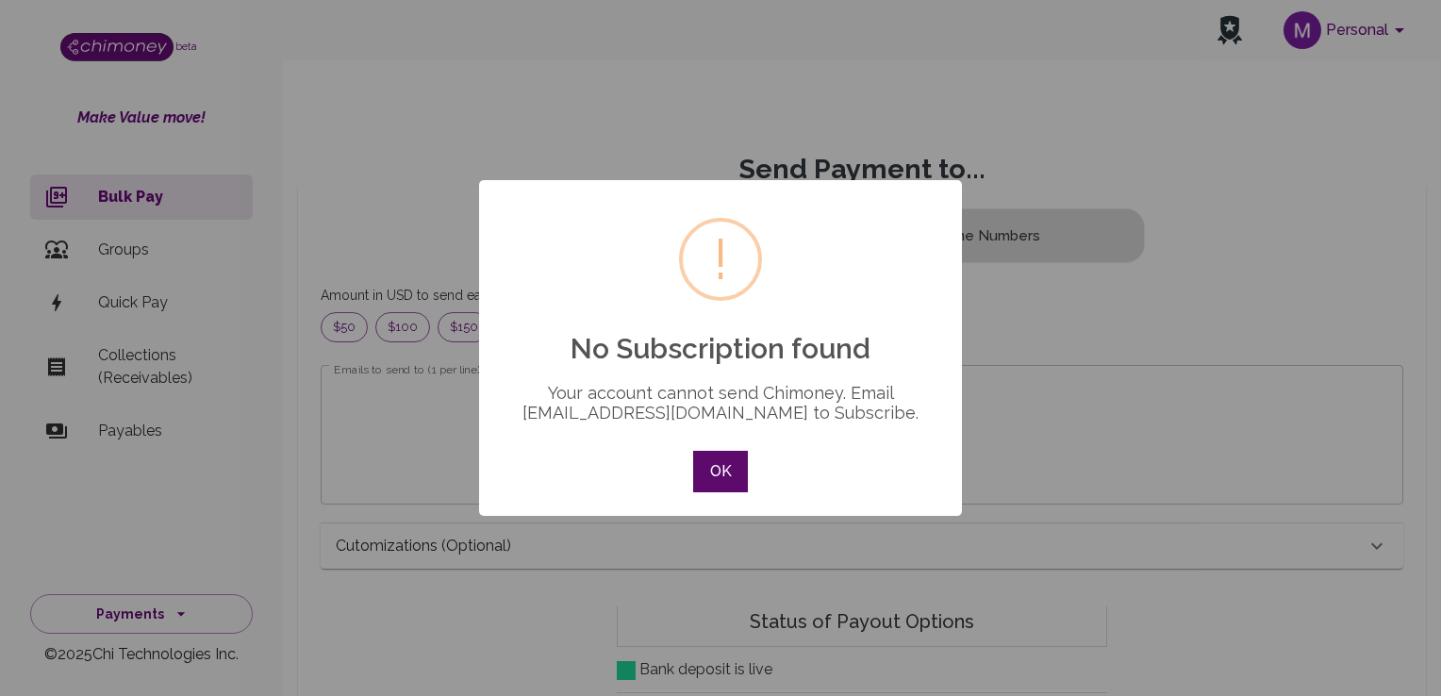
click at [697, 470] on button "OK" at bounding box center [720, 471] width 55 height 41
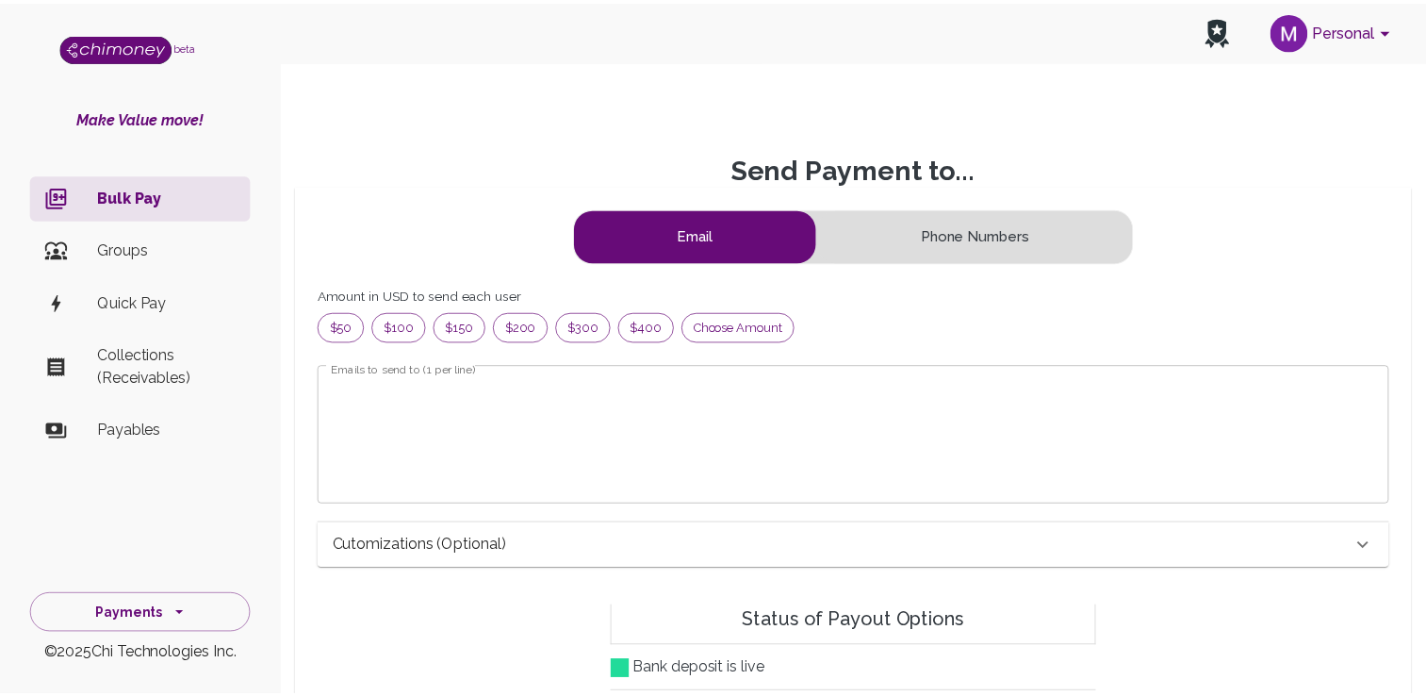
scroll to position [229, 1022]
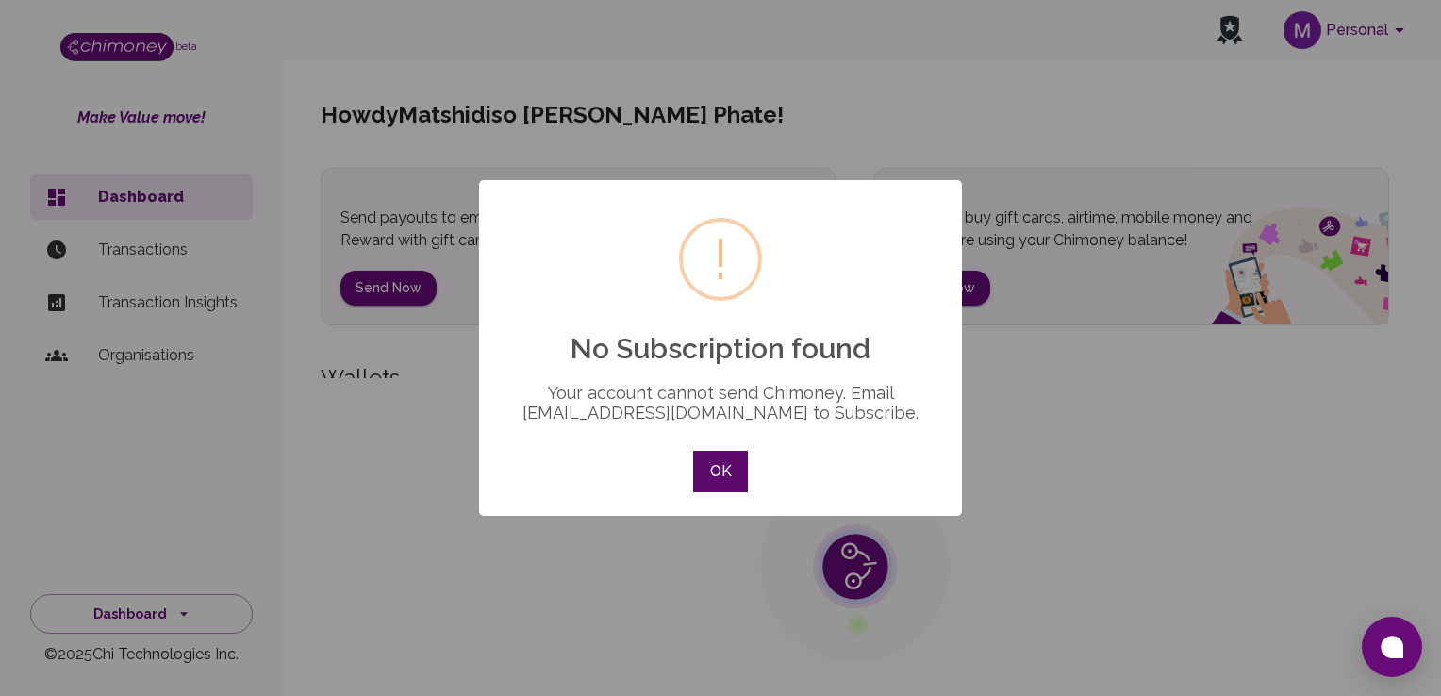
click at [710, 469] on button "OK" at bounding box center [720, 471] width 55 height 41
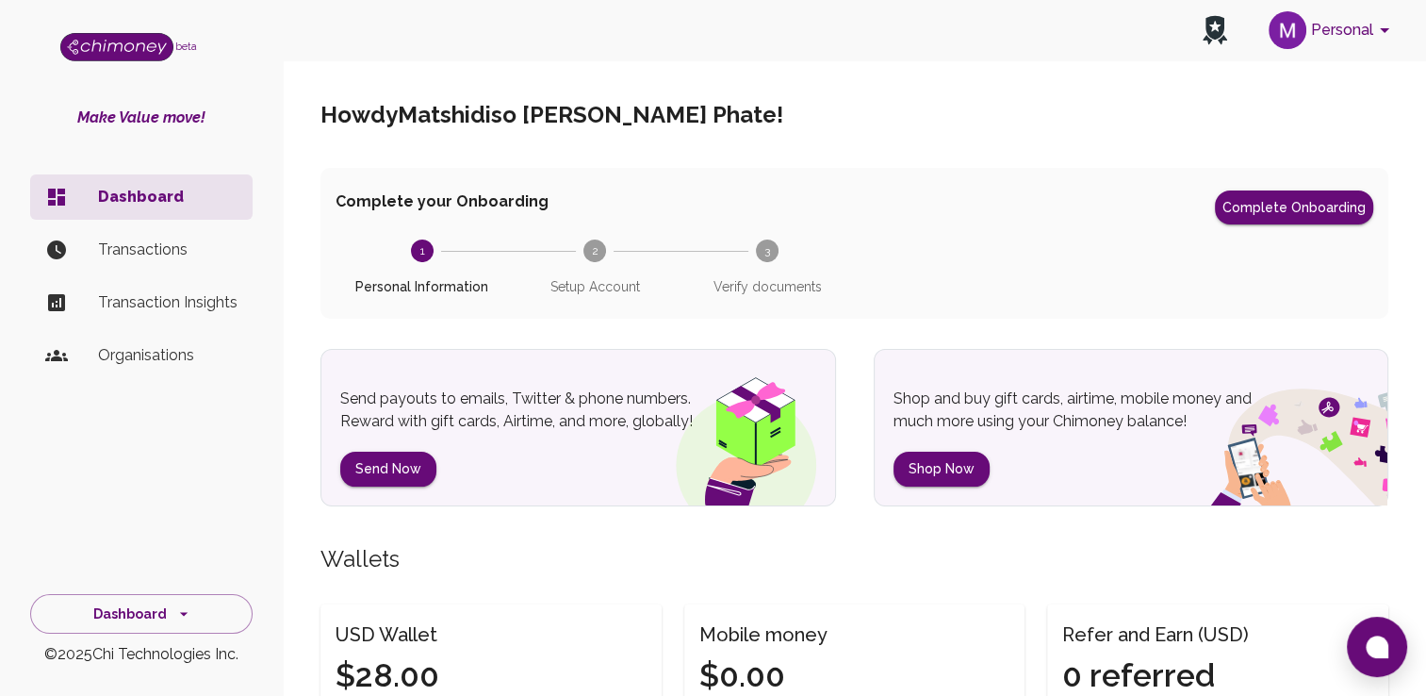
click at [121, 262] on li "Transactions" at bounding box center [141, 249] width 223 height 45
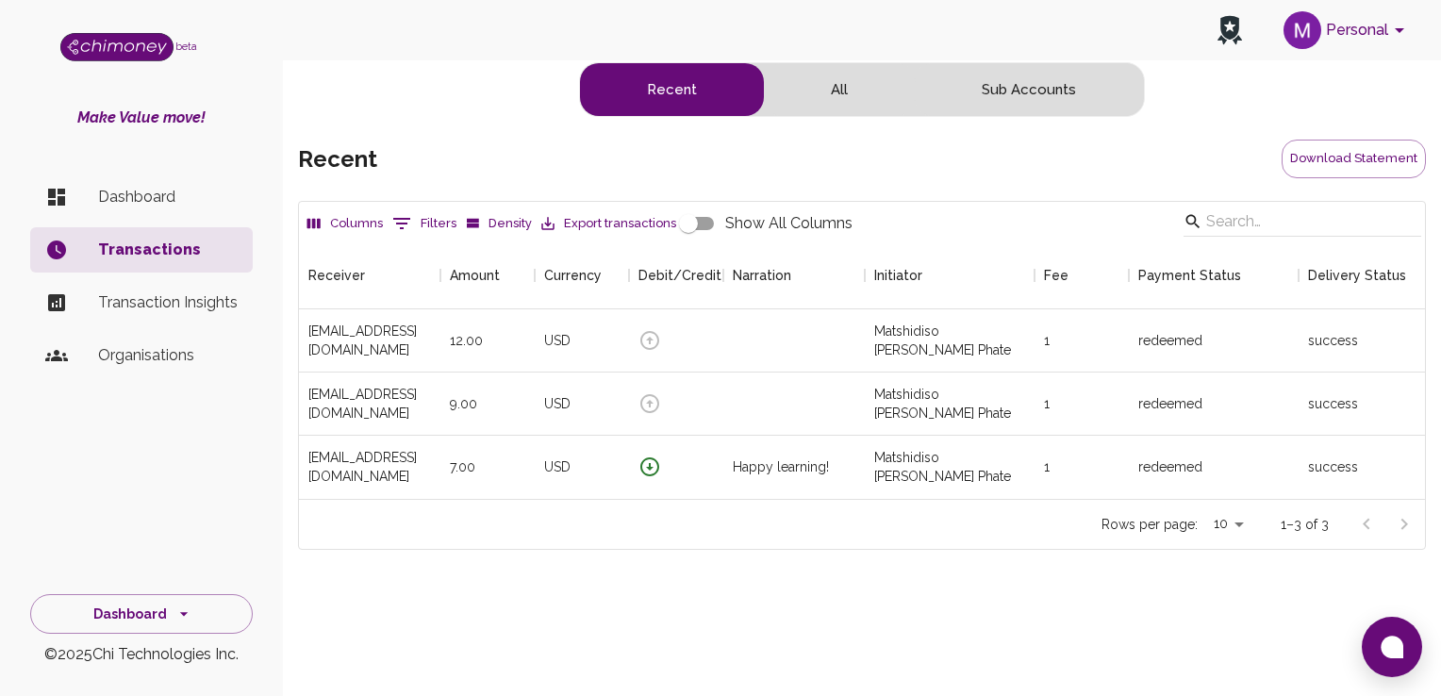
click at [211, 307] on p "Transaction Insights" at bounding box center [168, 302] width 140 height 23
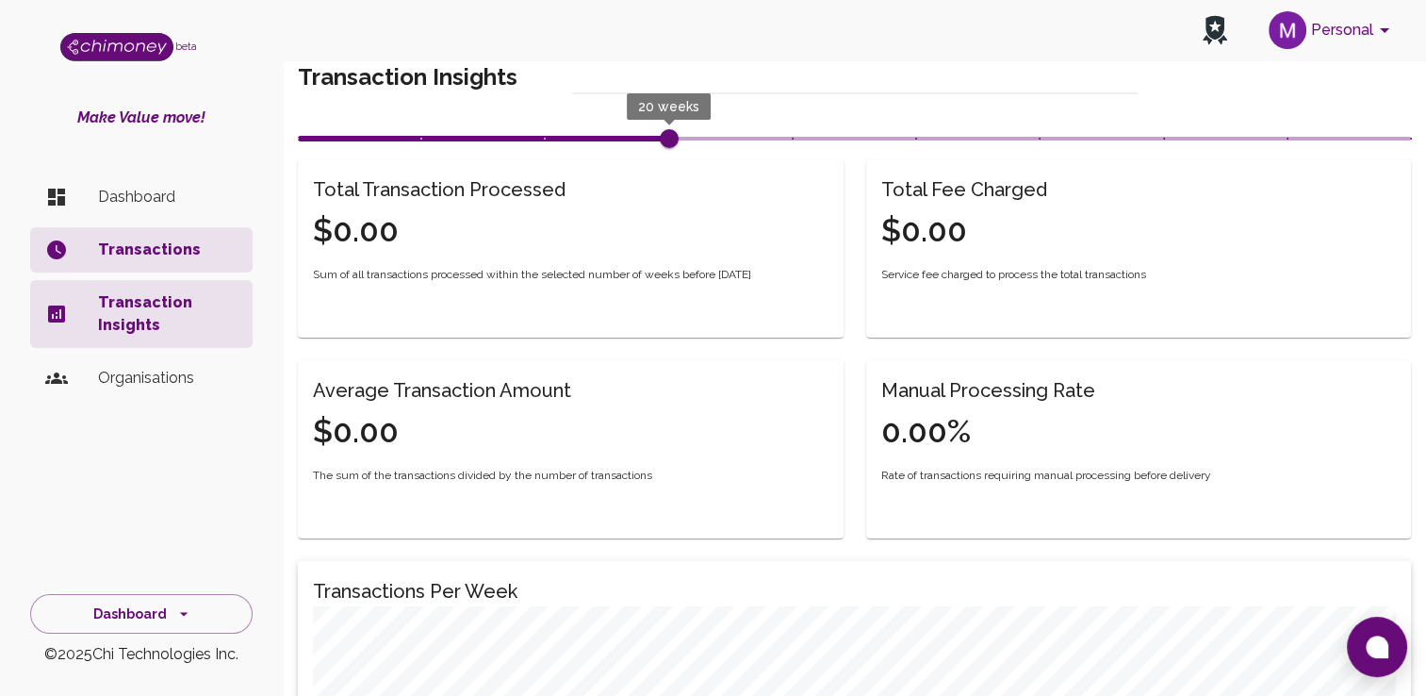
click at [135, 266] on li "Transactions" at bounding box center [141, 249] width 223 height 45
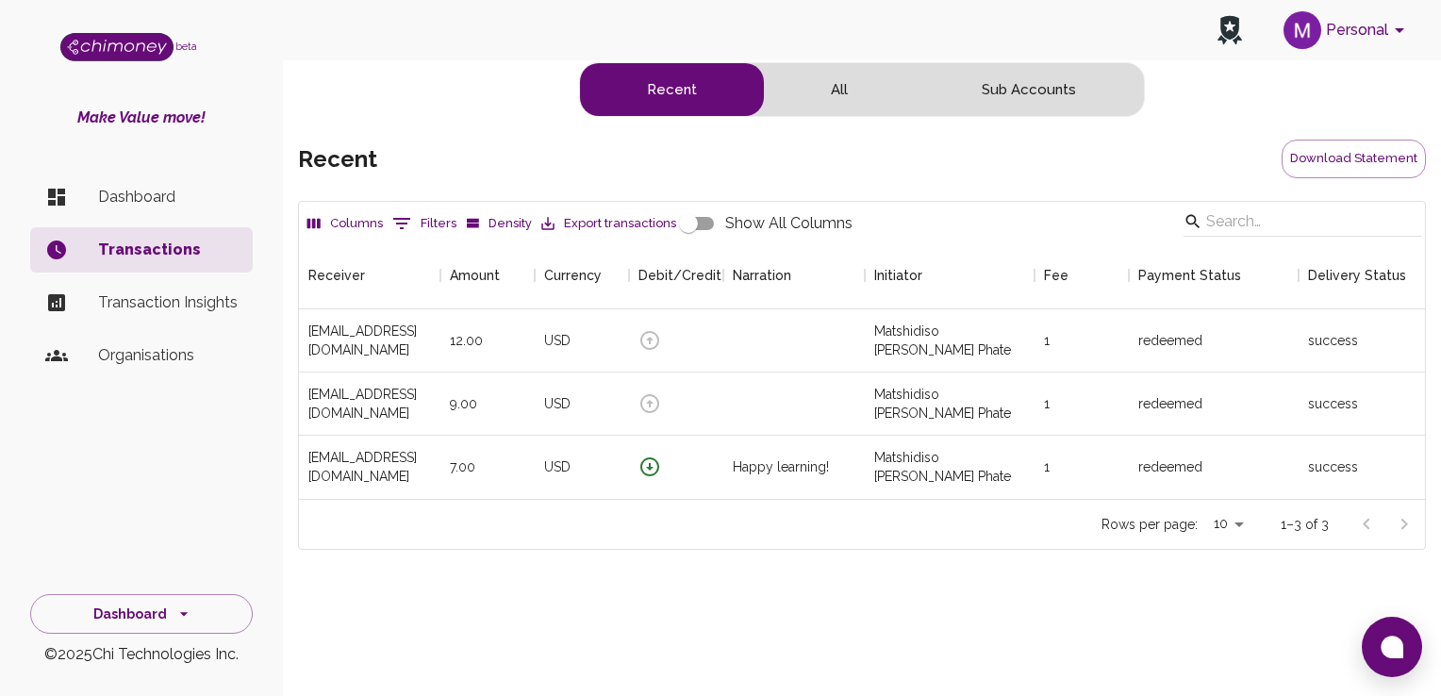
scroll to position [257, 1112]
click at [723, 451] on div "Happy learning!" at bounding box center [793, 467] width 141 height 63
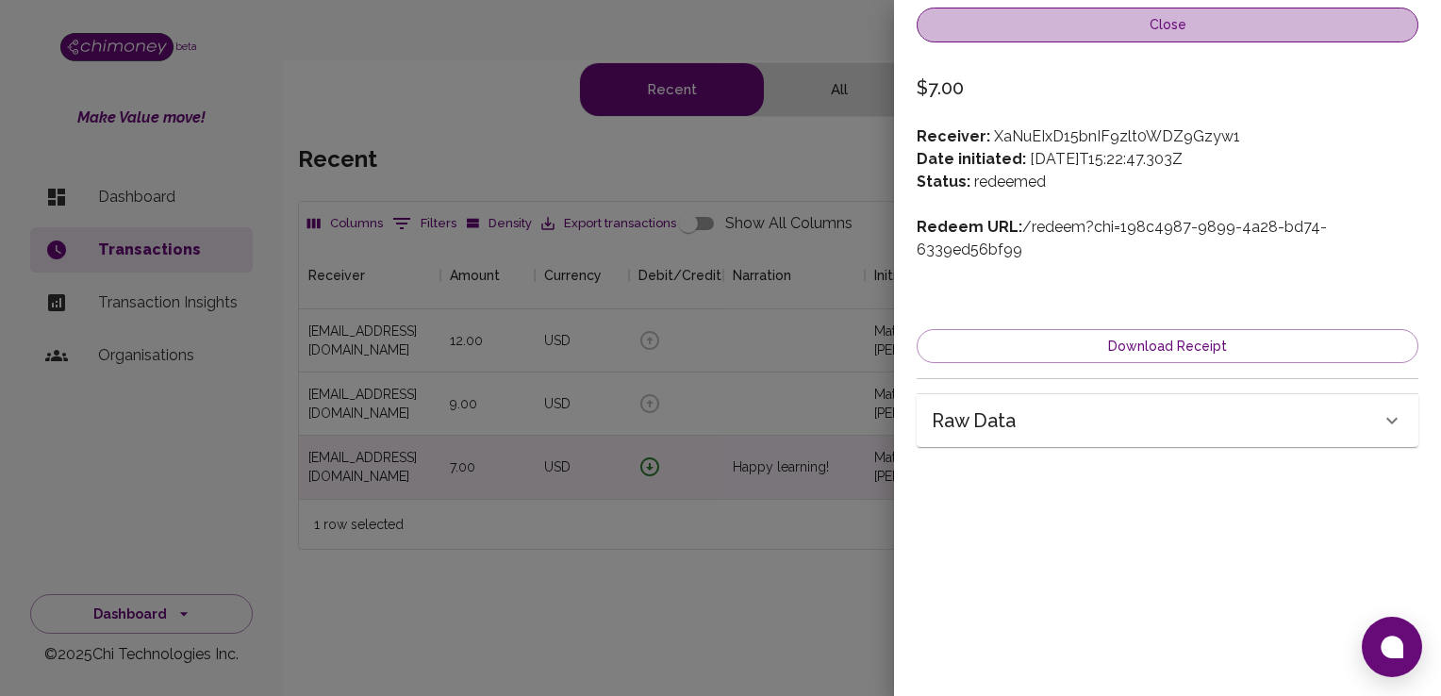
click at [996, 39] on button "Close" at bounding box center [1167, 25] width 502 height 35
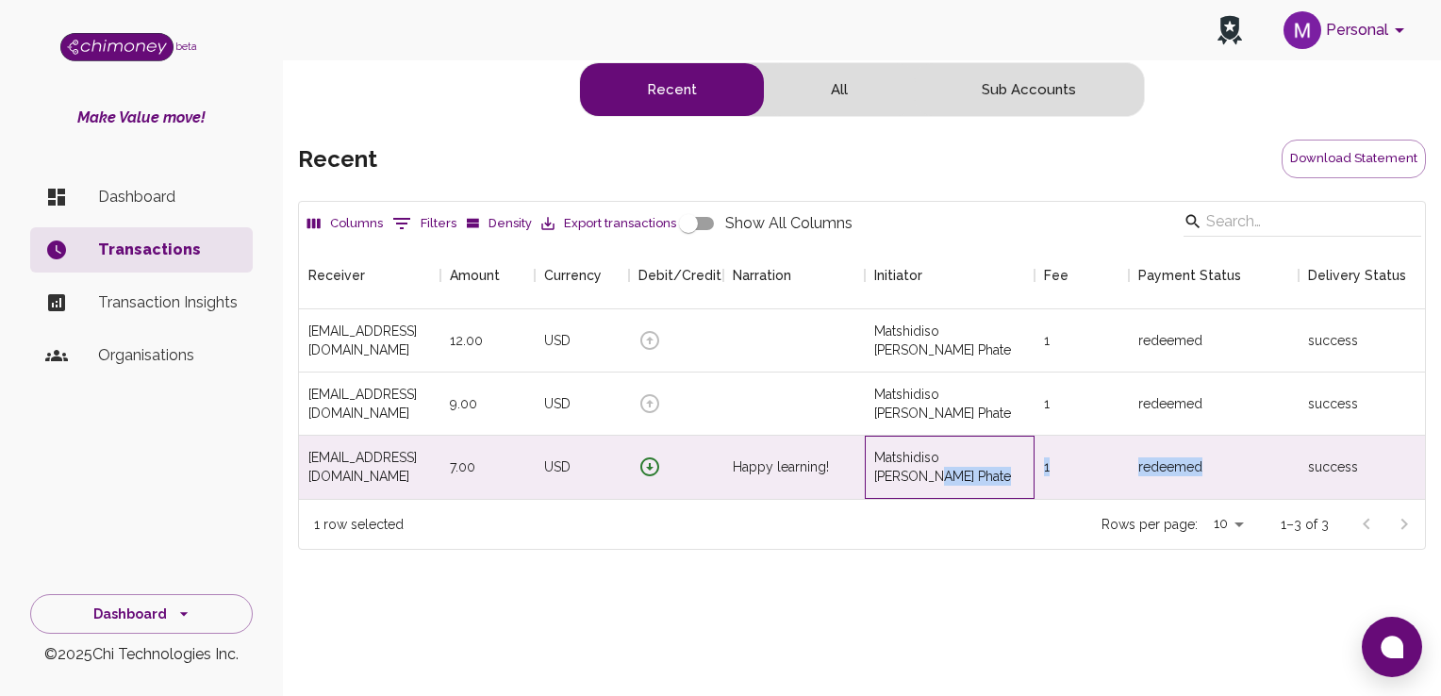
drag, startPoint x: 1026, startPoint y: 462, endPoint x: 1203, endPoint y: 446, distance: 178.0
click at [1203, 446] on div "bphate9@gmail.com 7.00 USD Happy learning! Matshidiso Bridgette Phate 1 redeeme…" at bounding box center [1062, 467] width 1527 height 63
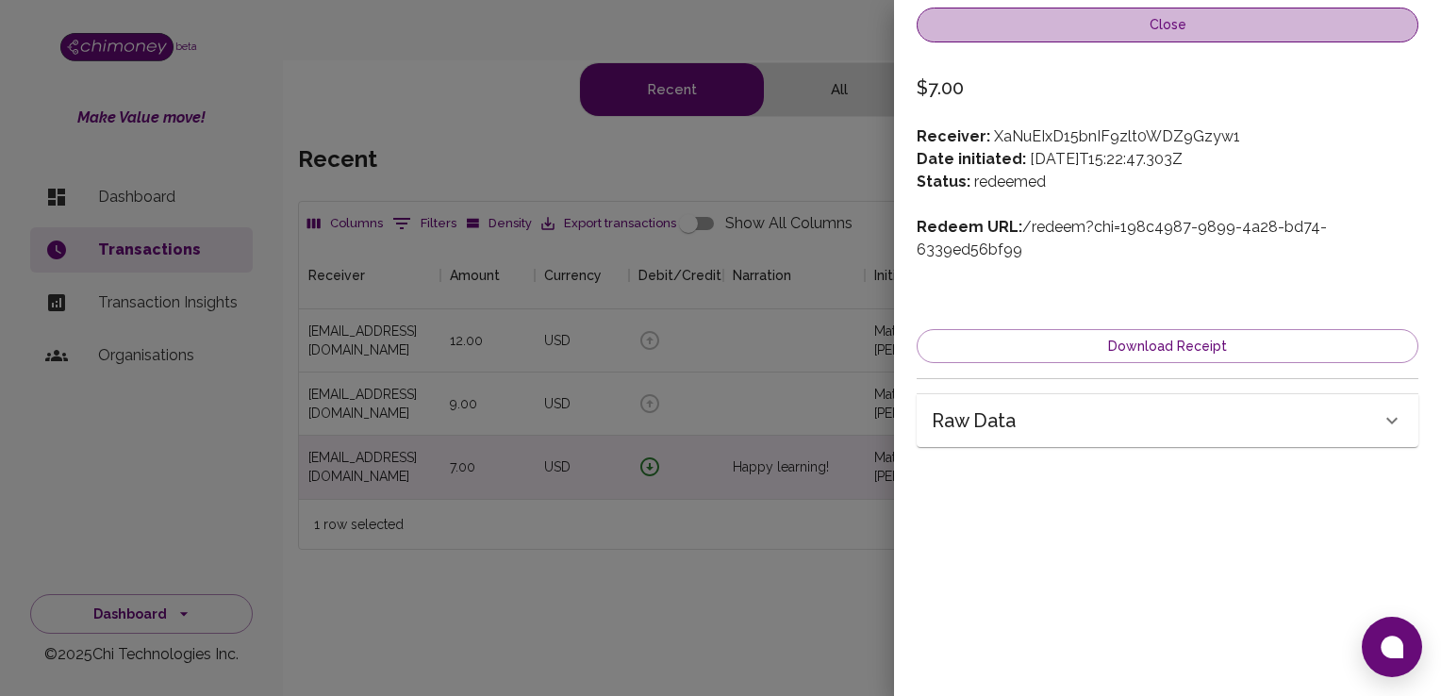
click at [1270, 11] on button "Close" at bounding box center [1167, 25] width 502 height 35
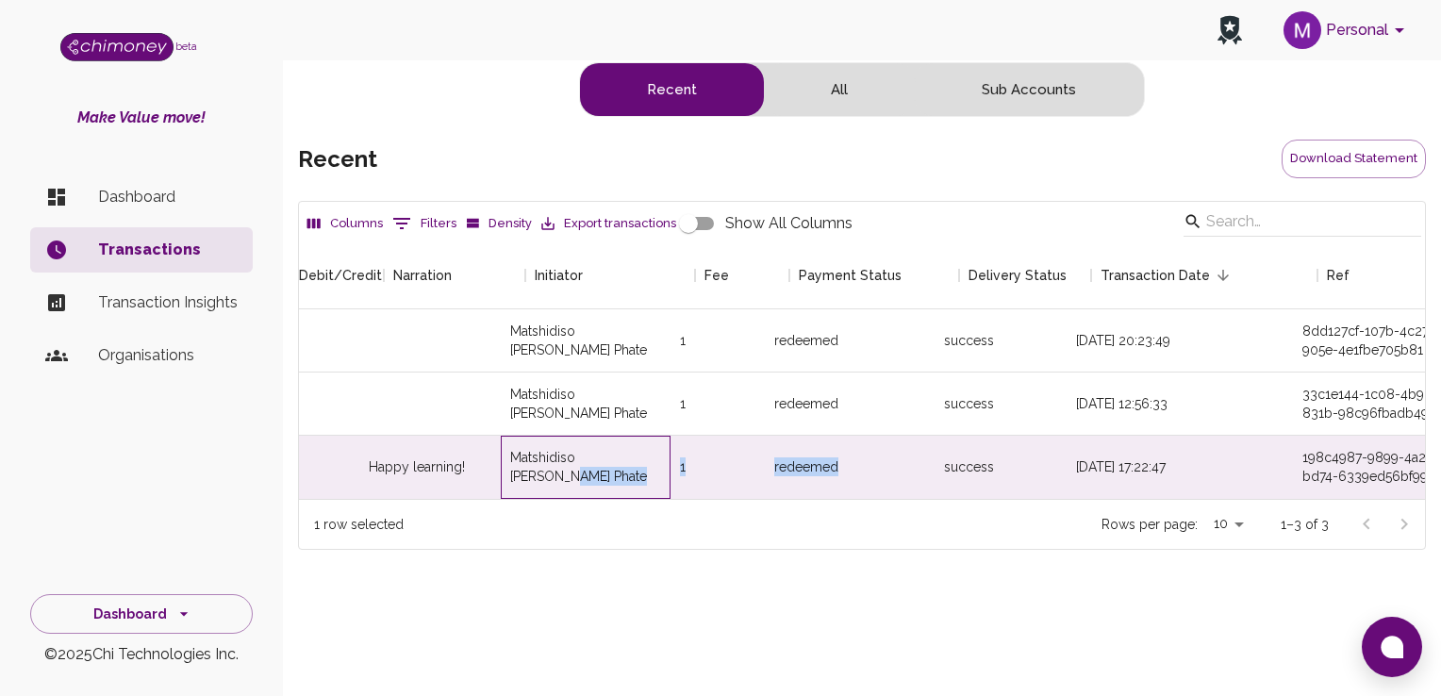
scroll to position [0, 401]
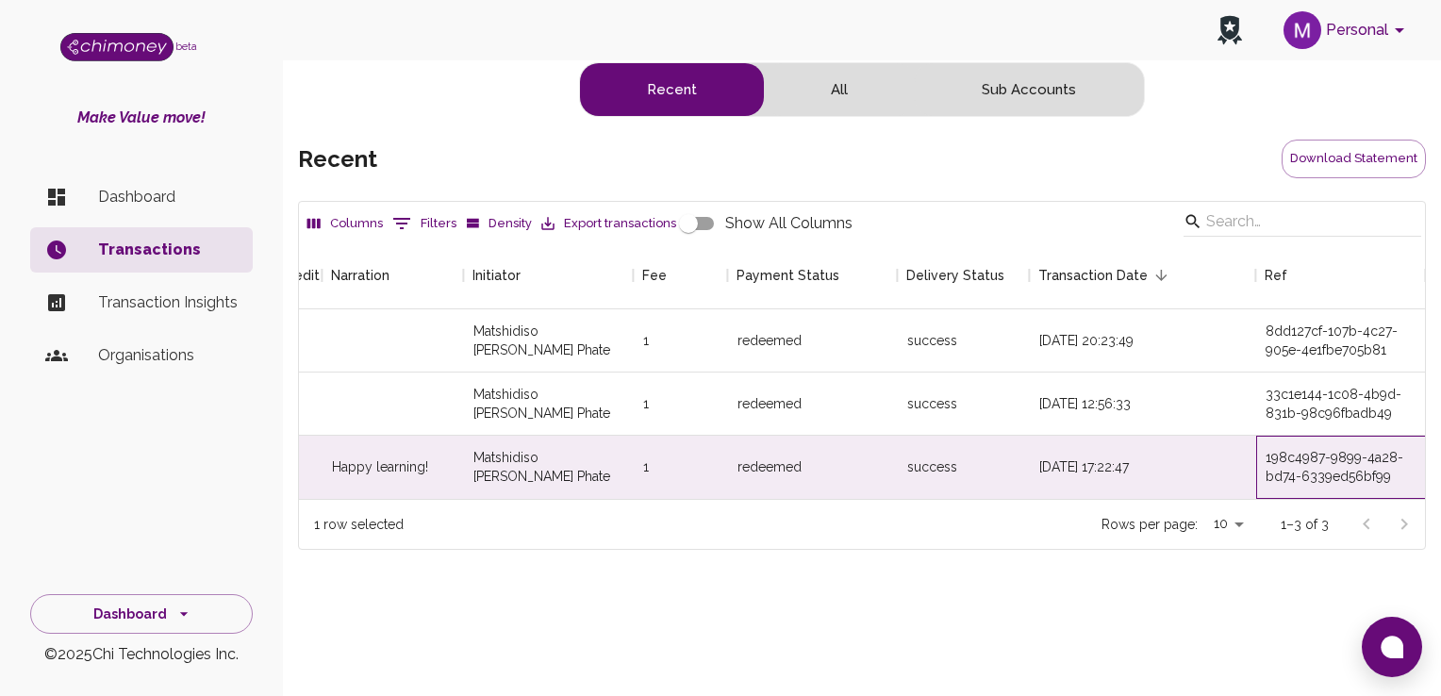
click at [1359, 462] on div "198c4987-9899-4a28-bd74-6339ed56bf99" at bounding box center [1340, 467] width 151 height 38
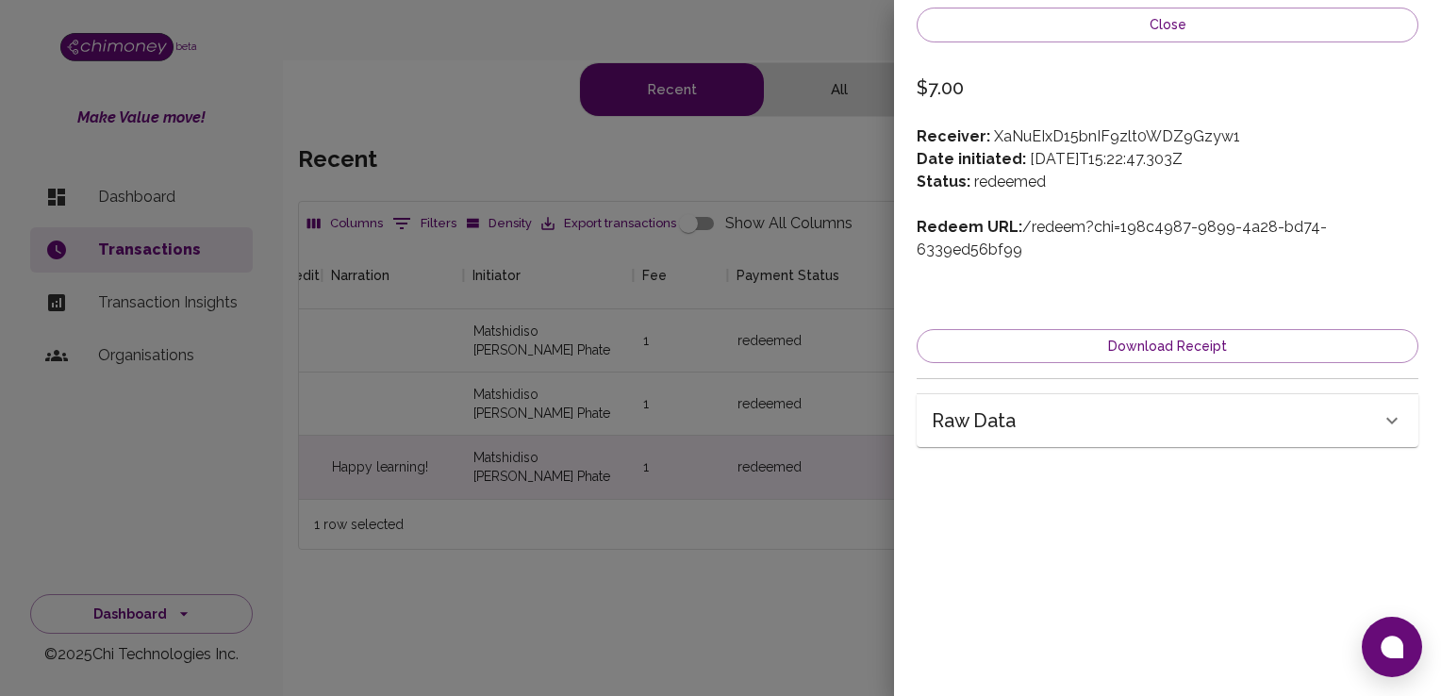
click at [1276, 405] on div "Raw data" at bounding box center [1156, 420] width 449 height 30
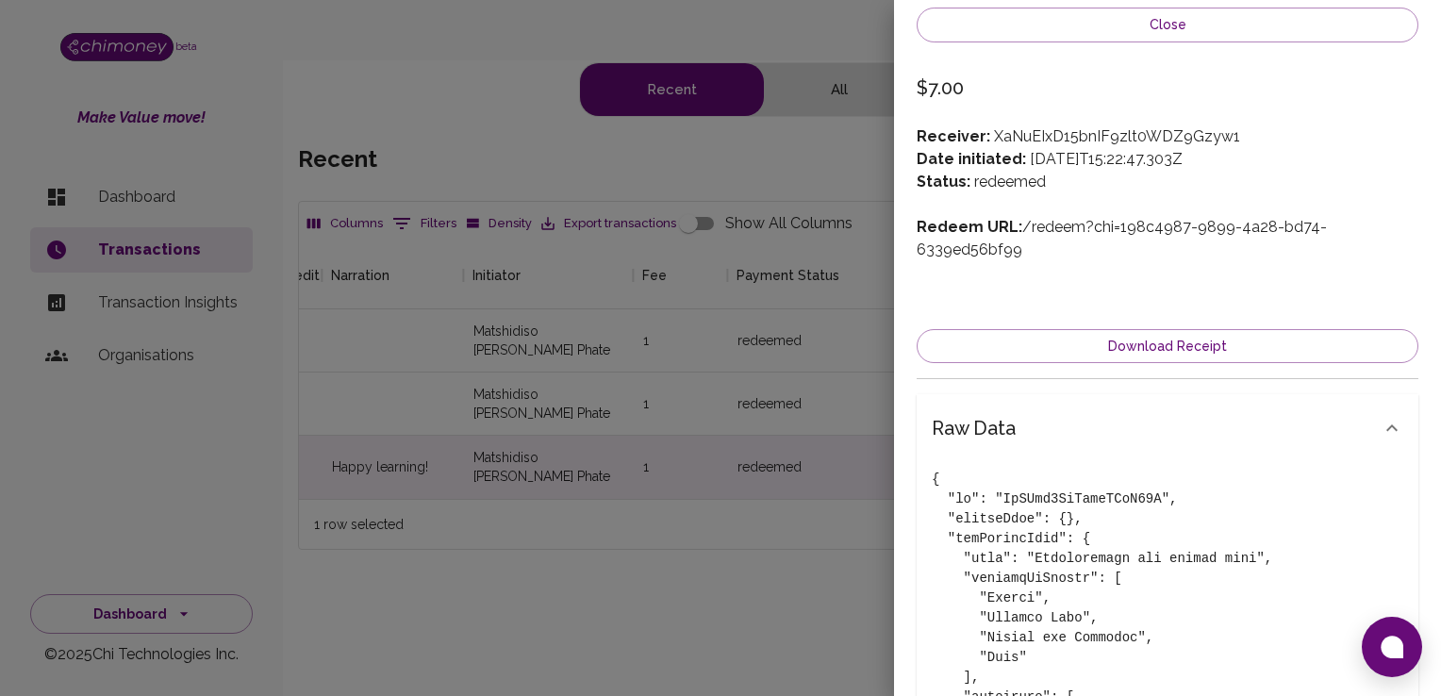
click at [1282, 394] on div "Raw data" at bounding box center [1167, 428] width 502 height 68
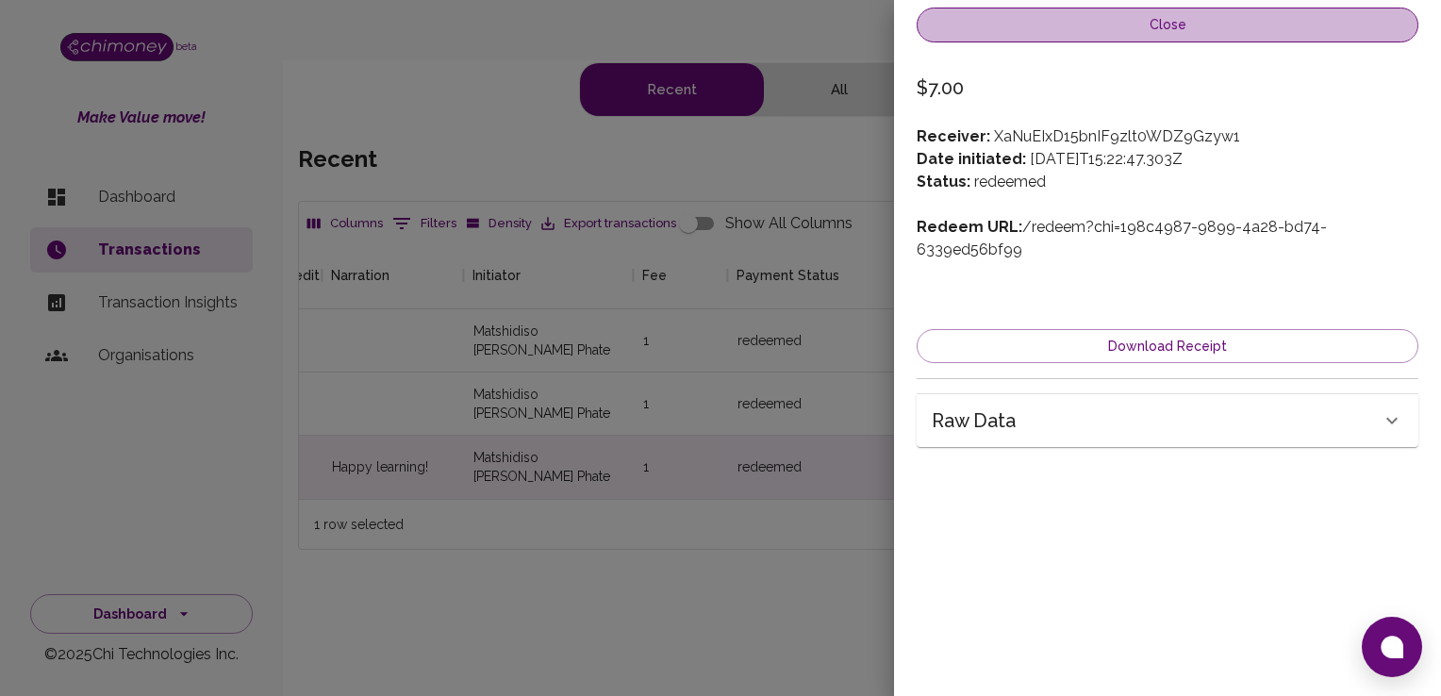
click at [1163, 32] on button "Close" at bounding box center [1167, 25] width 502 height 35
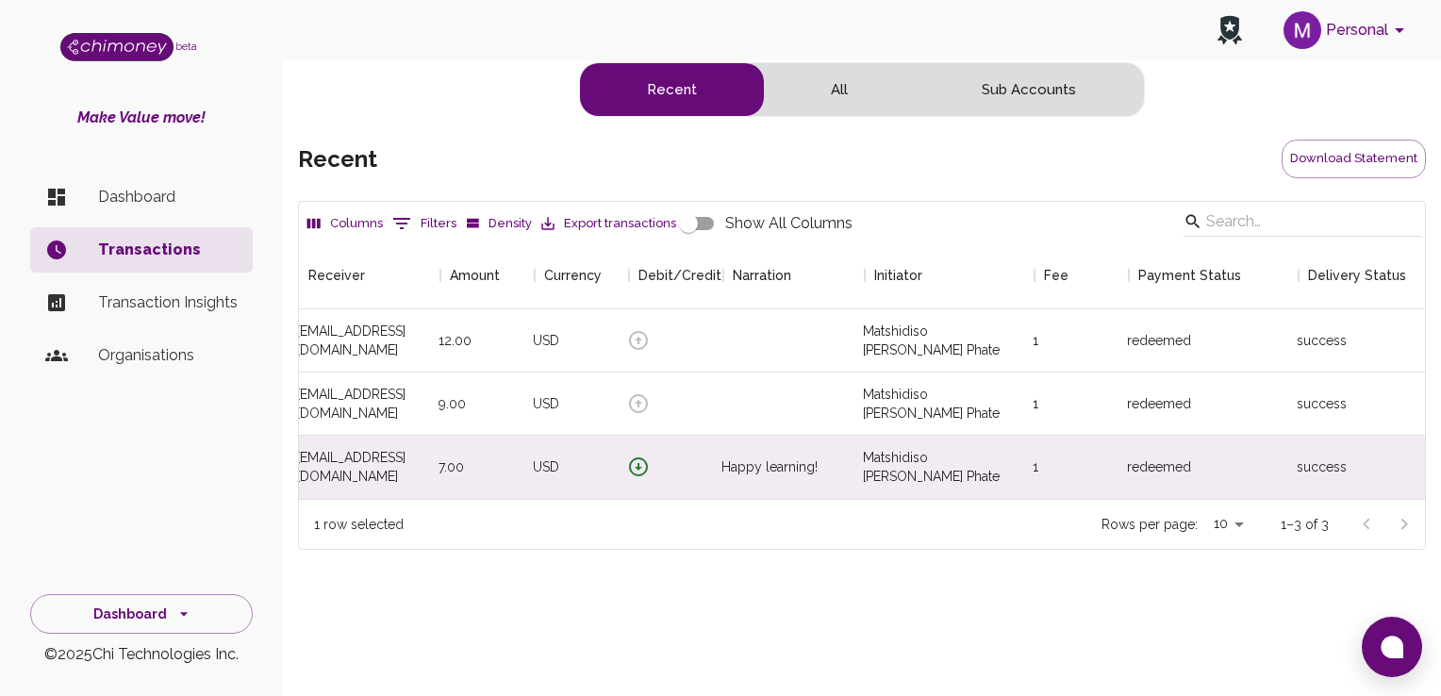
scroll to position [0, 0]
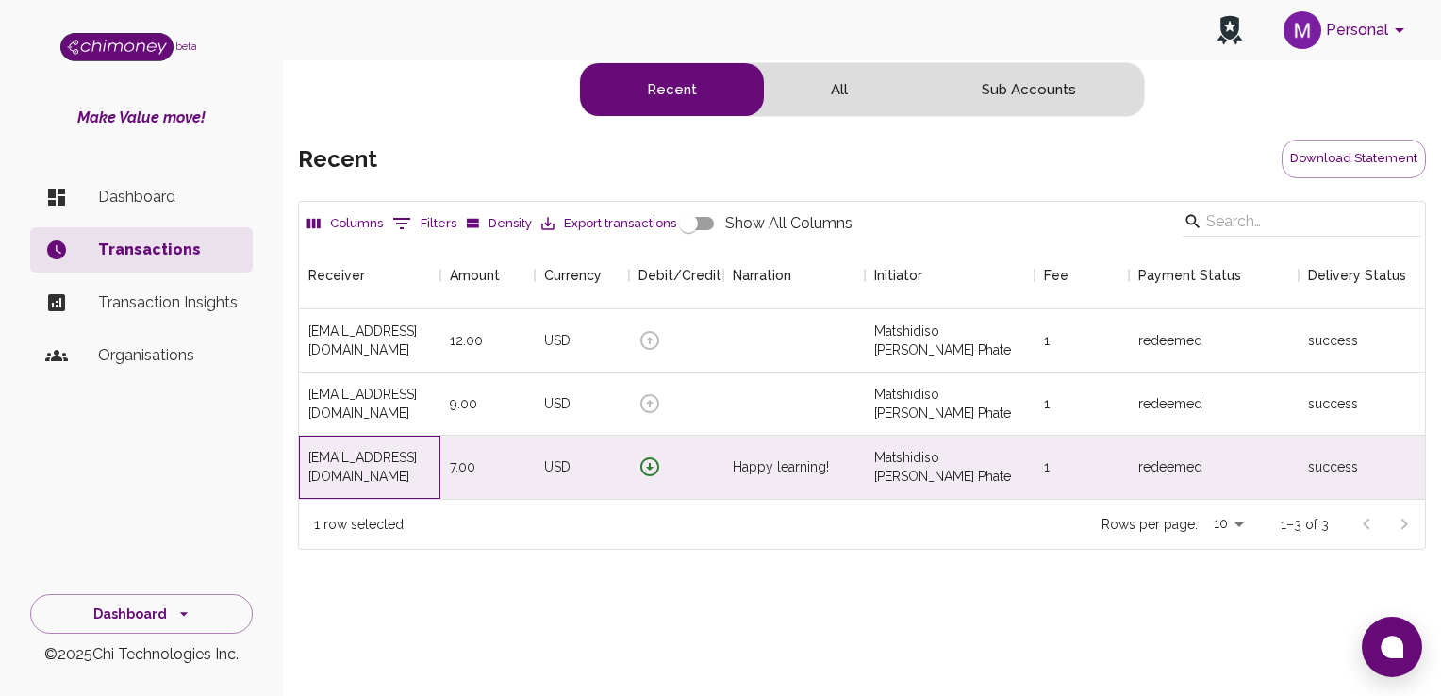
click at [347, 454] on div "[EMAIL_ADDRESS][DOMAIN_NAME]" at bounding box center [369, 467] width 123 height 38
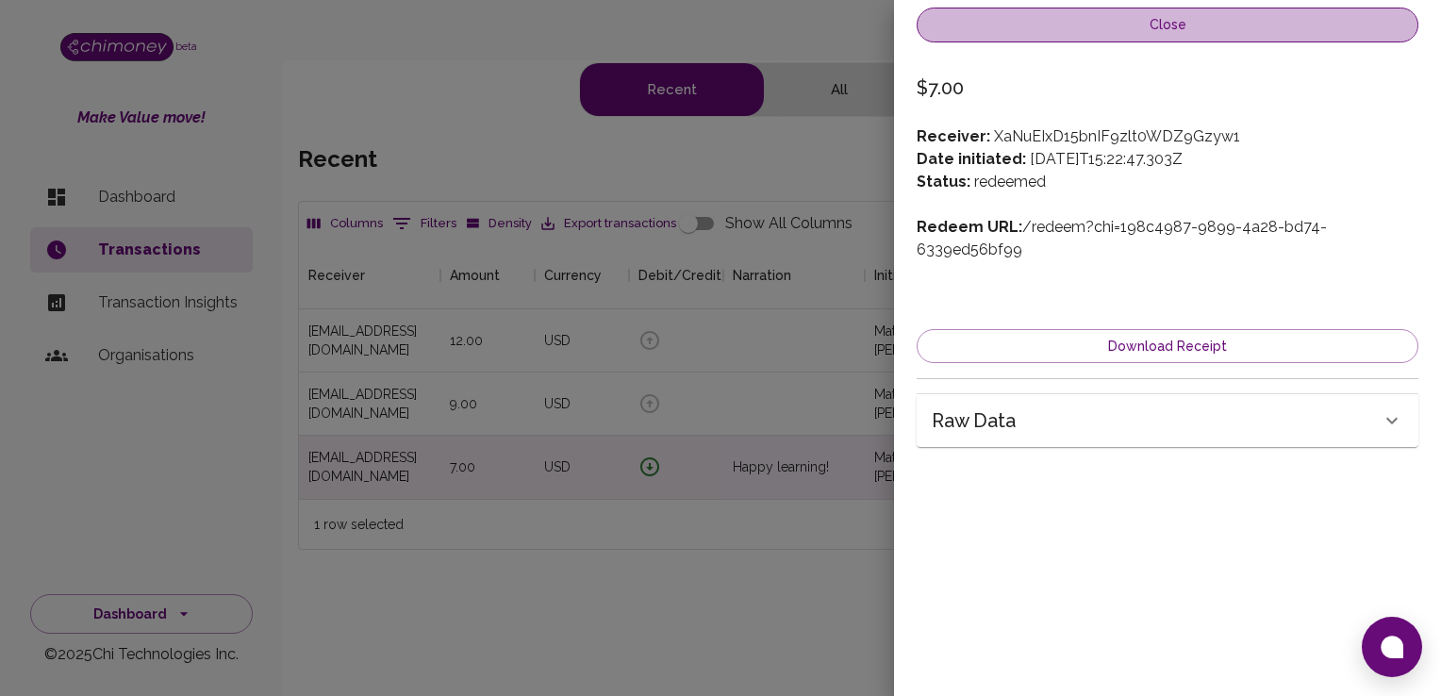
click at [1124, 21] on button "Close" at bounding box center [1167, 25] width 502 height 35
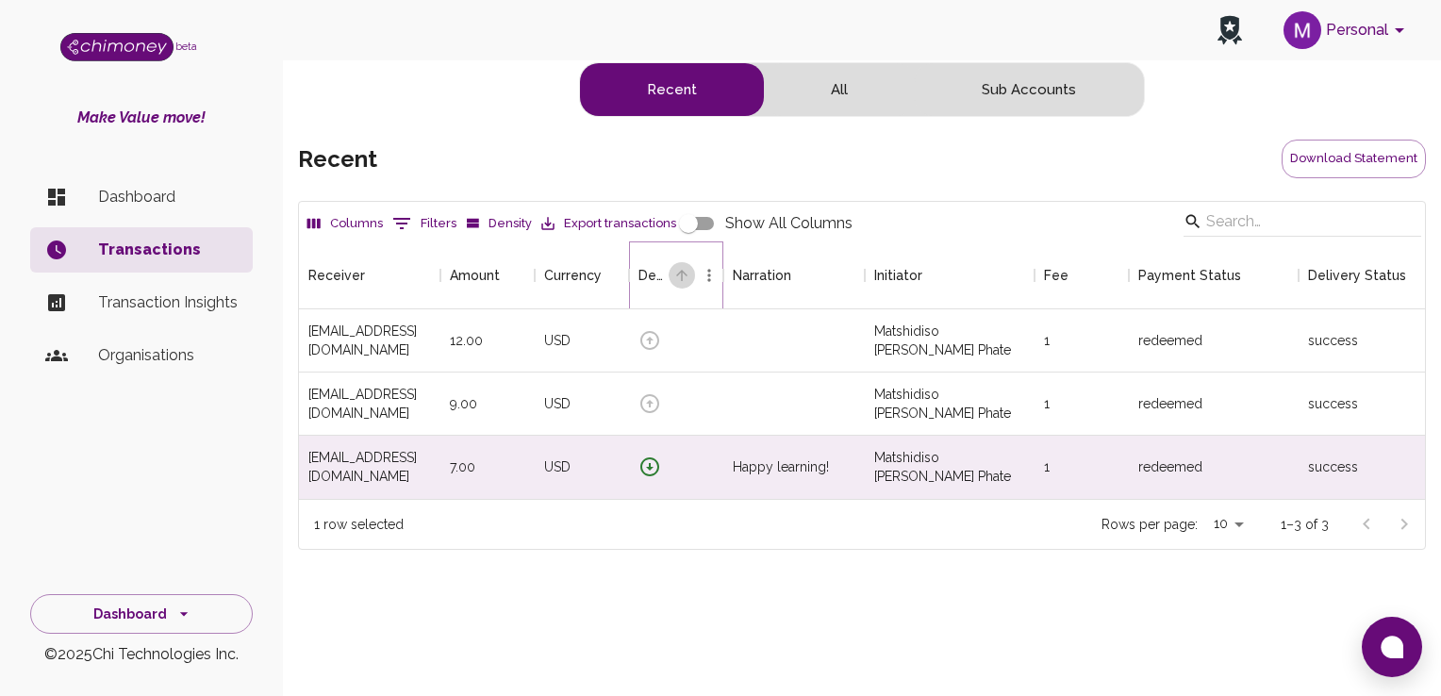
click at [687, 280] on icon "Sort" at bounding box center [681, 275] width 17 height 17
click at [713, 282] on icon "Debit/Credit" at bounding box center [723, 275] width 23 height 23
click at [735, 272] on icon "Menu" at bounding box center [736, 275] width 3 height 12
click at [706, 247] on div "Debit/Credit" at bounding box center [709, 275] width 28 height 68
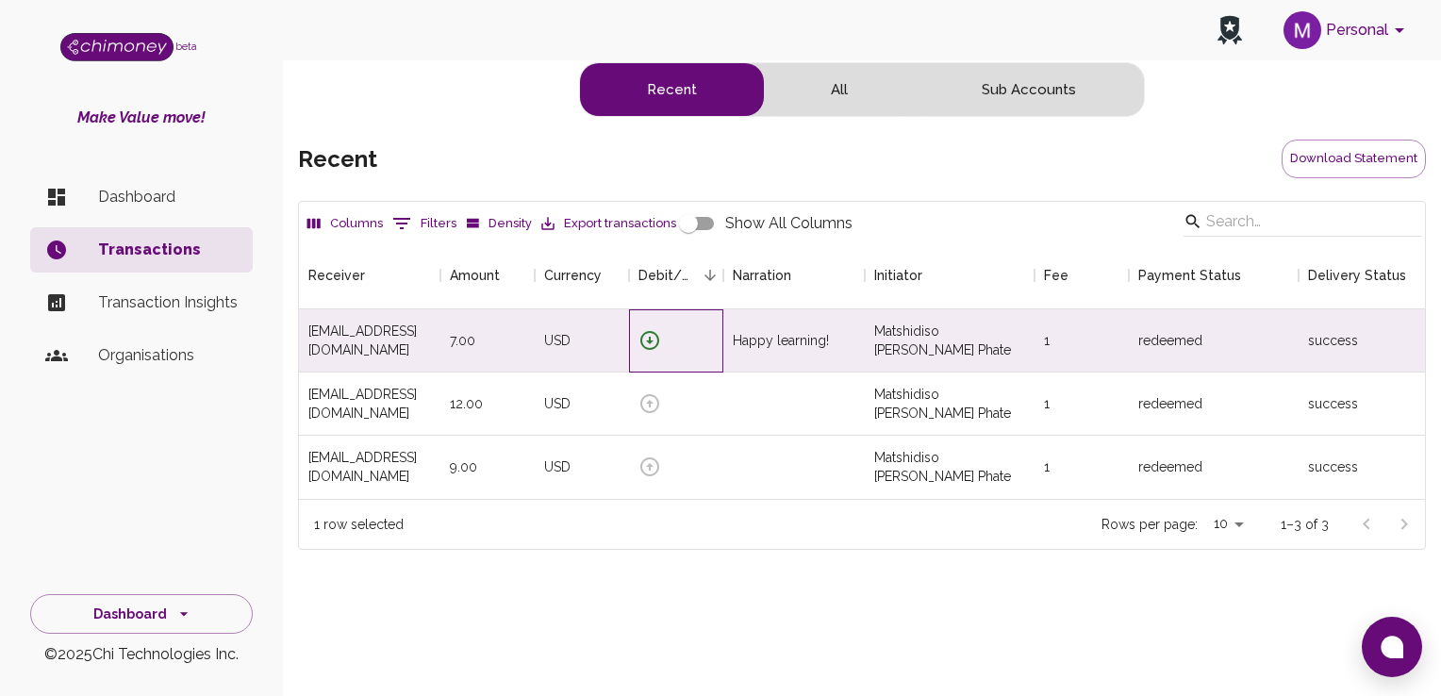
click at [651, 335] on icon at bounding box center [649, 340] width 23 height 23
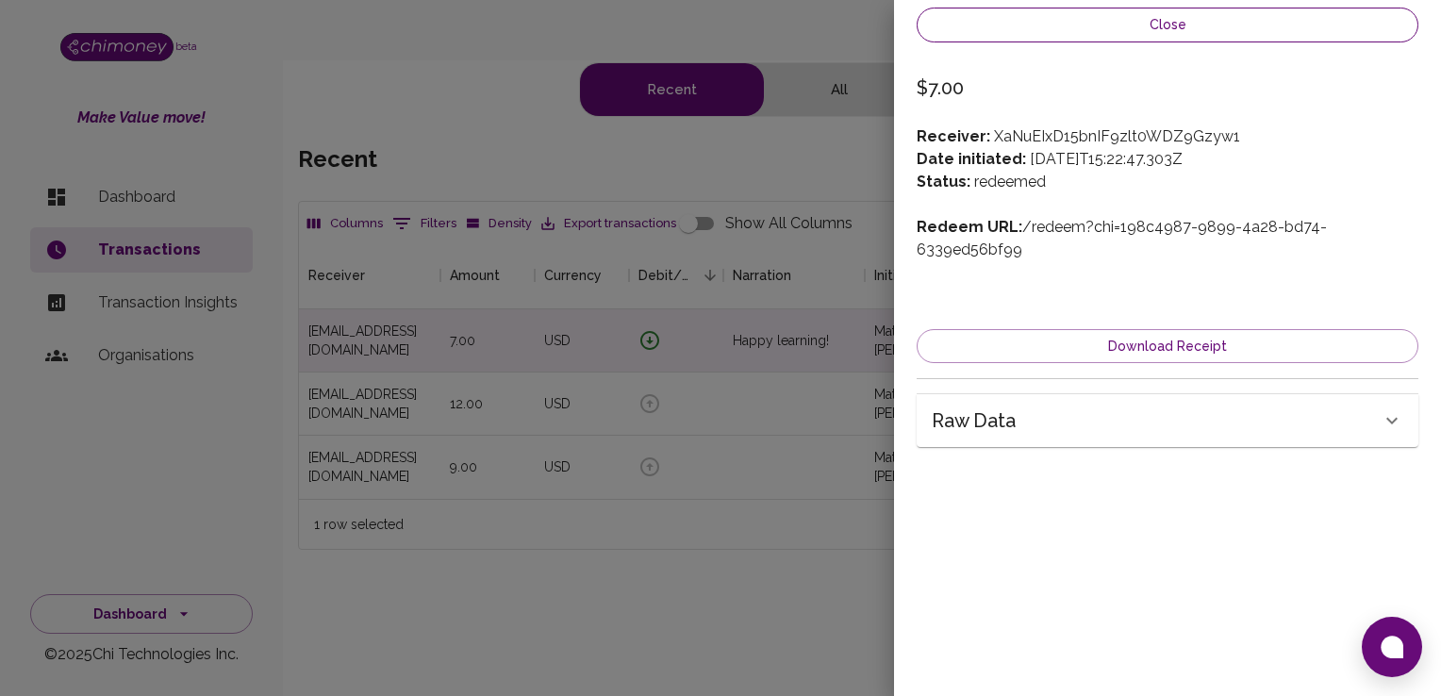
click at [1042, 17] on button "Close" at bounding box center [1167, 25] width 502 height 35
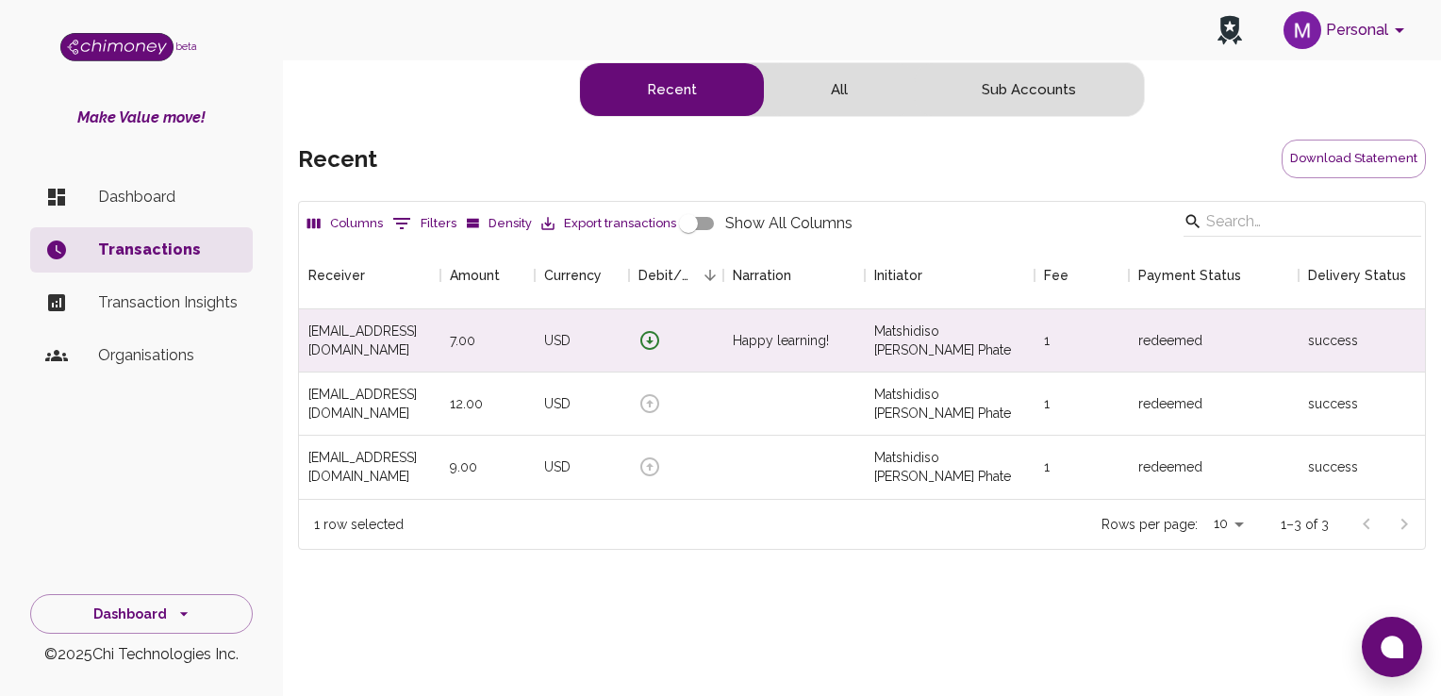
click at [852, 580] on div "Columns 0 Filters Density Export transactions Show All Columns Receiver Amount …" at bounding box center [862, 422] width 1128 height 443
click at [850, 107] on button "All" at bounding box center [839, 89] width 151 height 53
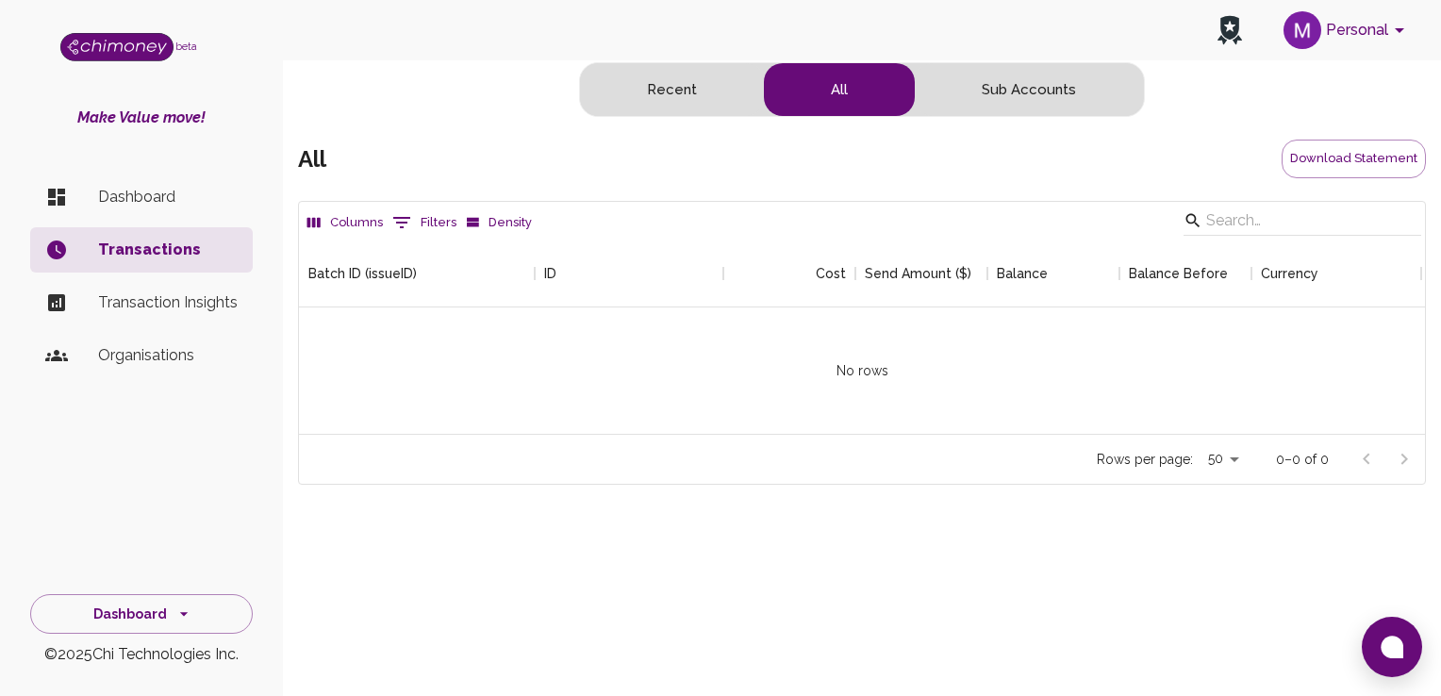
scroll to position [193, 1112]
click at [970, 84] on button "Sub Accounts" at bounding box center [1029, 89] width 228 height 53
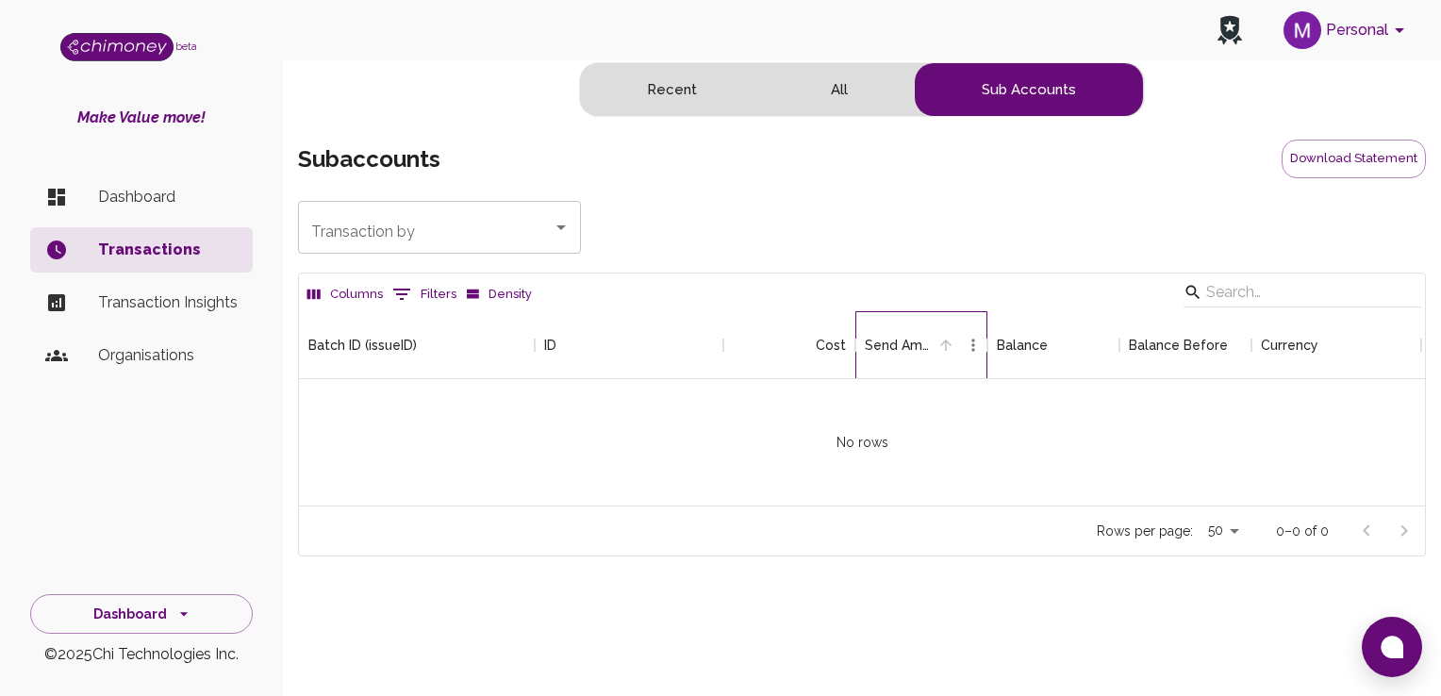
click at [977, 353] on icon "Send Amount ($)" at bounding box center [987, 345] width 23 height 23
click at [688, 99] on button "Recent" at bounding box center [672, 89] width 184 height 53
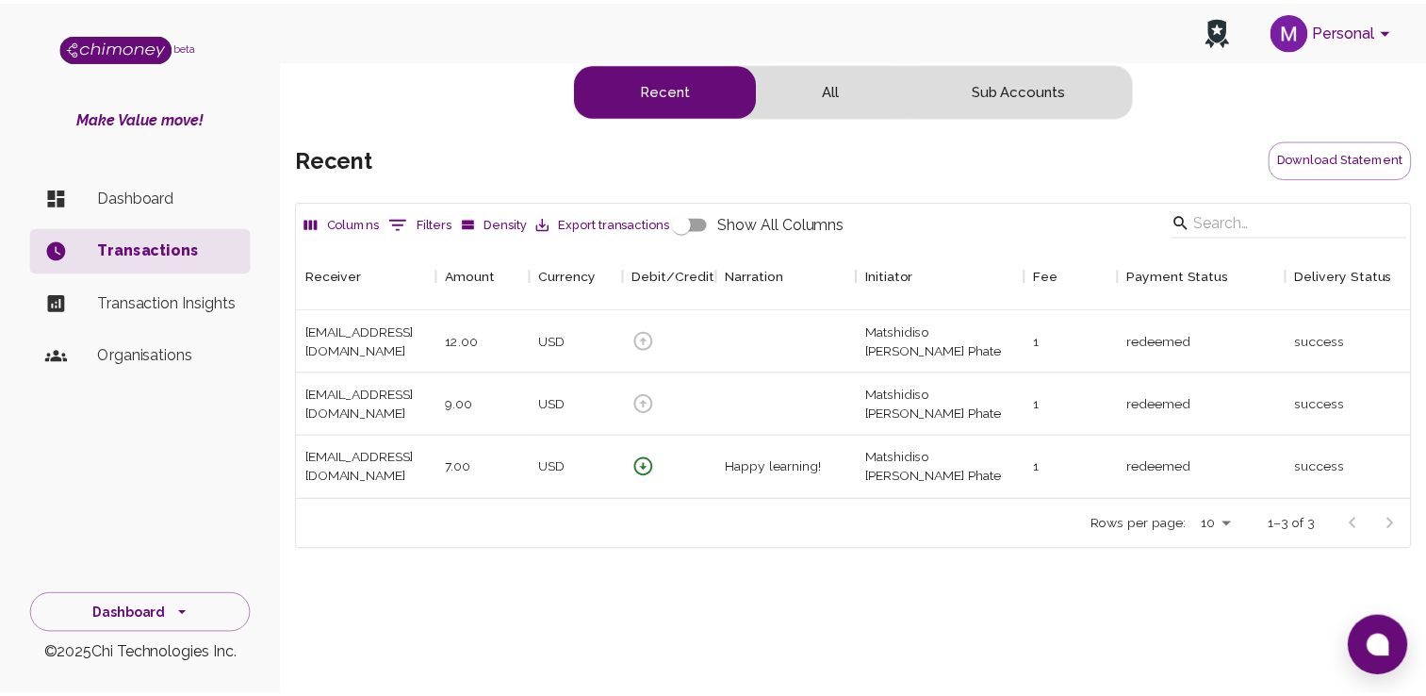
scroll to position [257, 1112]
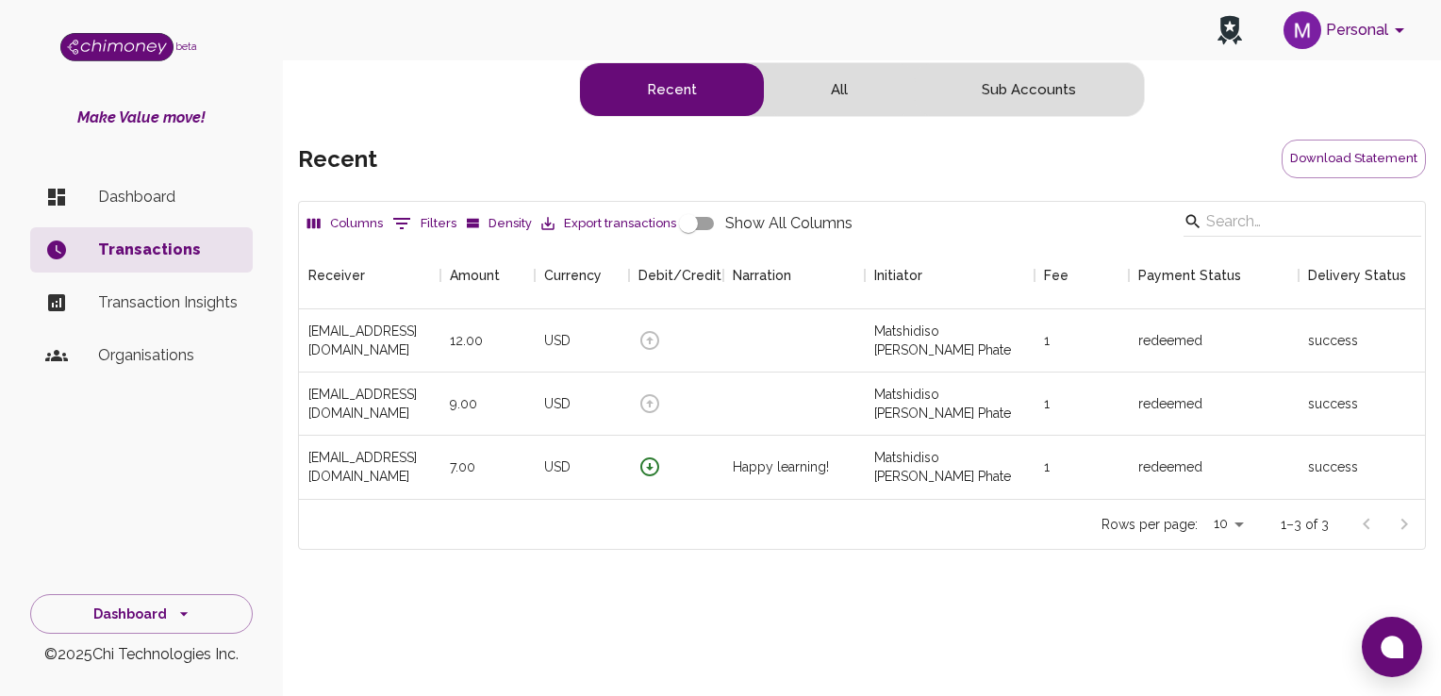
click at [227, 315] on li "Transaction Insights" at bounding box center [141, 302] width 223 height 45
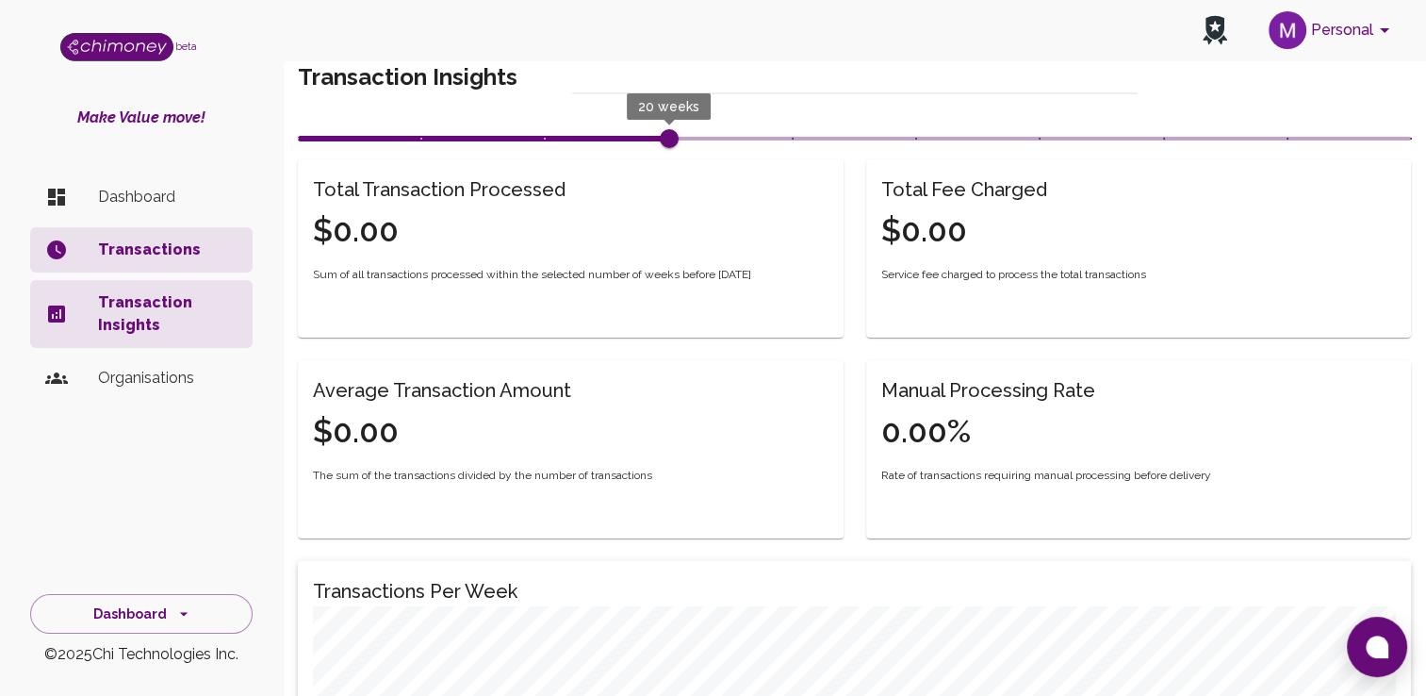
click at [132, 383] on p "Organisations" at bounding box center [168, 378] width 140 height 23
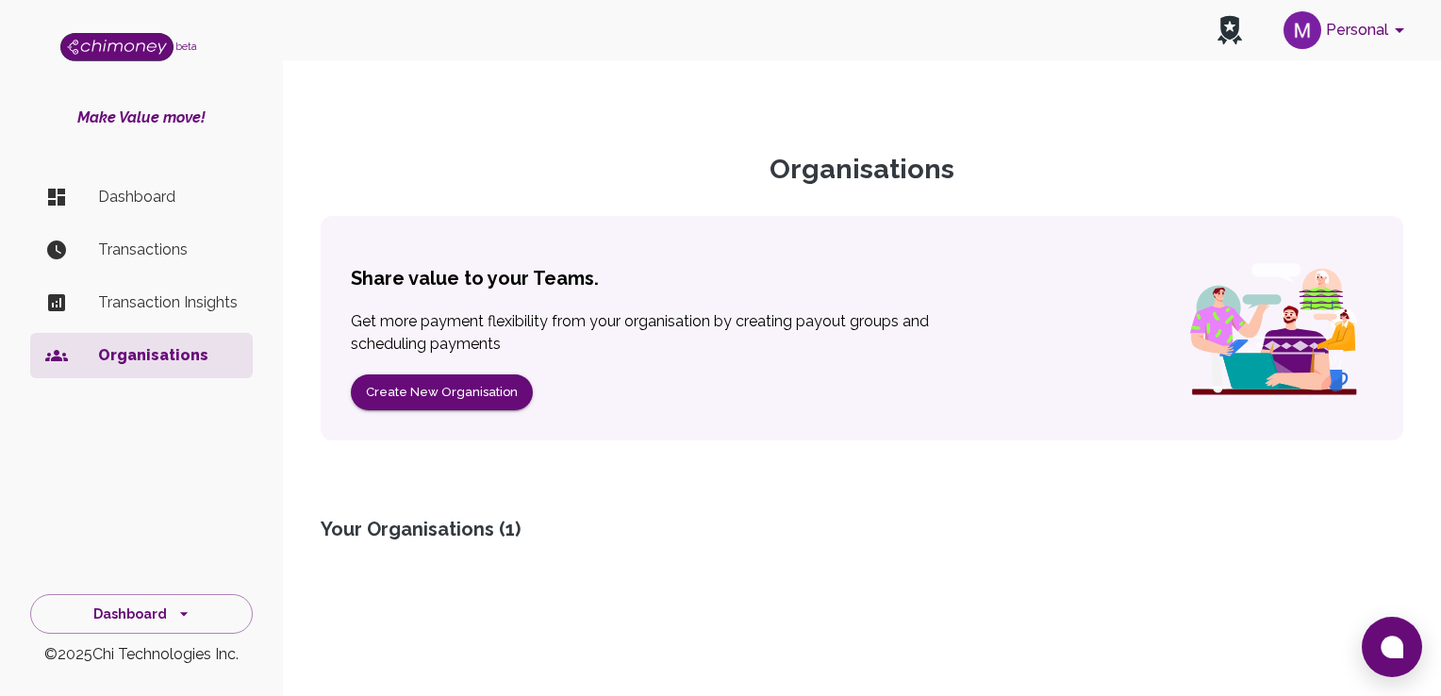
click at [111, 204] on p "Dashboard" at bounding box center [168, 197] width 140 height 23
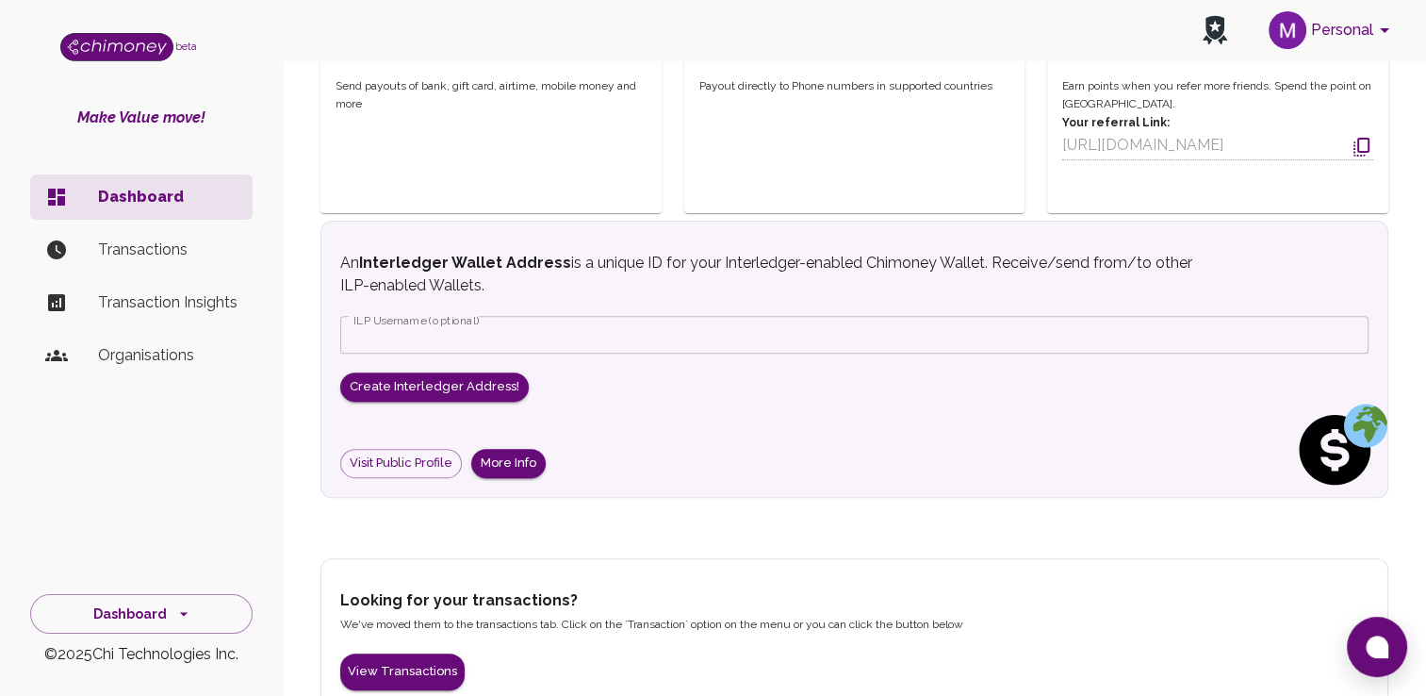
scroll to position [646, 0]
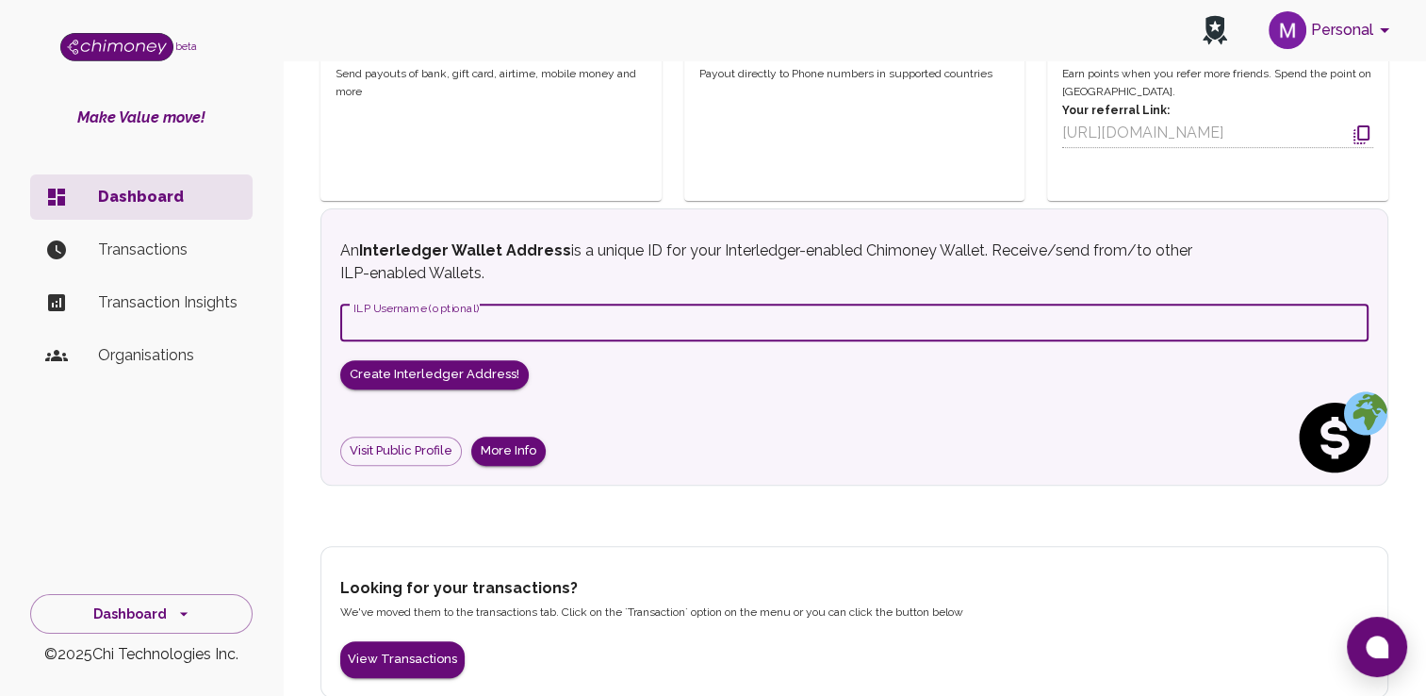
click at [931, 318] on input "ILP Username (optional)" at bounding box center [854, 323] width 1029 height 38
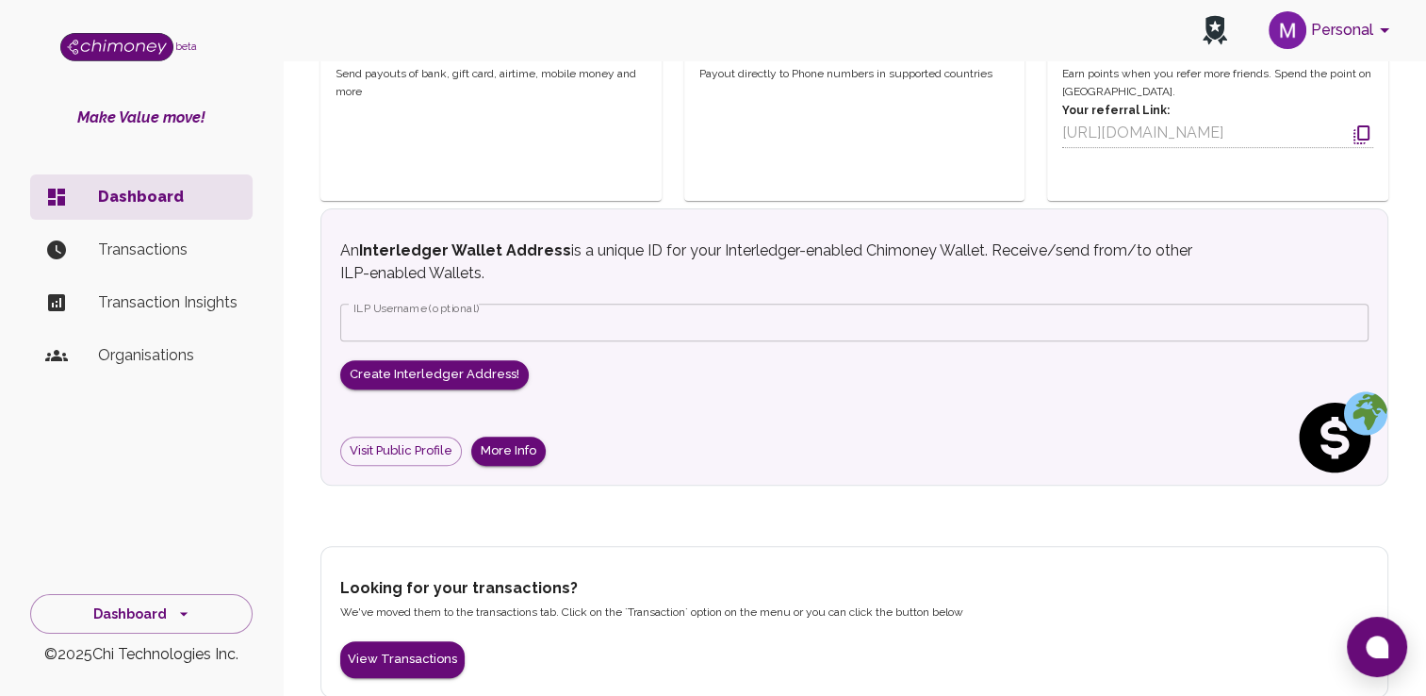
click at [1404, 237] on div "Howdy Matshidiso Bridgette Phate ! Complete your Onboarding Complete Onboarding…" at bounding box center [854, 56] width 1113 height 1281
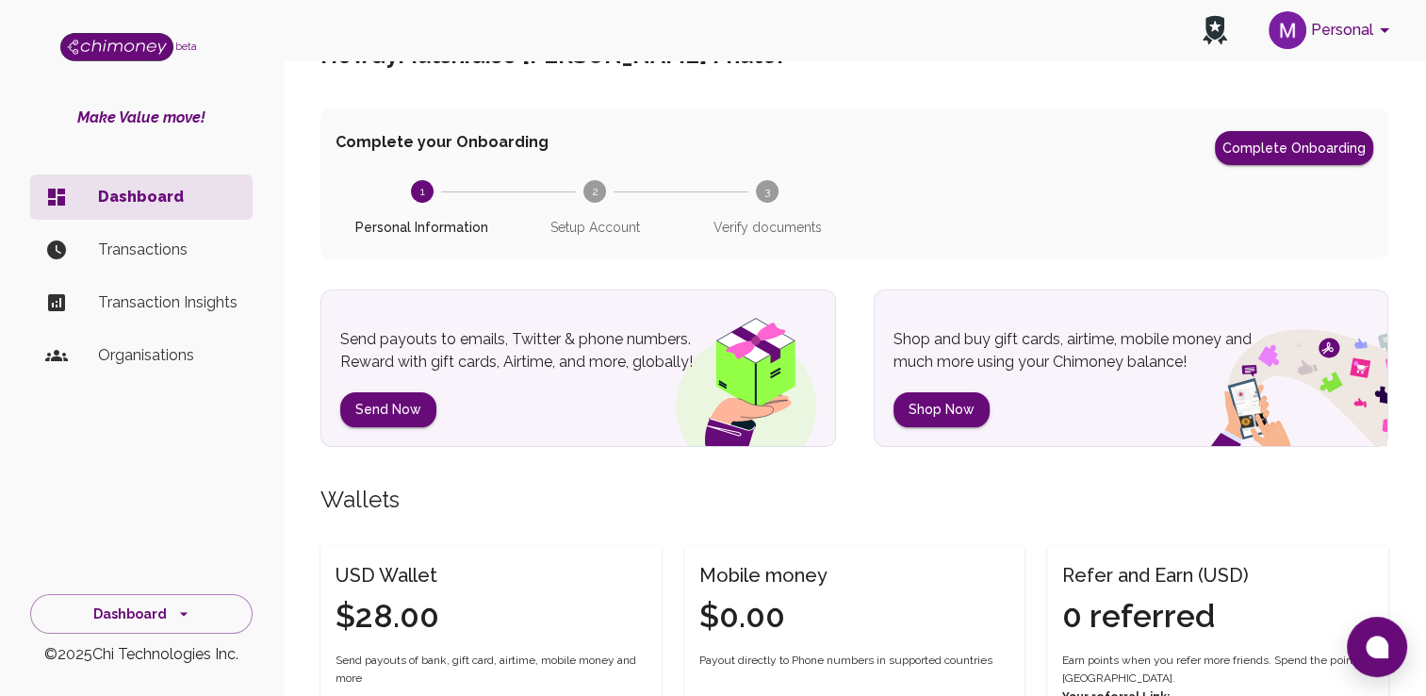
scroll to position [22, 0]
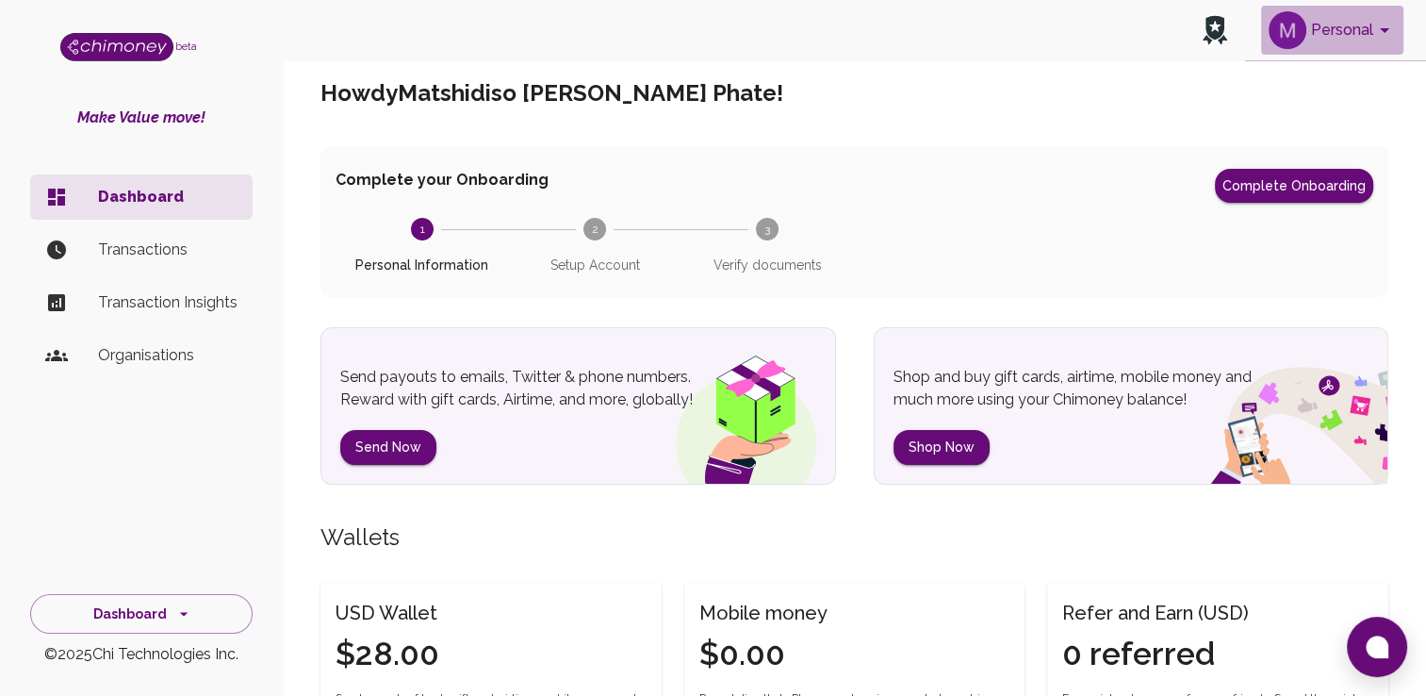
click at [1393, 22] on icon "account of current user" at bounding box center [1385, 30] width 23 height 23
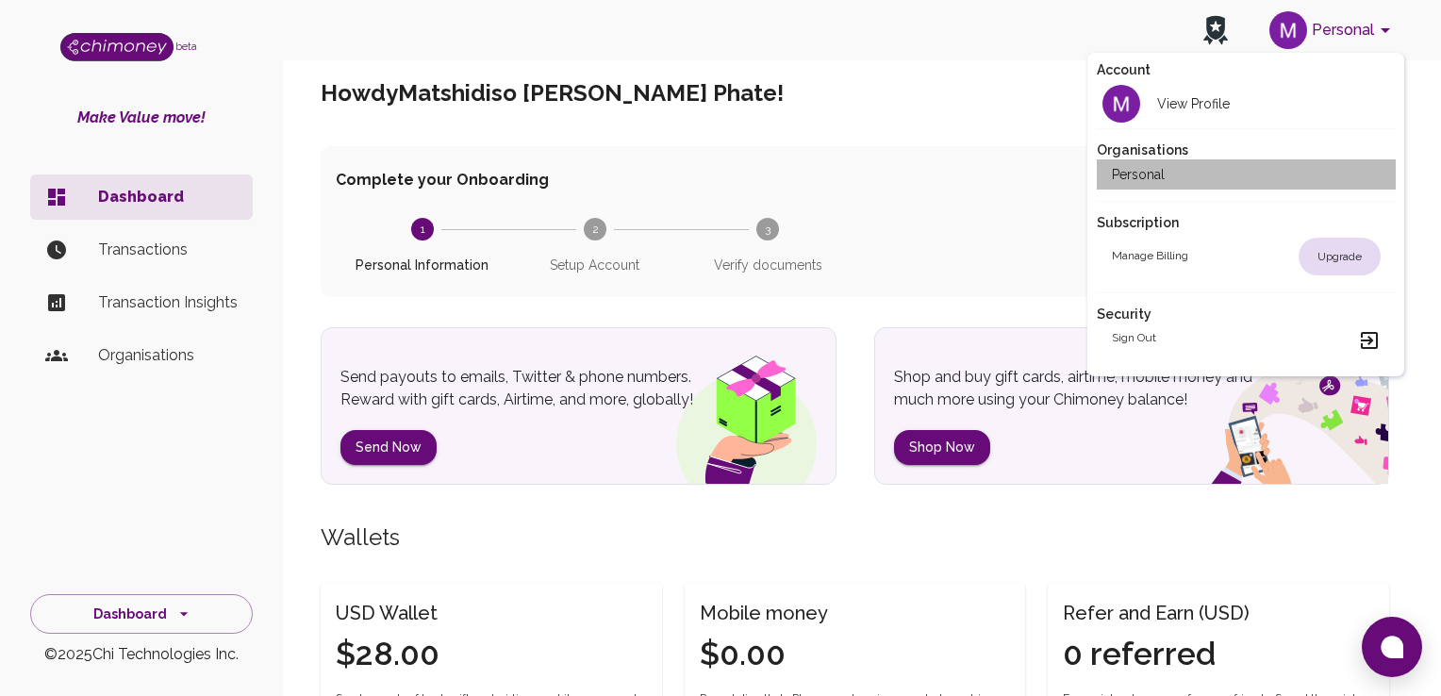
click at [1191, 174] on li "Personal" at bounding box center [1246, 174] width 299 height 30
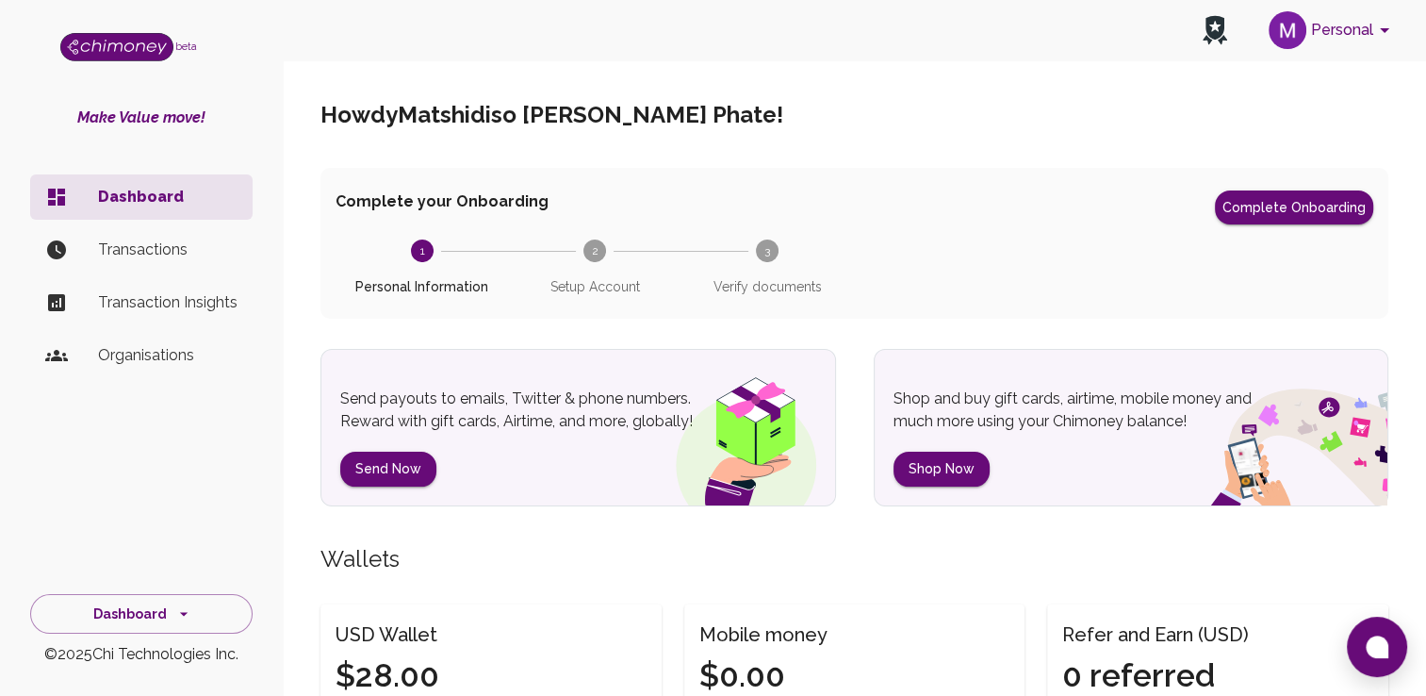
click at [135, 249] on p "Transactions" at bounding box center [168, 250] width 140 height 23
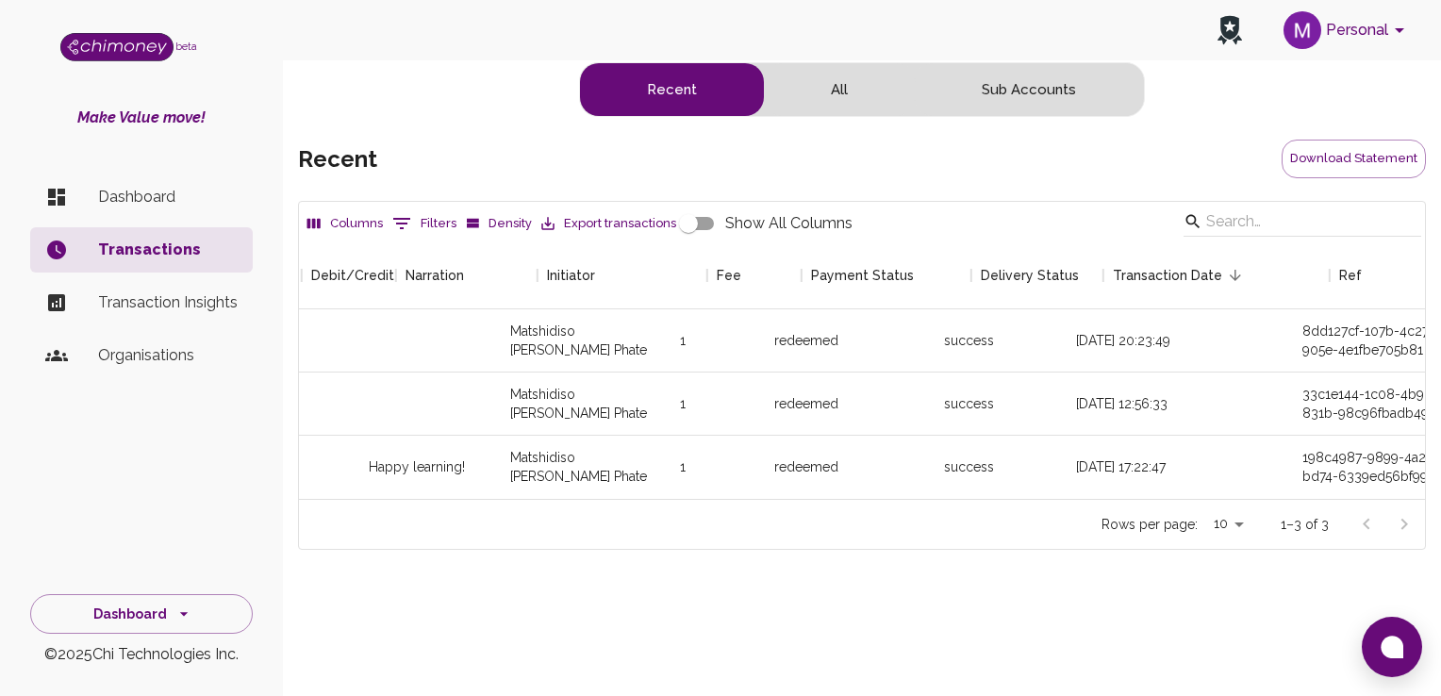
scroll to position [0, 401]
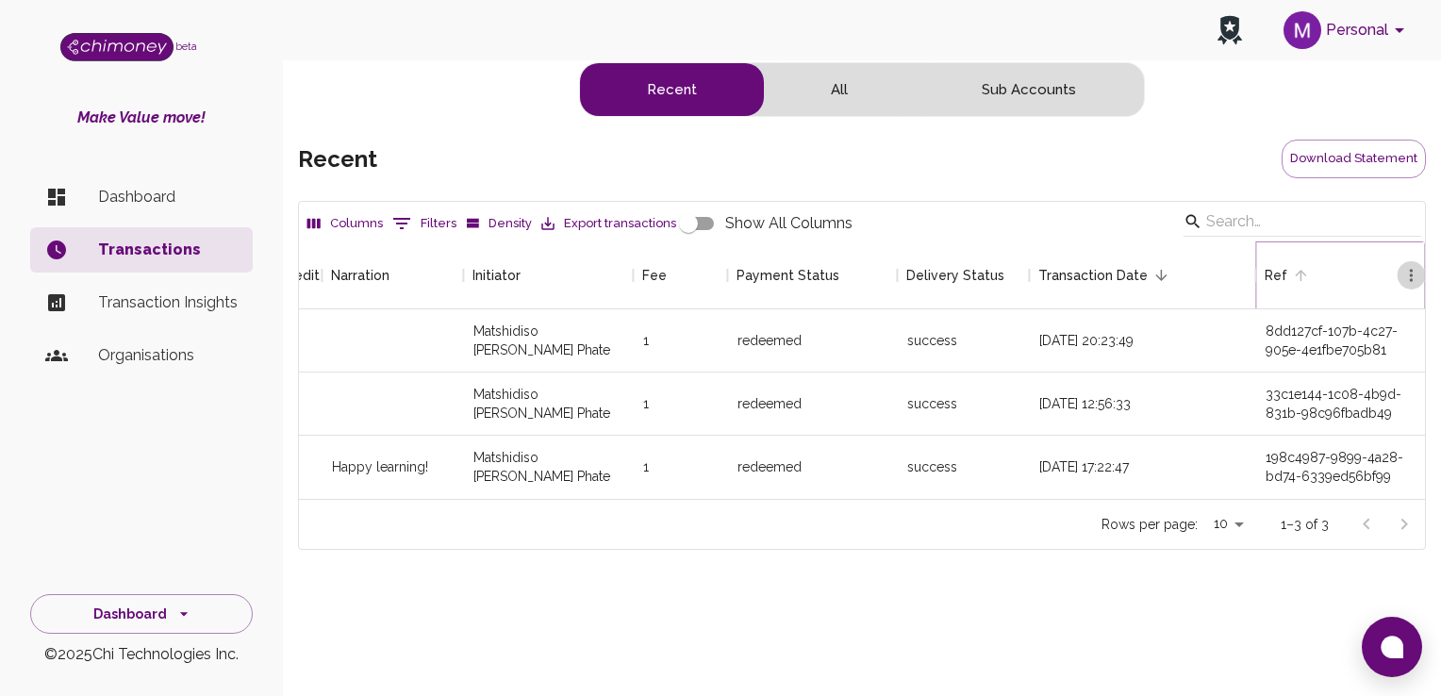
click at [1411, 269] on icon "Menu" at bounding box center [1411, 275] width 3 height 12
click at [1135, 600] on div "Columns 0 Filters Density Export transactions Show All Columns Receiver Amount …" at bounding box center [862, 422] width 1128 height 443
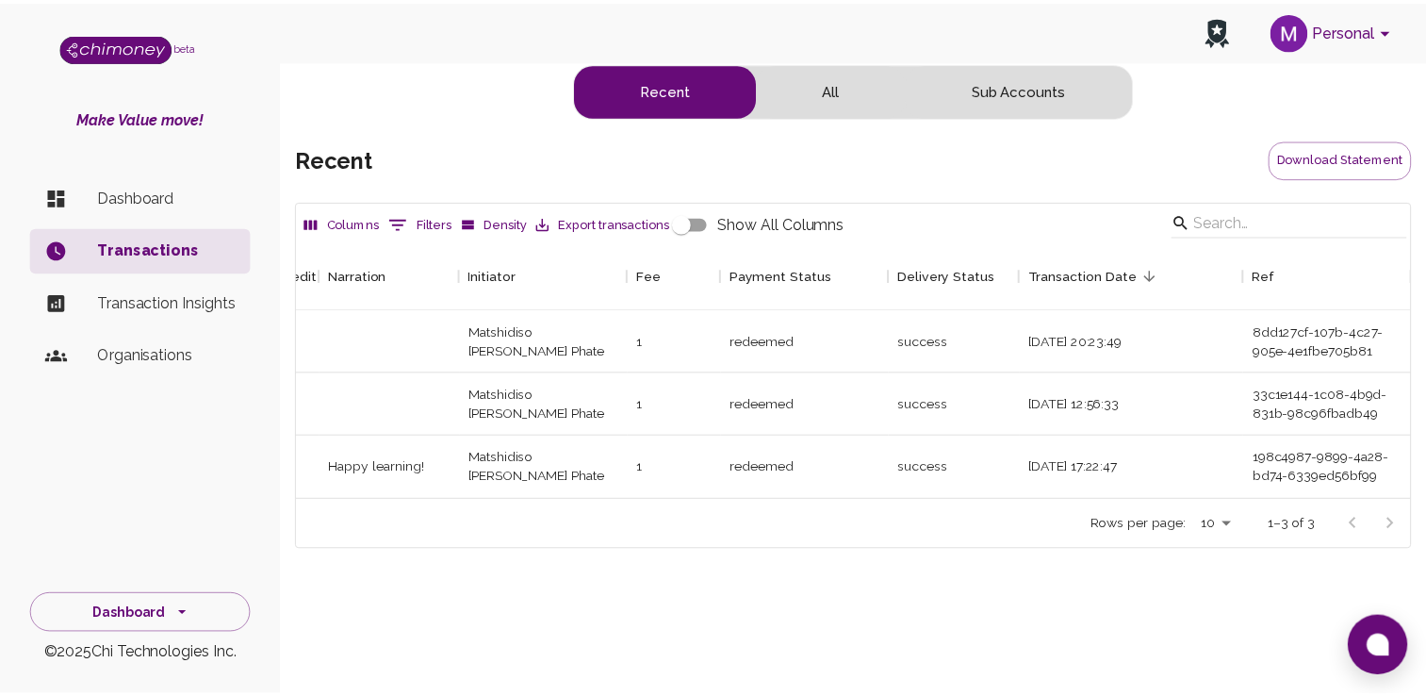
scroll to position [0, 0]
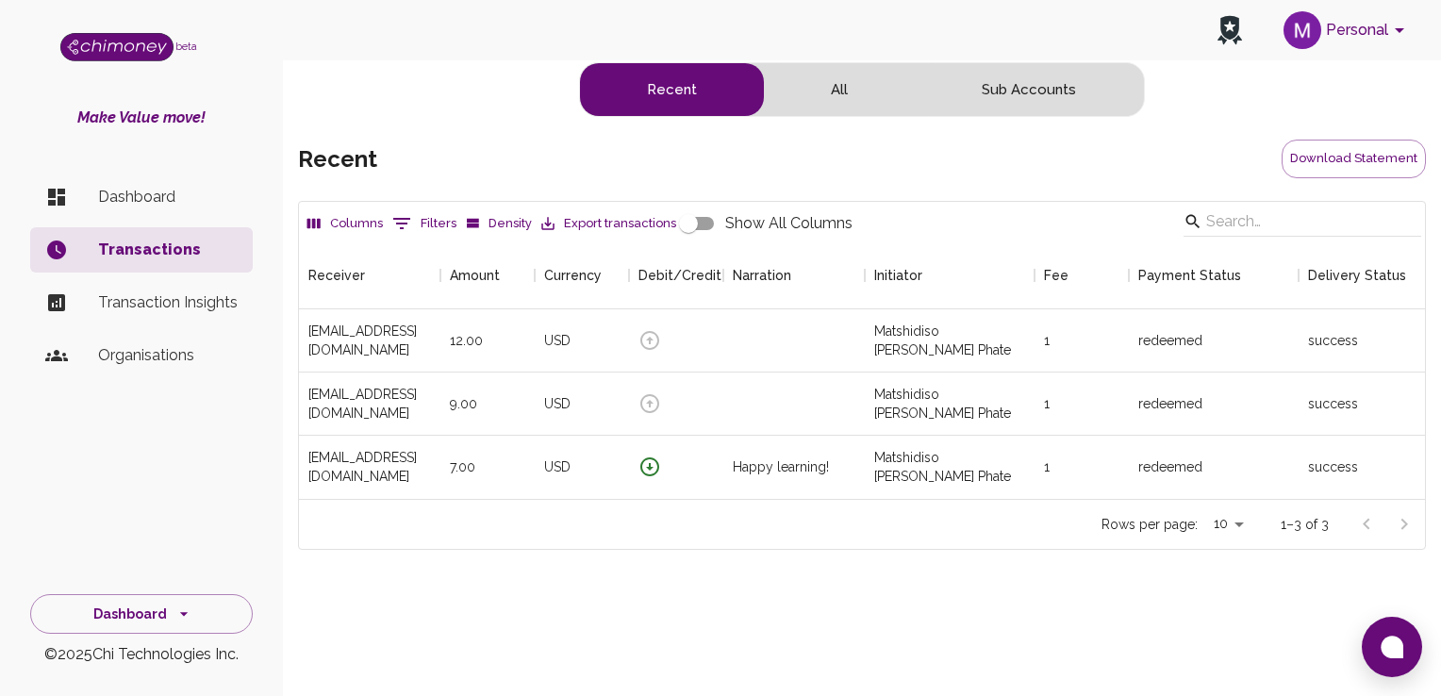
click at [172, 300] on p "Transaction Insights" at bounding box center [168, 302] width 140 height 23
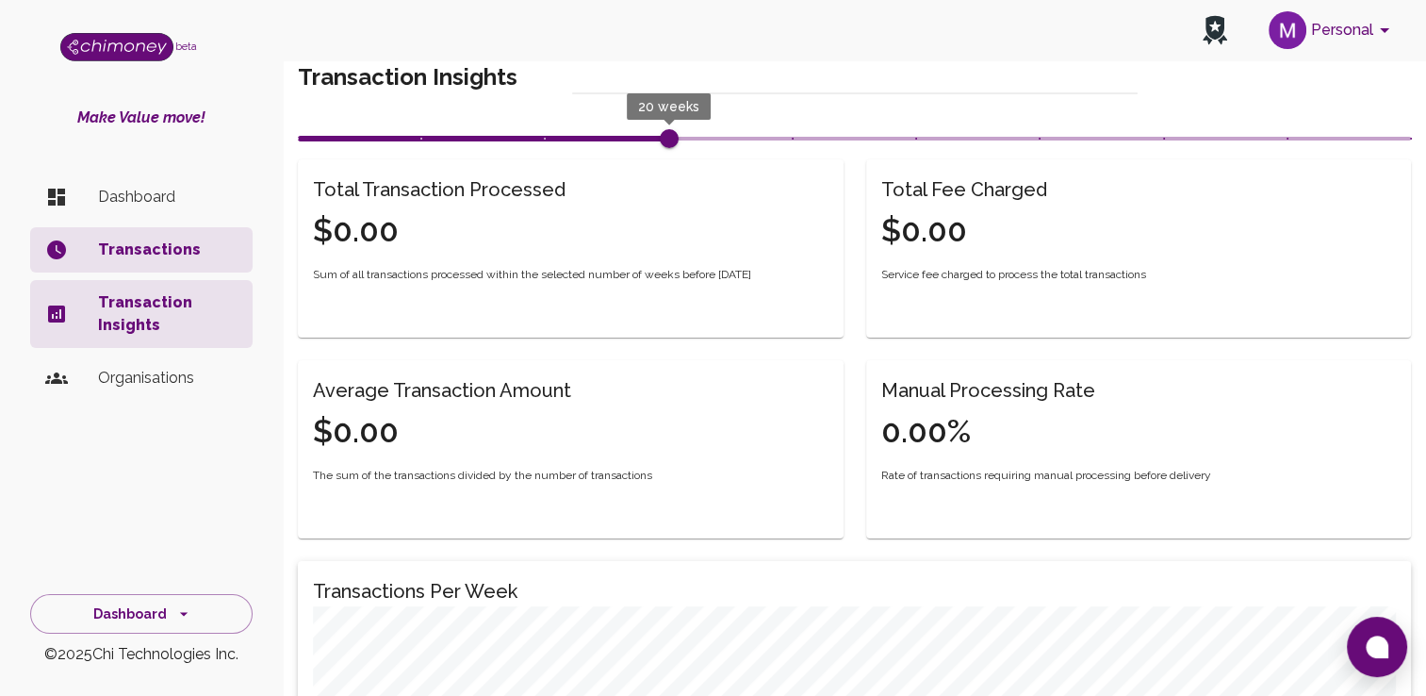
click at [381, 211] on h4 "$0.00" at bounding box center [439, 231] width 253 height 40
click at [1061, 173] on div "Total Fee Charged $0.00" at bounding box center [1128, 201] width 538 height 99
click at [998, 399] on h6 "Manual Processing Rate" at bounding box center [989, 390] width 214 height 30
click at [594, 401] on div "Average Transaction Amount $0.00" at bounding box center [559, 402] width 538 height 99
click at [153, 382] on p "Organisations" at bounding box center [168, 378] width 140 height 23
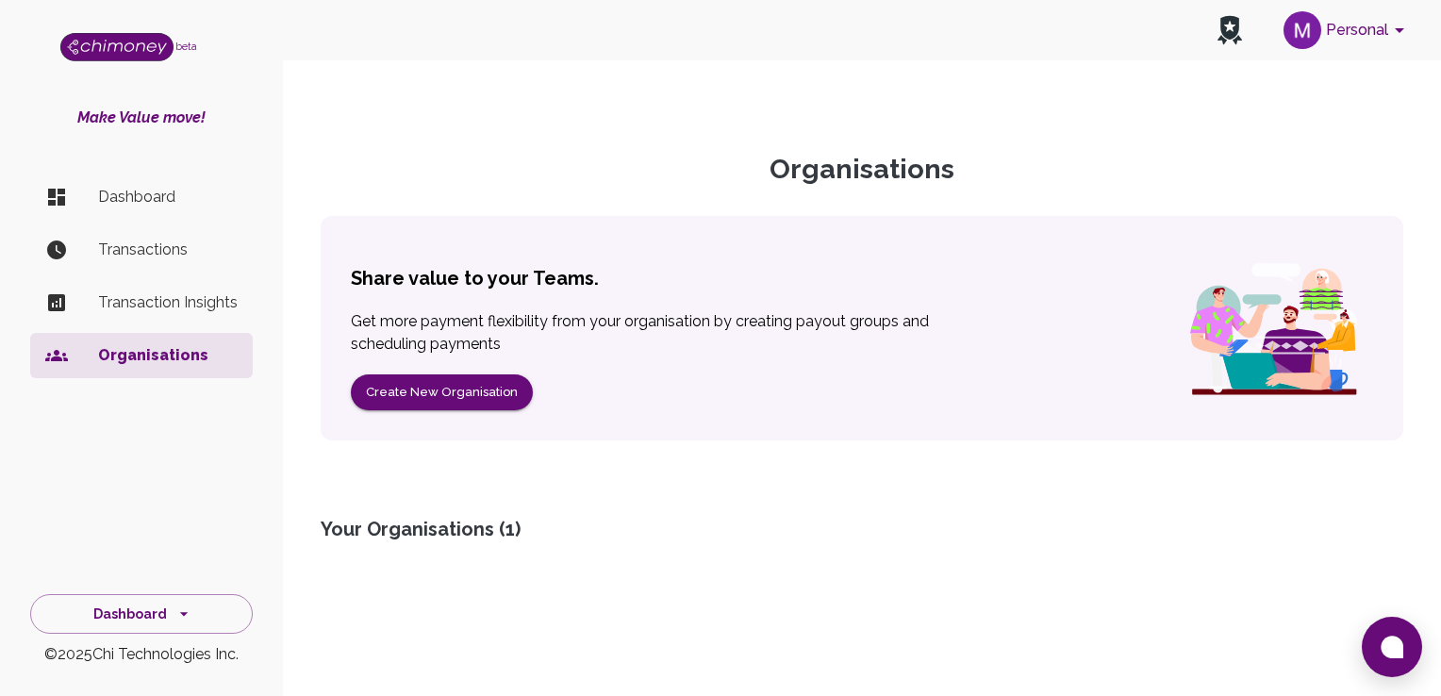
click at [1440, 517] on html "Personal beta Make Value move! Dashboard Transactions Transaction Insights Orga…" at bounding box center [720, 348] width 1441 height 696
click at [149, 596] on button "Dashboard" at bounding box center [141, 614] width 223 height 41
click at [169, 192] on p "Dashboard" at bounding box center [168, 197] width 140 height 23
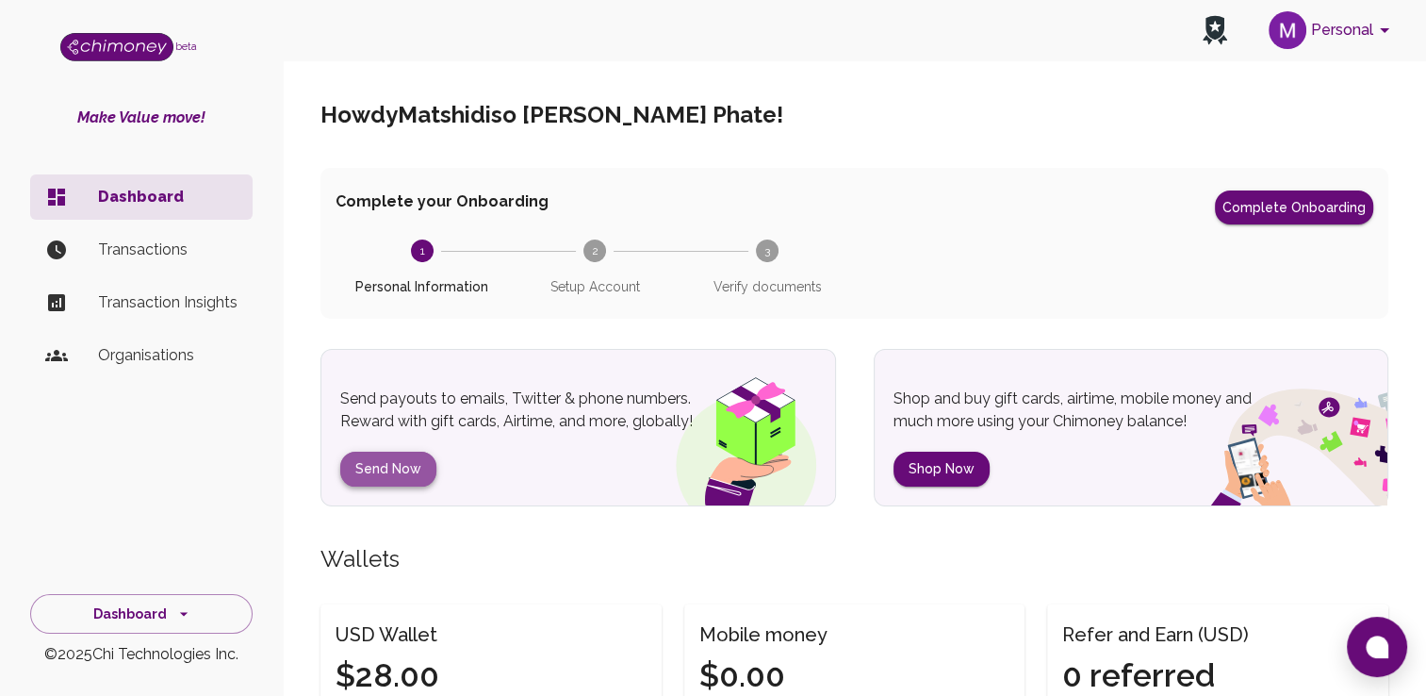
click at [388, 479] on button "Send Now" at bounding box center [388, 469] width 96 height 35
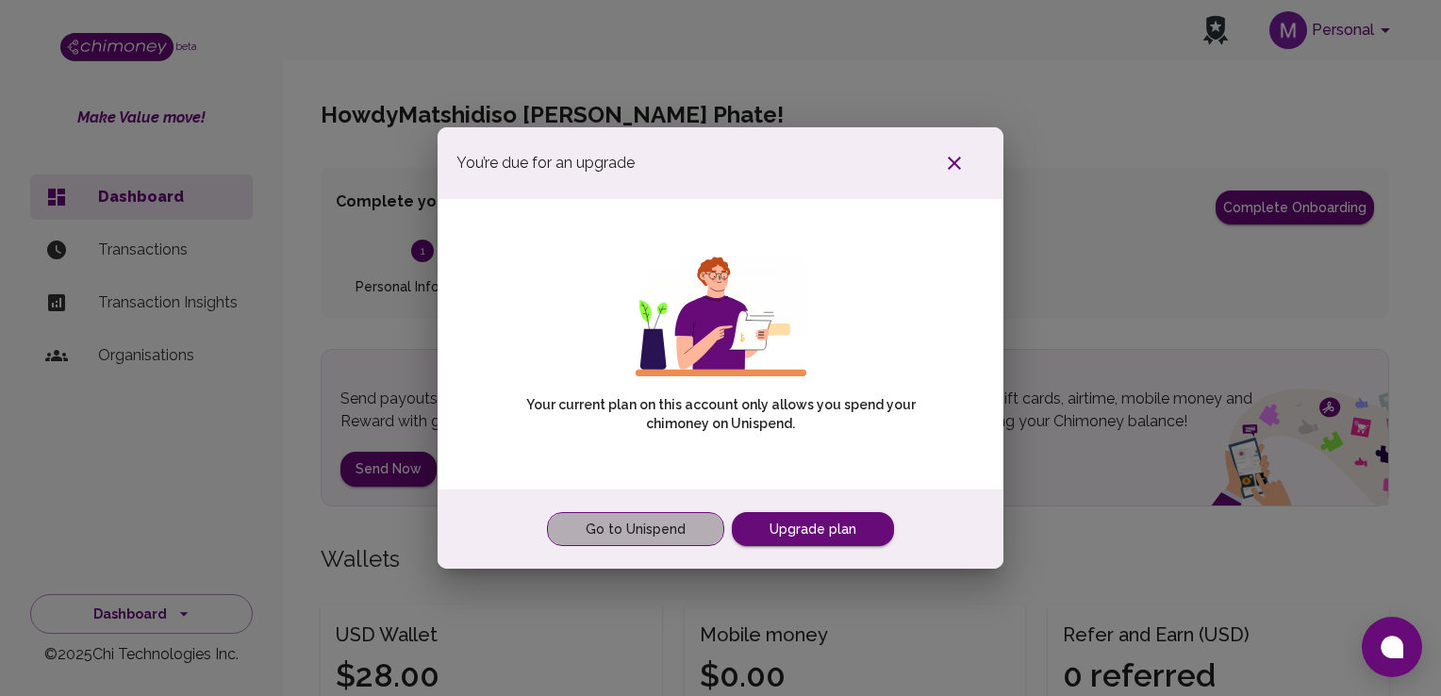
click at [665, 536] on link "Go to Unispend" at bounding box center [635, 529] width 177 height 35
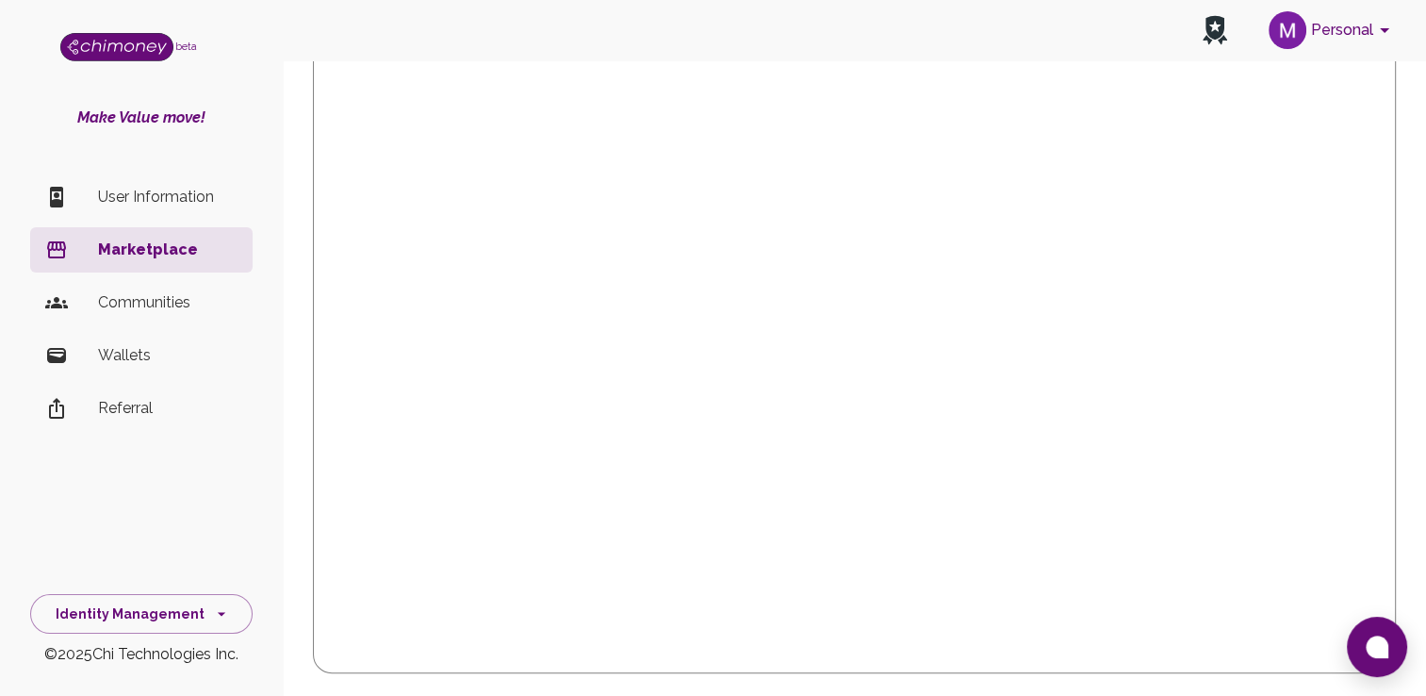
scroll to position [719, 0]
click at [128, 345] on p "Wallets" at bounding box center [168, 355] width 140 height 23
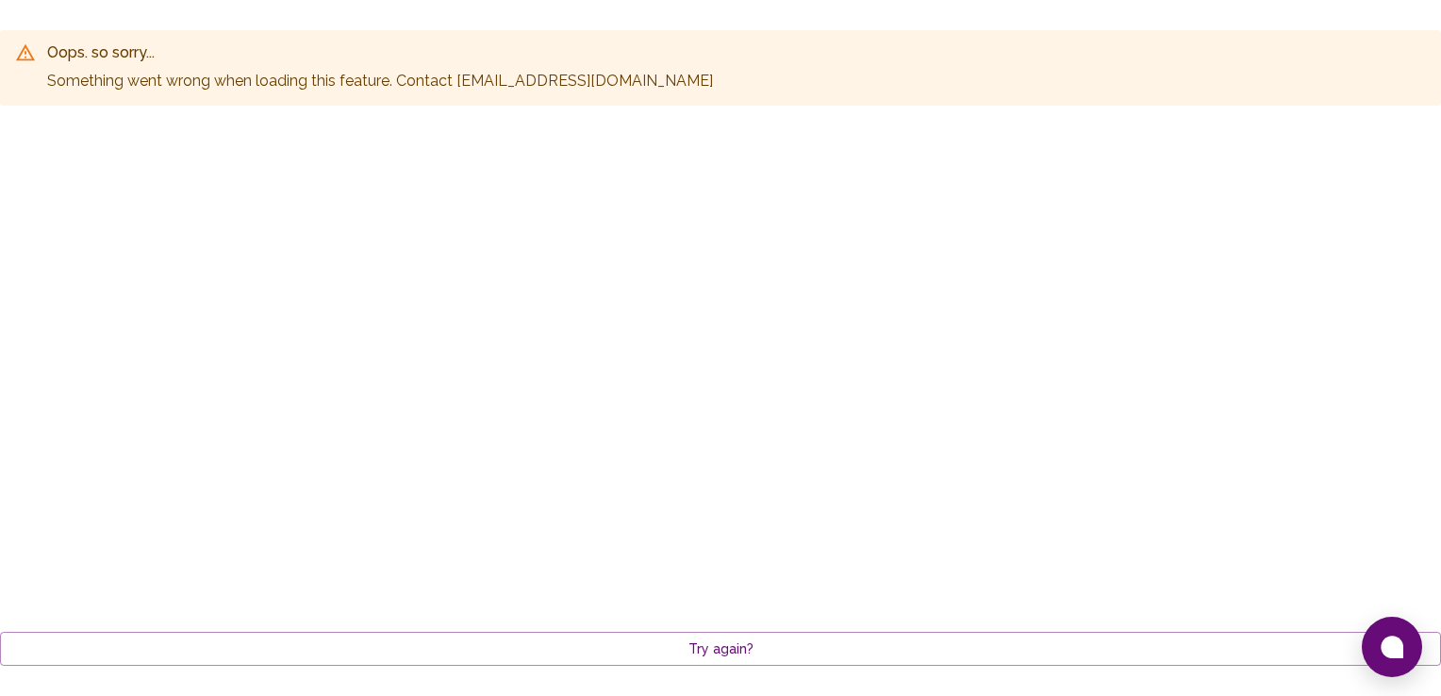
click at [552, 79] on p "Something went wrong when loading this feature . Contact [EMAIL_ADDRESS][DOMAIN…" at bounding box center [380, 81] width 666 height 23
click at [1395, 653] on icon at bounding box center [1391, 646] width 23 height 23
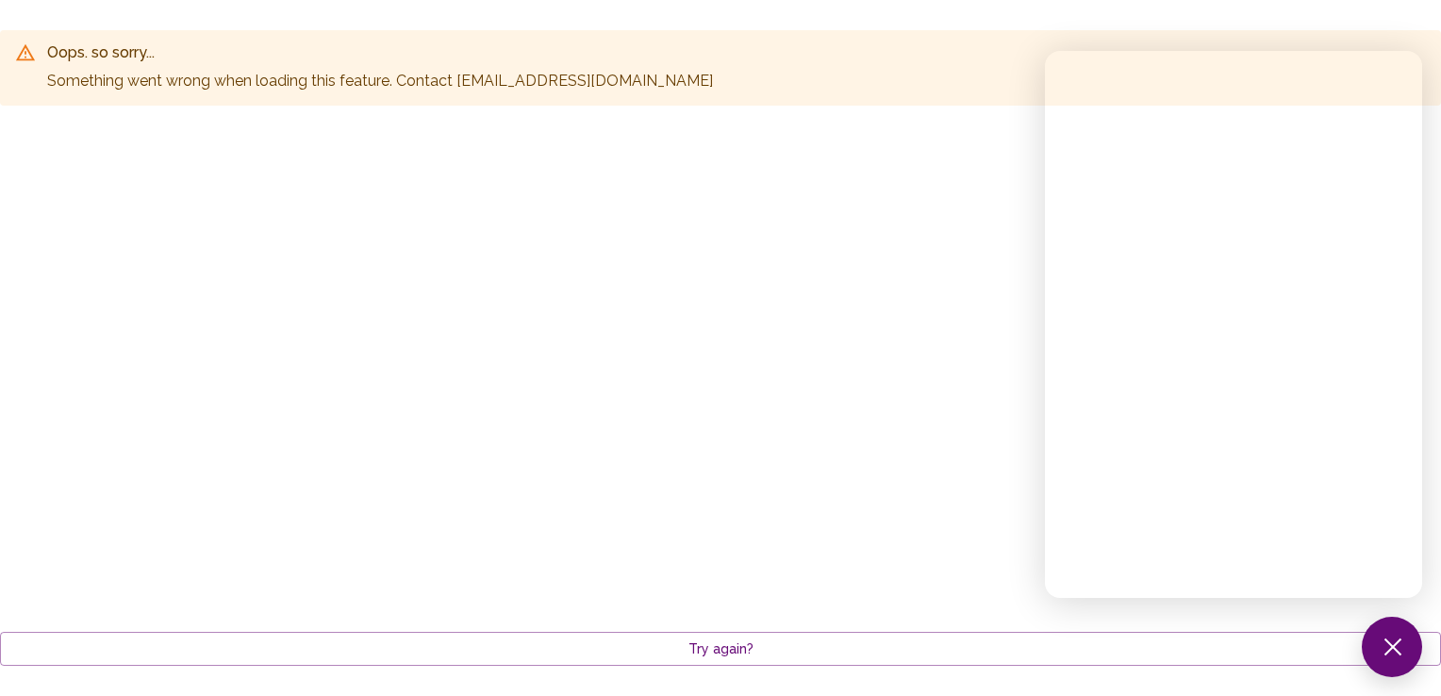
click at [834, 88] on div "Oops. so sorry... Something went wrong when loading this feature . Contact [EMA…" at bounding box center [720, 67] width 1441 height 75
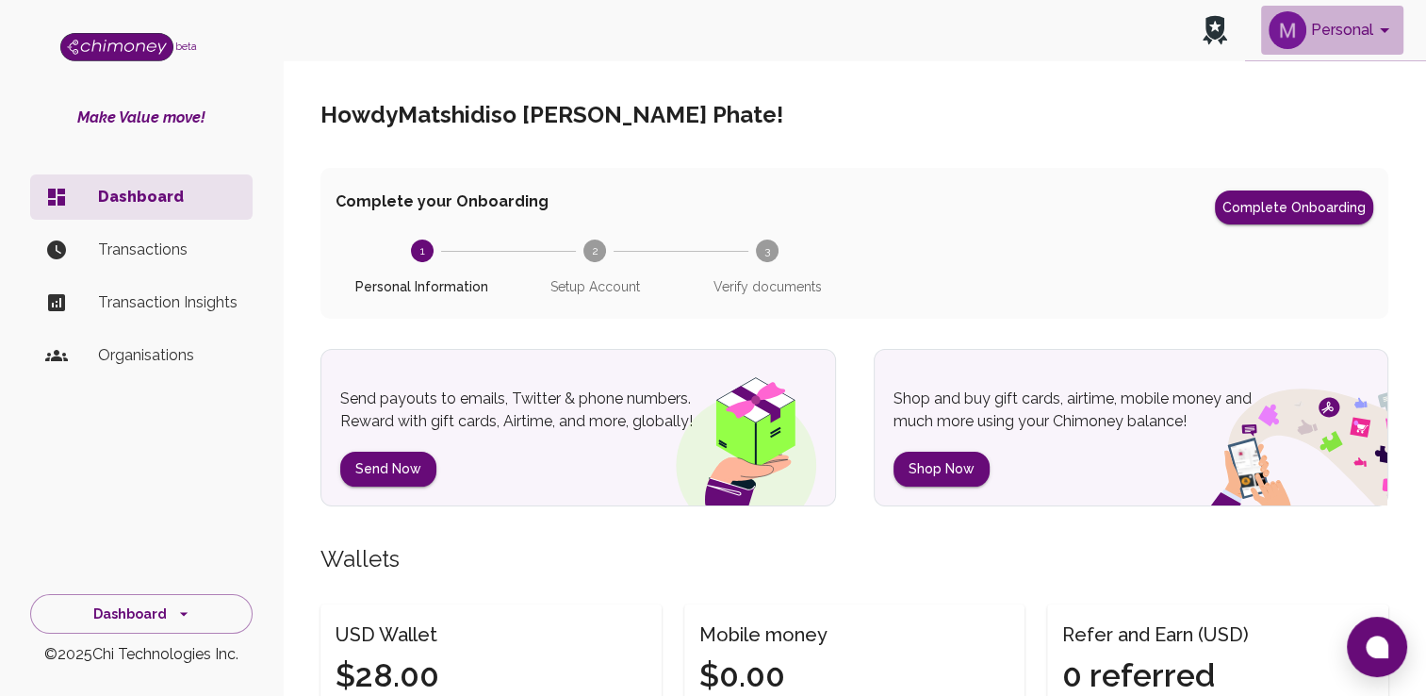
click at [1377, 36] on icon "account of current user" at bounding box center [1385, 30] width 23 height 23
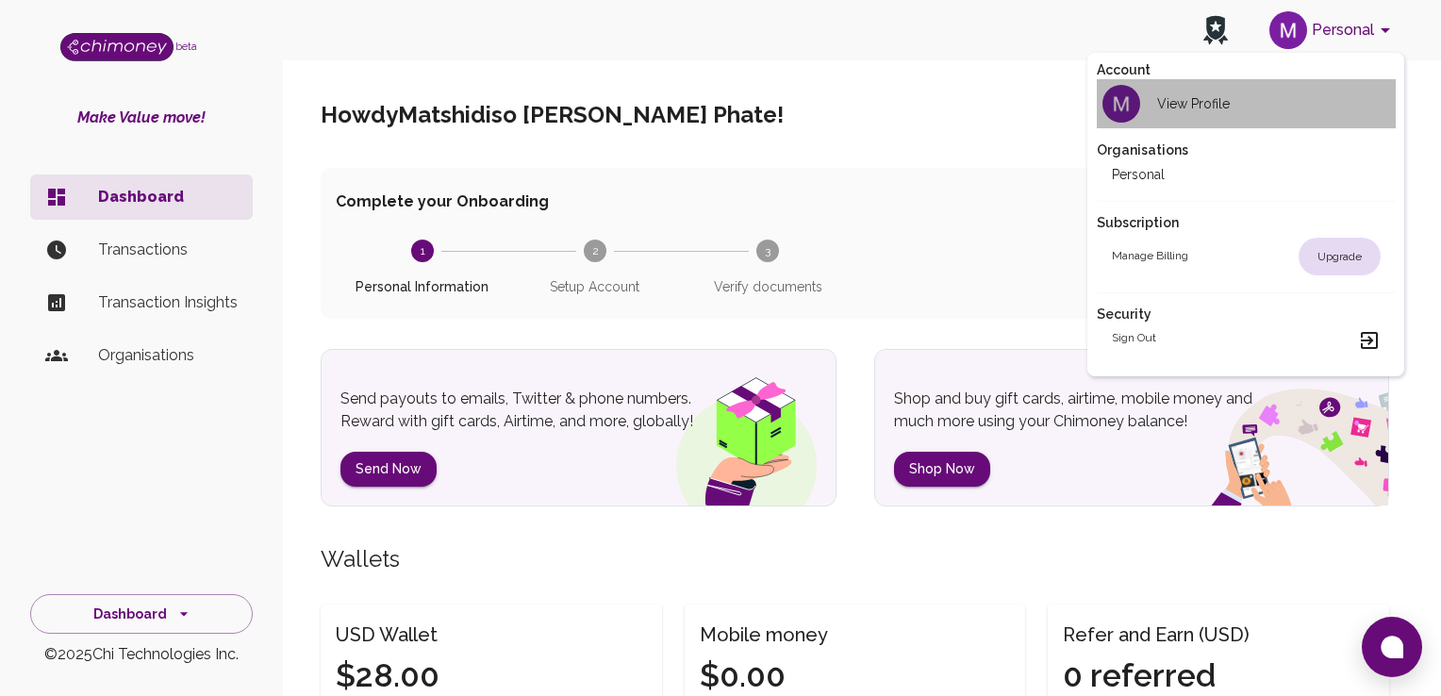
click at [1203, 95] on h2 "View Profile" at bounding box center [1193, 103] width 73 height 19
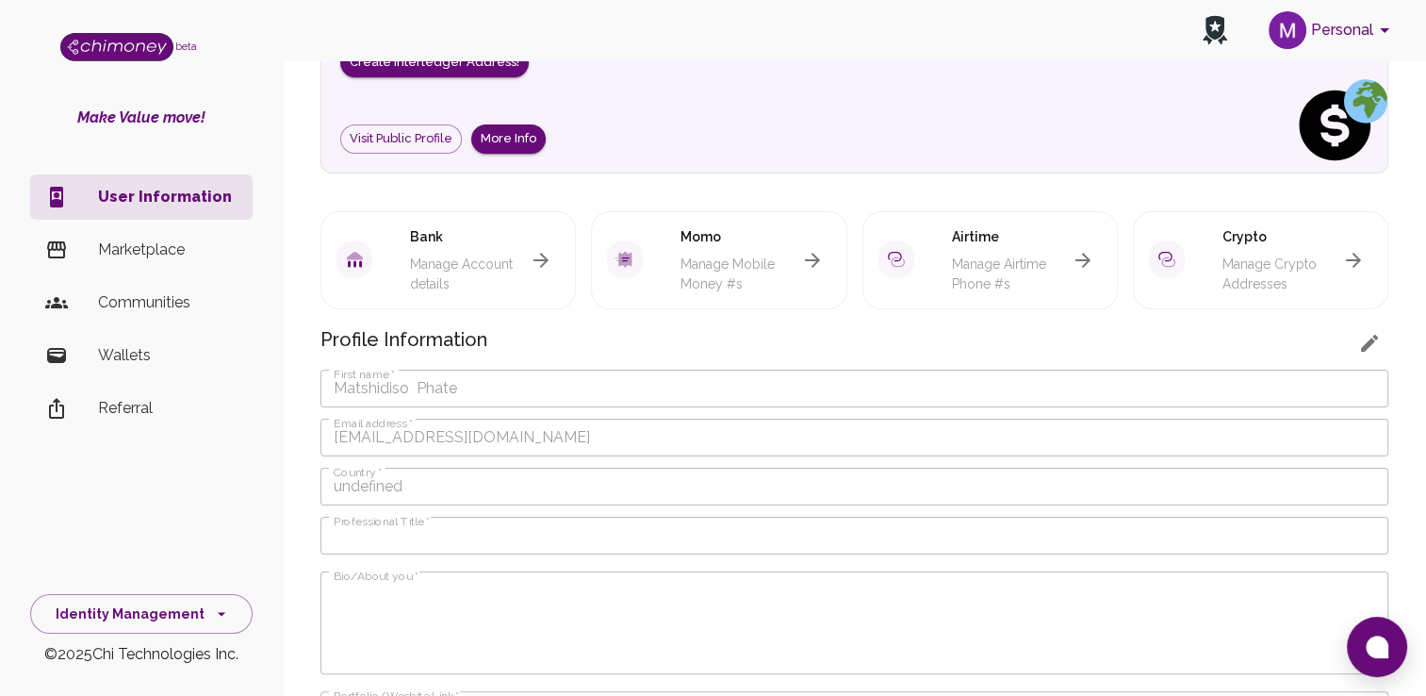
scroll to position [302, 0]
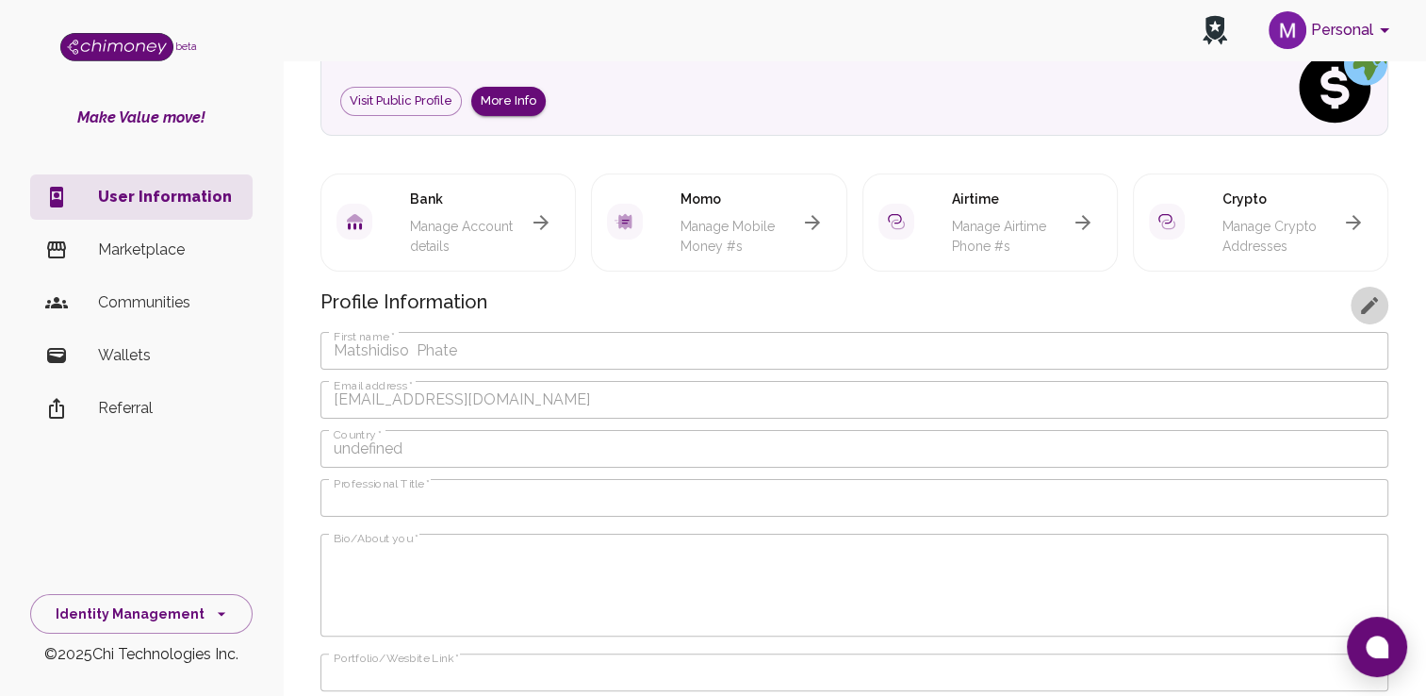
click at [1372, 295] on icon "button" at bounding box center [1370, 305] width 23 height 23
click at [1381, 301] on button "button" at bounding box center [1370, 306] width 38 height 38
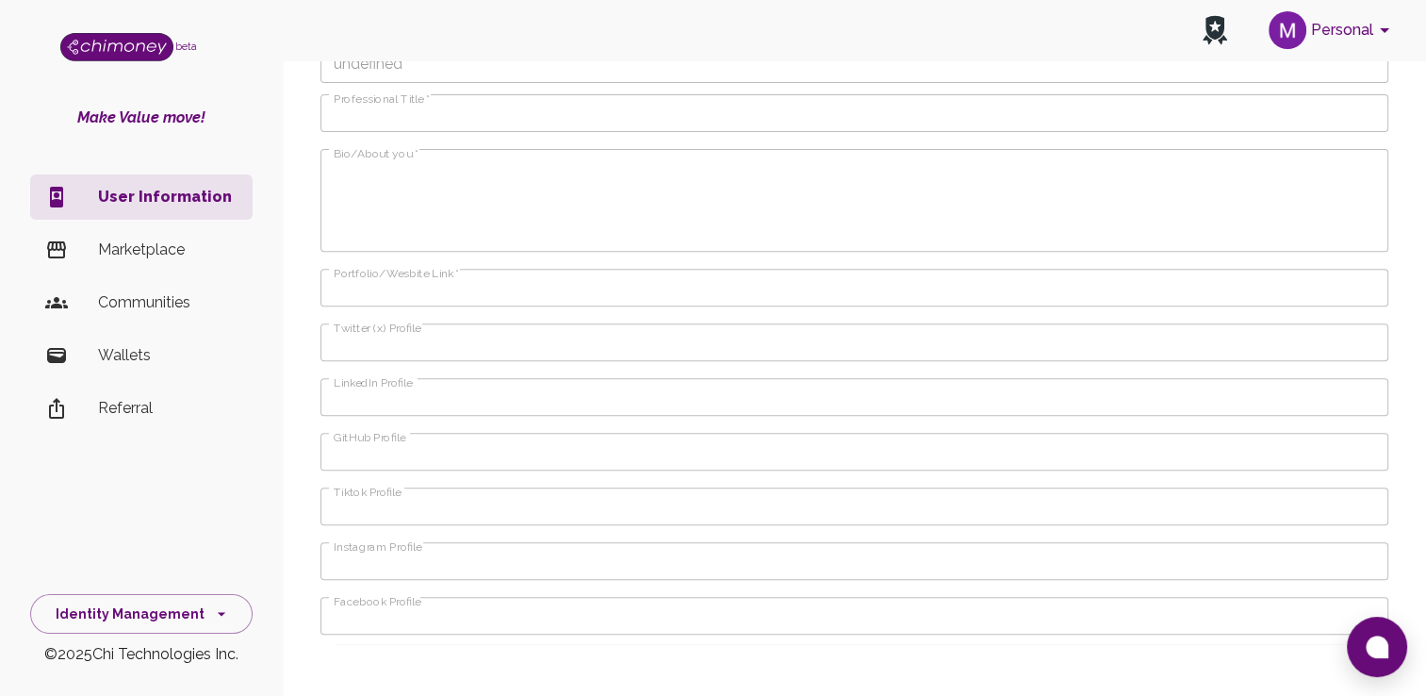
scroll to position [77, 0]
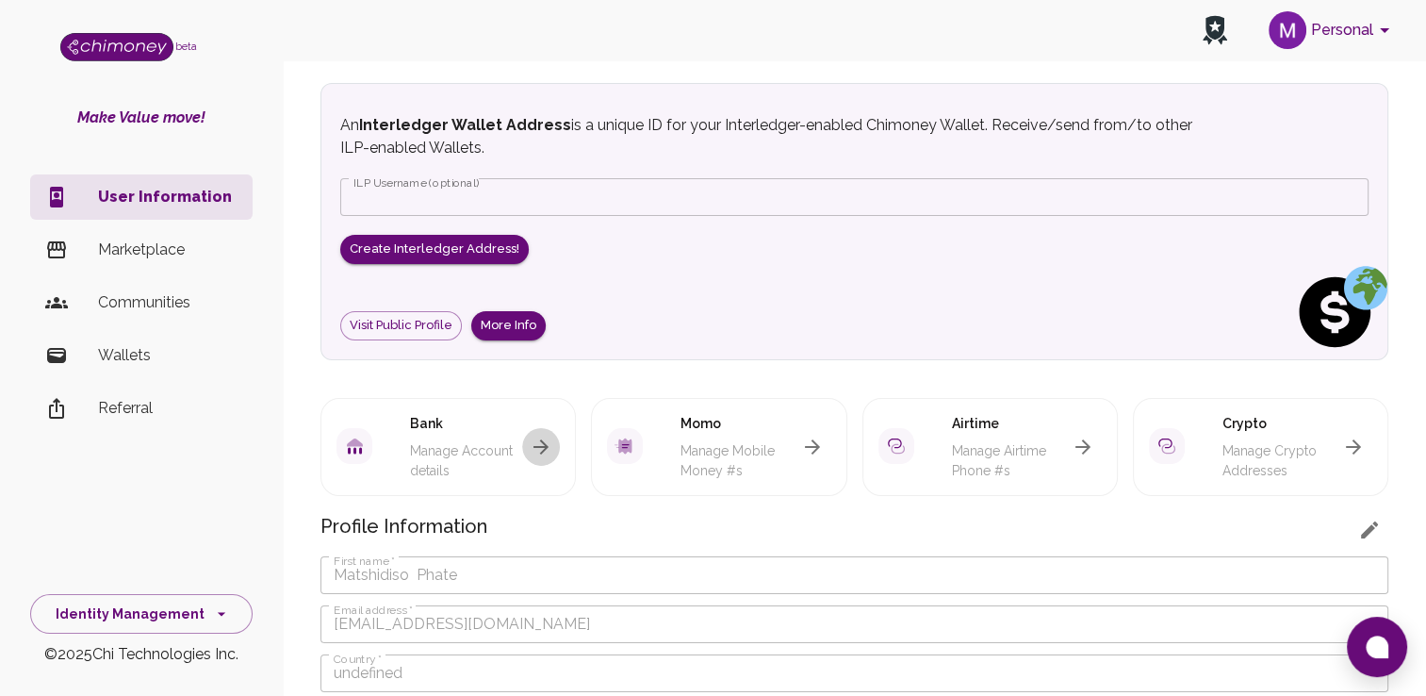
click at [536, 449] on icon "button" at bounding box center [541, 447] width 23 height 23
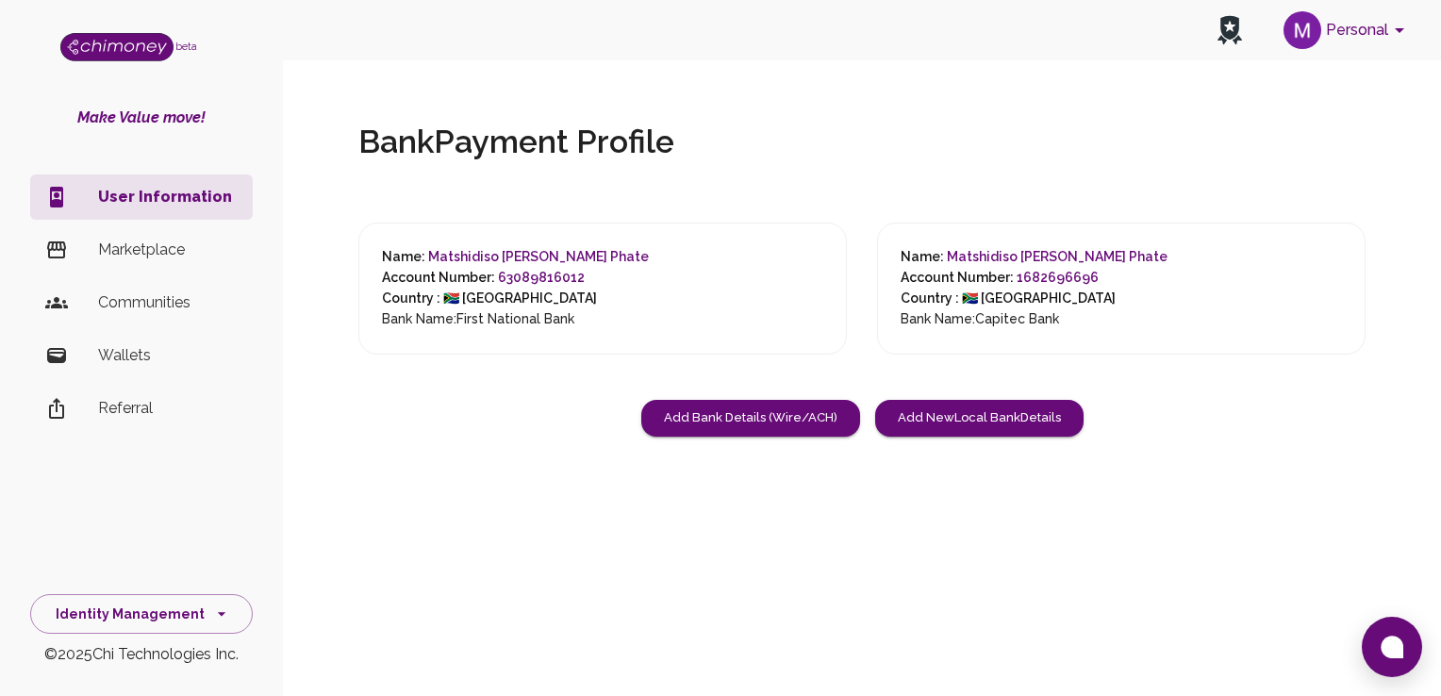
click at [439, 321] on h6 "Bank Name: First National Bank" at bounding box center [515, 319] width 267 height 21
click at [578, 249] on span "Matshidiso [PERSON_NAME] Phate" at bounding box center [538, 256] width 221 height 15
click at [566, 251] on span "Matshidiso [PERSON_NAME] Phate" at bounding box center [538, 256] width 221 height 15
click at [572, 277] on span "63089816012" at bounding box center [541, 277] width 87 height 15
click at [588, 273] on h6 "Account Number: 63089816012" at bounding box center [515, 278] width 267 height 21
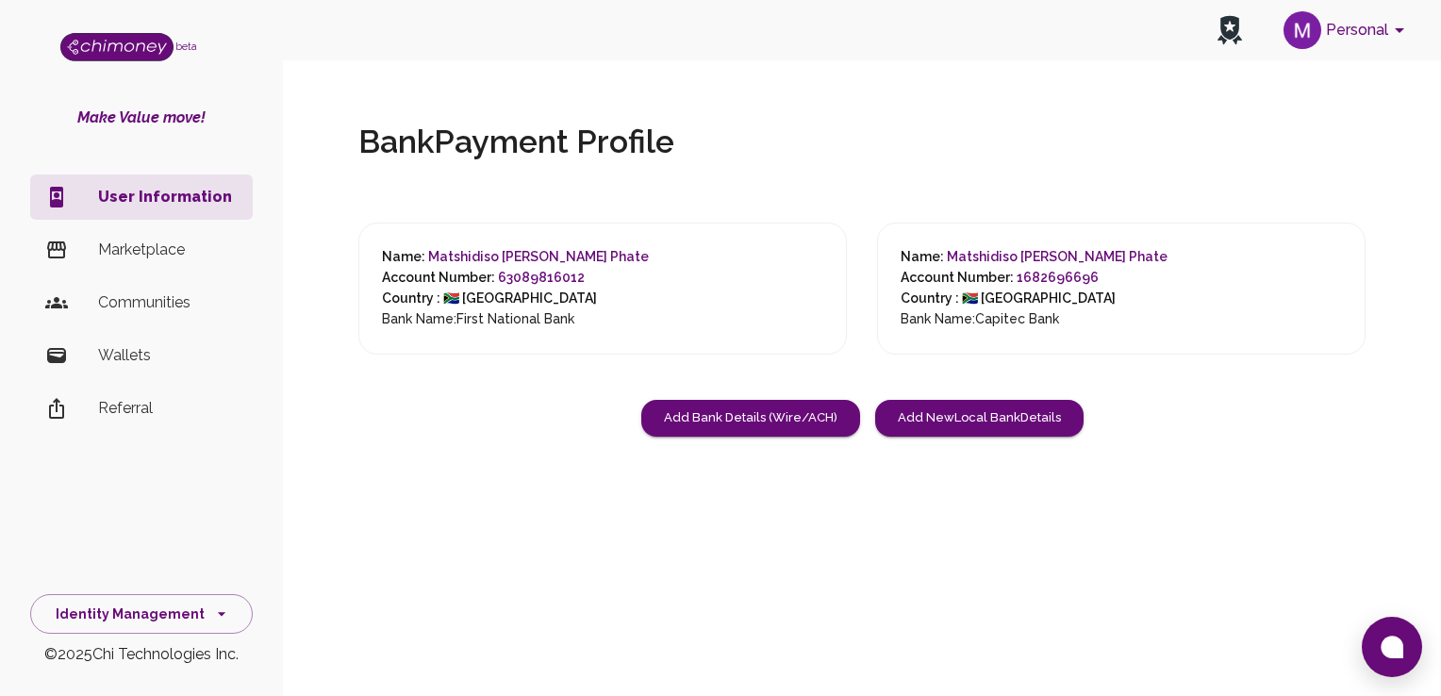
click at [434, 138] on h4 "Bank Payment Profile" at bounding box center [641, 143] width 566 height 40
click at [527, 252] on span "Matshidiso [PERSON_NAME] Phate" at bounding box center [538, 256] width 221 height 15
drag, startPoint x: 701, startPoint y: 258, endPoint x: 566, endPoint y: 277, distance: 137.1
click at [566, 277] on div "Name: [PERSON_NAME] Phate Account Number: 63089816012 Country : 🇿🇦 [GEOGRAPHIC_…" at bounding box center [602, 289] width 488 height 132
drag, startPoint x: 566, startPoint y: 277, endPoint x: 507, endPoint y: 100, distance: 186.6
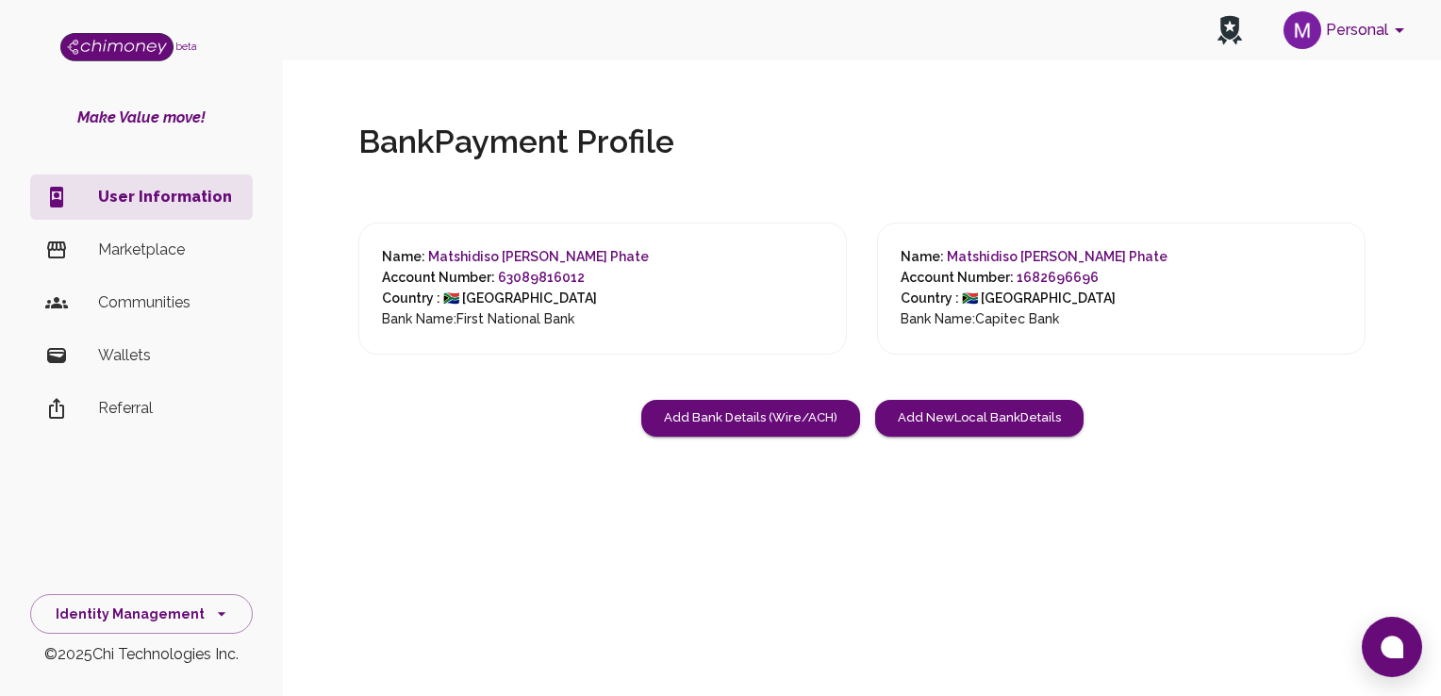
click at [507, 100] on div "Bank Payment Profile Name: [PERSON_NAME] Phate Account Number: 63089816012 Coun…" at bounding box center [862, 294] width 1128 height 465
click at [585, 290] on h6 "Country : 🇿🇦 [GEOGRAPHIC_DATA]" at bounding box center [515, 299] width 267 height 21
click at [984, 227] on div "Name: [PERSON_NAME] Phate Account Number: 1682696696 Country : 🇿🇦 [GEOGRAPHIC_D…" at bounding box center [1121, 289] width 488 height 132
click at [1368, 295] on div "Bank Payment Profile Name: [PERSON_NAME] Phate Account Number: 63089816012 Coun…" at bounding box center [862, 294] width 1128 height 465
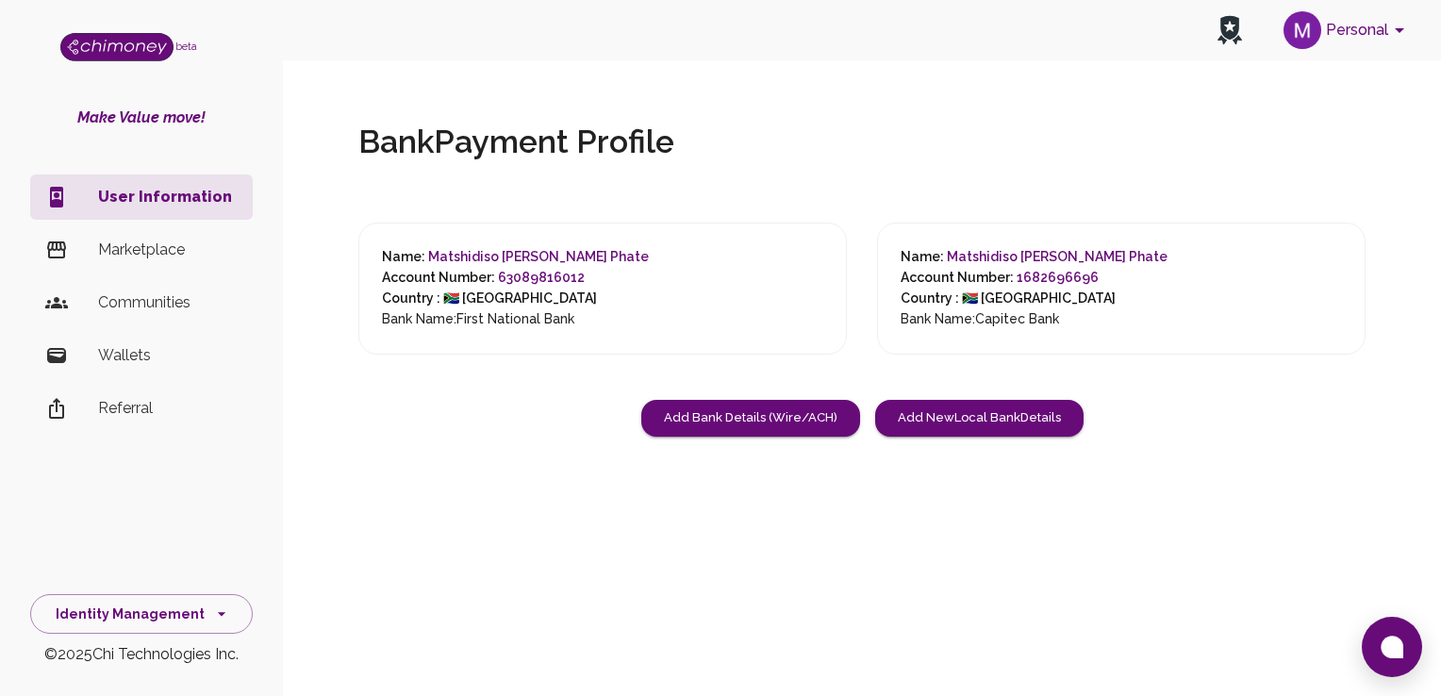
click at [585, 282] on h6 "Account Number: 63089816012" at bounding box center [515, 278] width 267 height 21
click at [547, 244] on div "Name: [PERSON_NAME] Phate Account Number: 63089816012 Country : 🇿🇦 [GEOGRAPHIC_…" at bounding box center [602, 289] width 488 height 132
click at [387, 243] on div "Name: [PERSON_NAME] Phate Account Number: 63089816012 Country : 🇿🇦 [GEOGRAPHIC_…" at bounding box center [602, 289] width 488 height 132
click at [987, 318] on h6 "Bank Name: Capitec Bank" at bounding box center [1033, 319] width 267 height 21
click at [1113, 221] on div "Name: [PERSON_NAME] Phate Account Number: 1682696696 Country : 🇿🇦 [GEOGRAPHIC_D…" at bounding box center [1106, 273] width 519 height 162
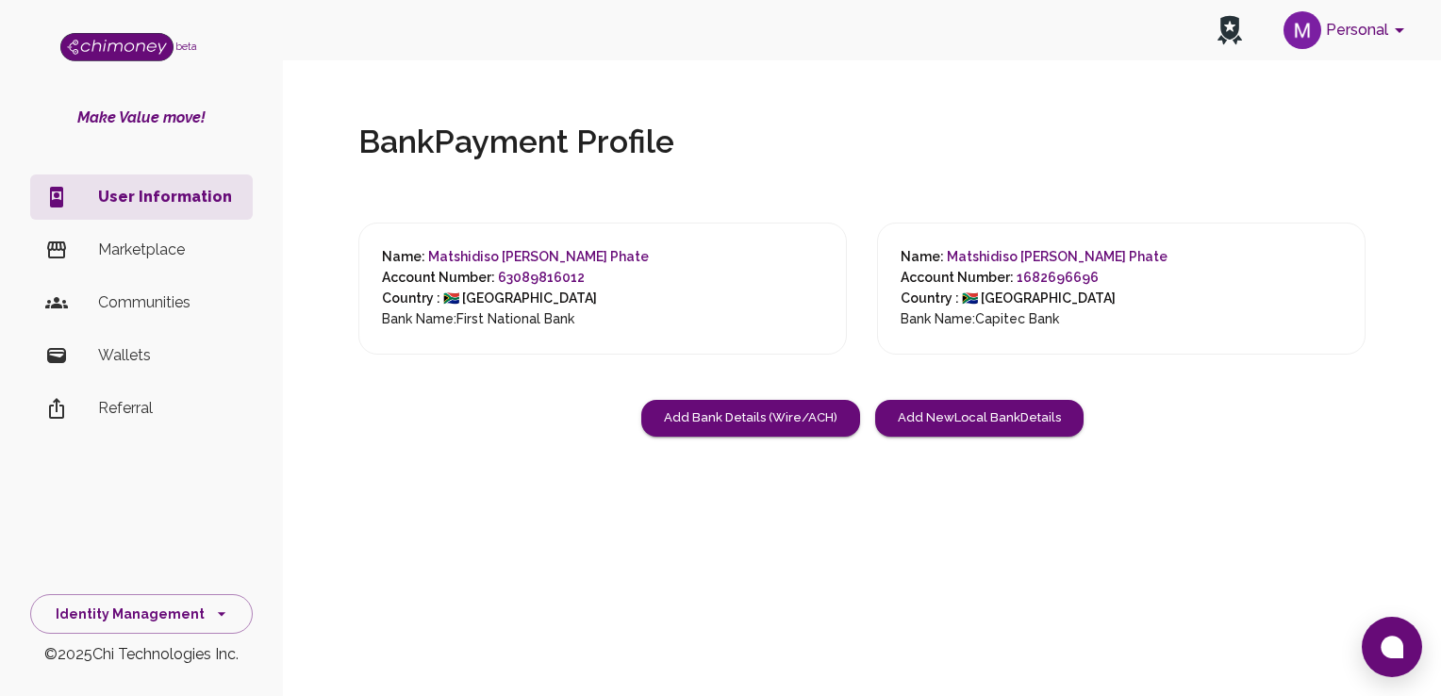
click at [1005, 262] on span "Matshidiso [PERSON_NAME] Phate" at bounding box center [1057, 256] width 221 height 15
click at [554, 296] on h6 "Country : 🇿🇦 [GEOGRAPHIC_DATA]" at bounding box center [515, 299] width 267 height 21
click at [932, 290] on h6 "Country : 🇿🇦 [GEOGRAPHIC_DATA]" at bounding box center [1033, 299] width 267 height 21
click at [450, 295] on h6 "Country : 🇿🇦 [GEOGRAPHIC_DATA]" at bounding box center [515, 299] width 267 height 21
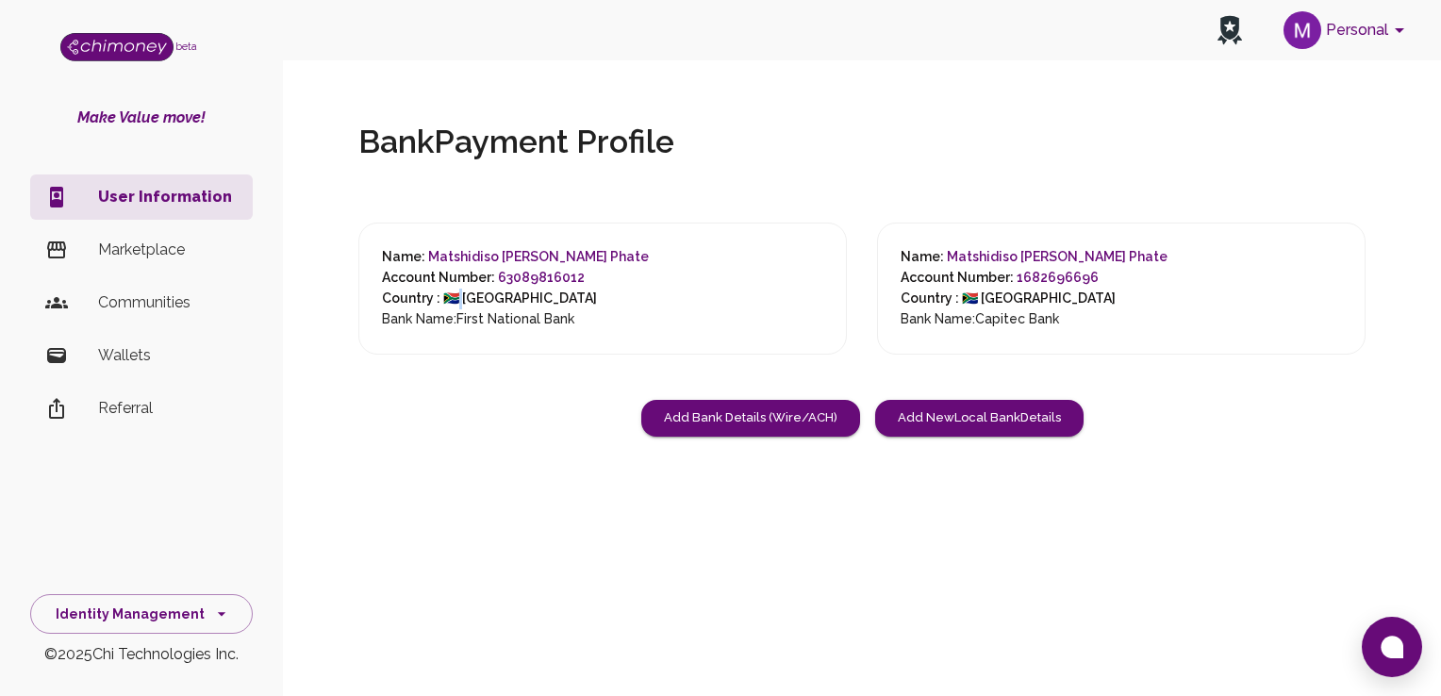
click at [450, 295] on h6 "Country : 🇿🇦 [GEOGRAPHIC_DATA]" at bounding box center [515, 299] width 267 height 21
click at [661, 277] on div "Name: [PERSON_NAME] Phate Account Number: 63089816012 Country : 🇿🇦 [GEOGRAPHIC_…" at bounding box center [602, 289] width 488 height 132
click at [550, 254] on span "Matshidiso [PERSON_NAME] Phate" at bounding box center [538, 256] width 221 height 15
click at [1374, 28] on button "Personal" at bounding box center [1347, 30] width 142 height 49
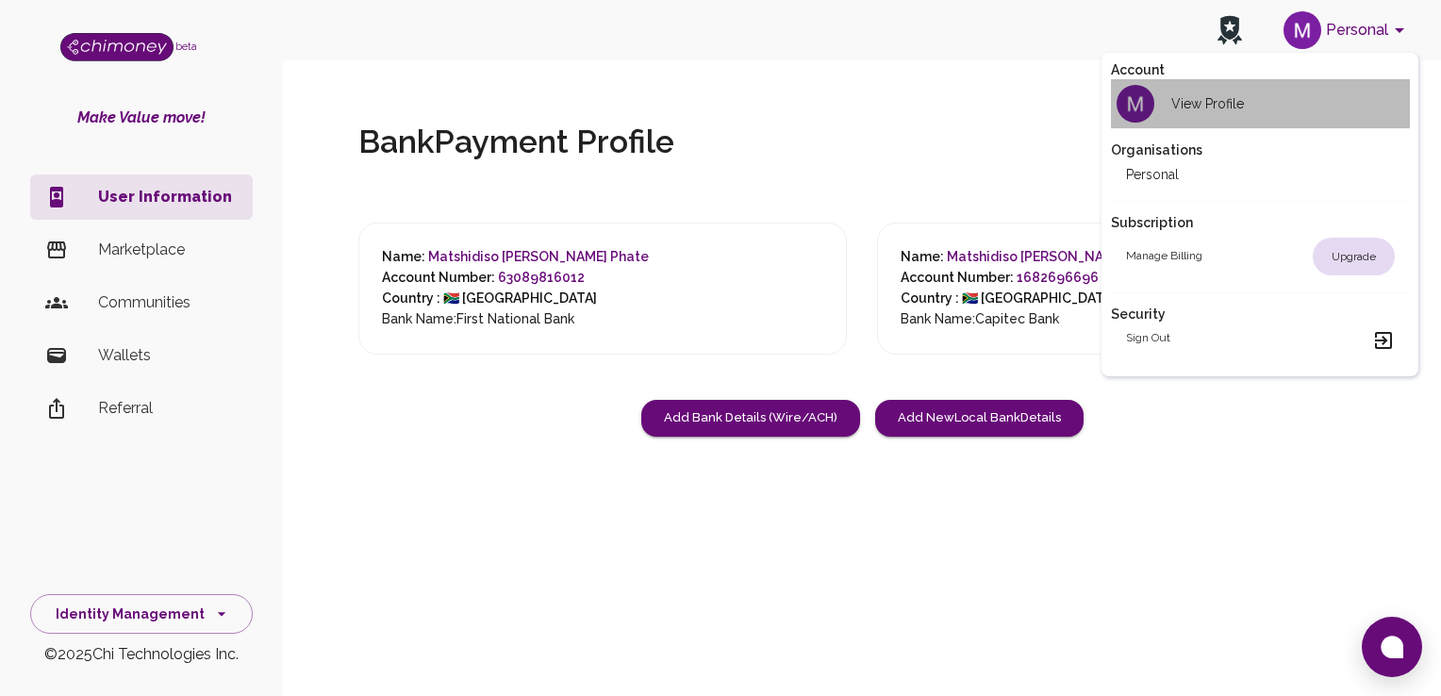
click at [1245, 106] on li "View Profile" at bounding box center [1260, 103] width 299 height 49
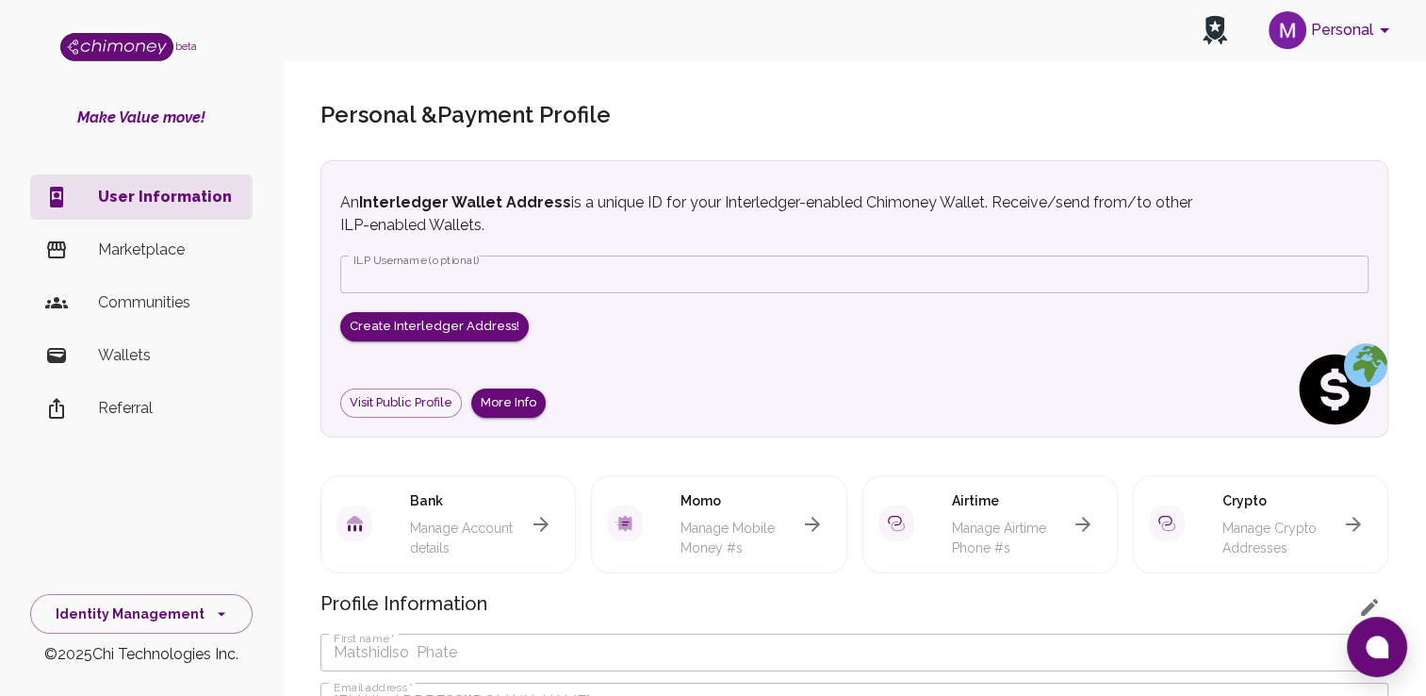
click at [159, 249] on p "Marketplace" at bounding box center [168, 250] width 140 height 23
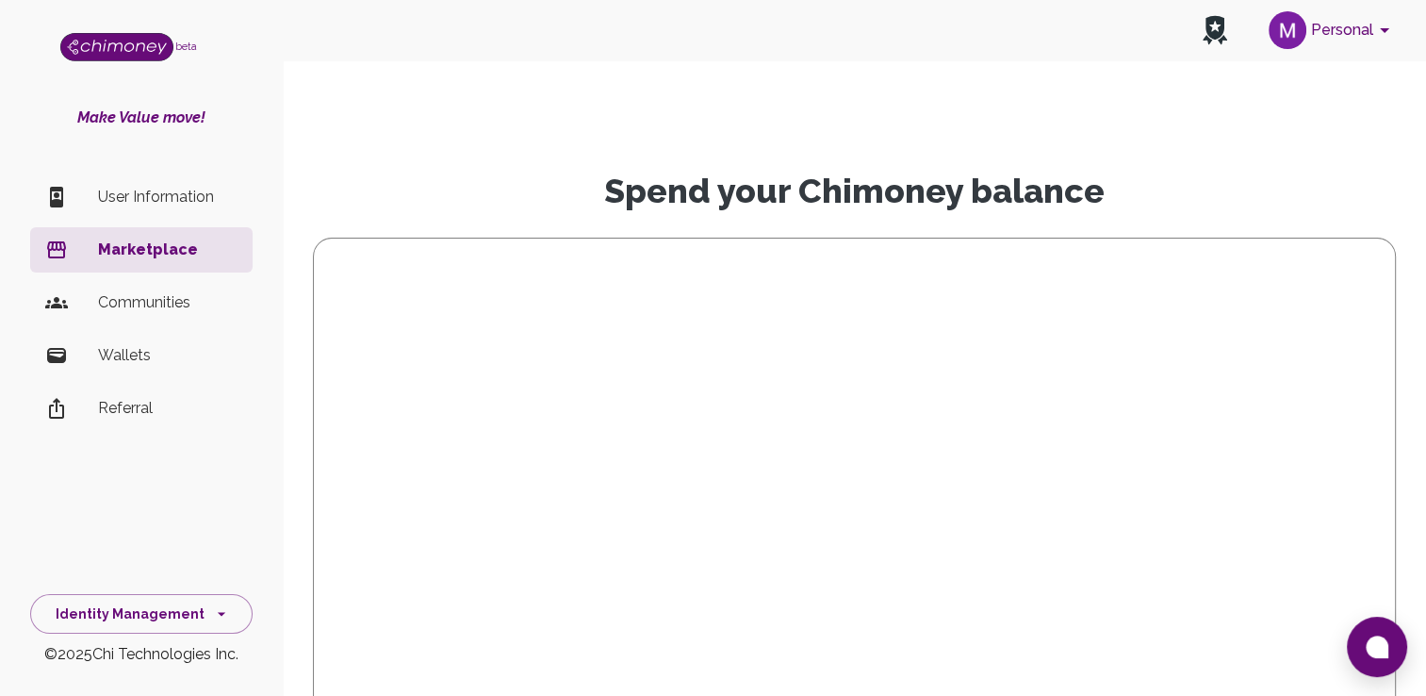
click at [132, 375] on li "Wallets" at bounding box center [141, 355] width 223 height 45
